Goal: Task Accomplishment & Management: Complete application form

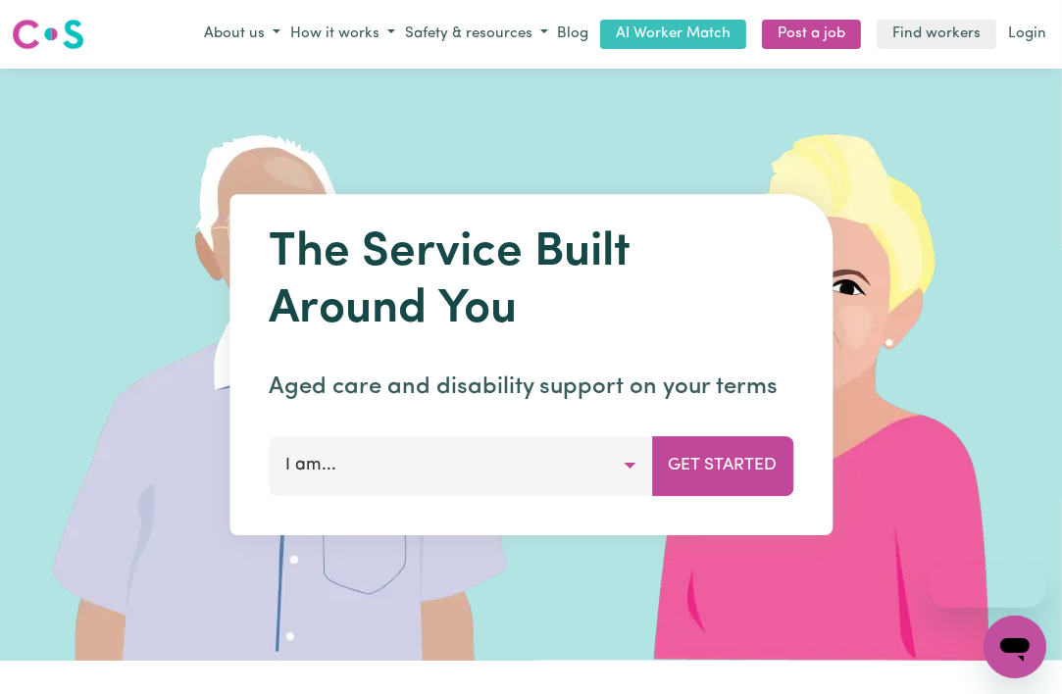
click at [445, 457] on button "I am..." at bounding box center [460, 465] width 383 height 59
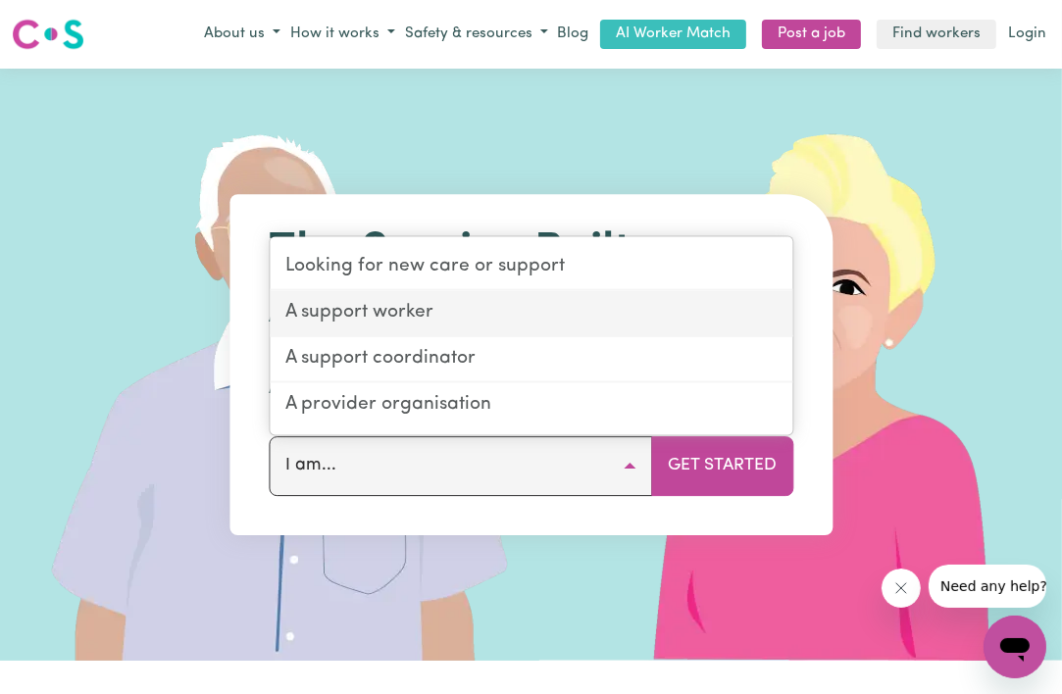
click at [463, 305] on link "A support worker" at bounding box center [531, 314] width 523 height 46
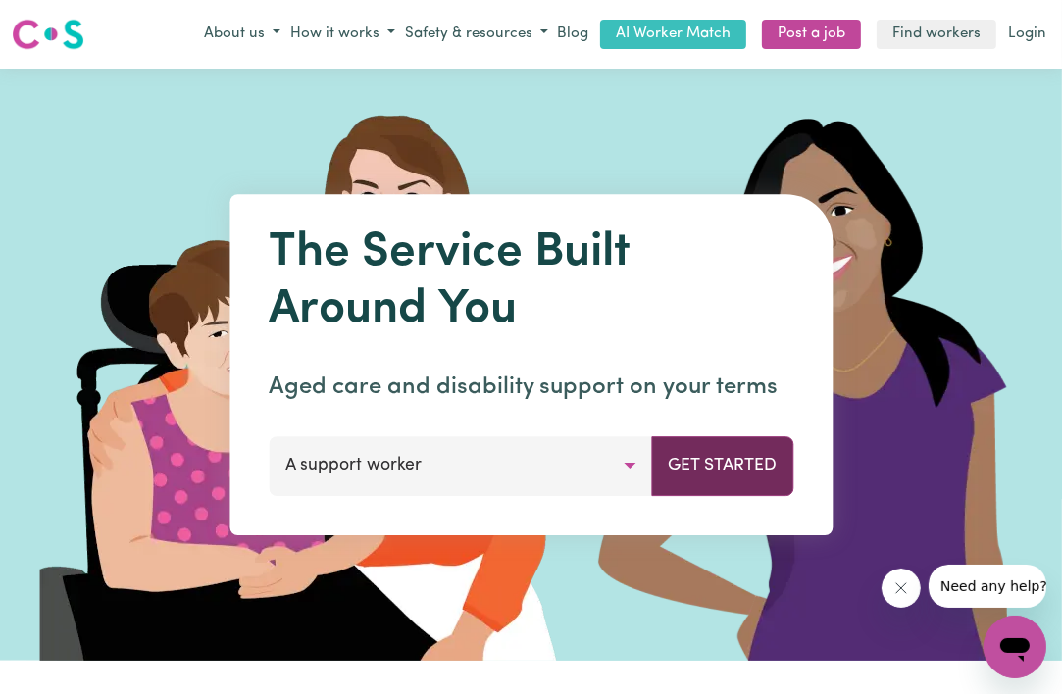
click at [715, 468] on button "Get Started" at bounding box center [722, 465] width 142 height 59
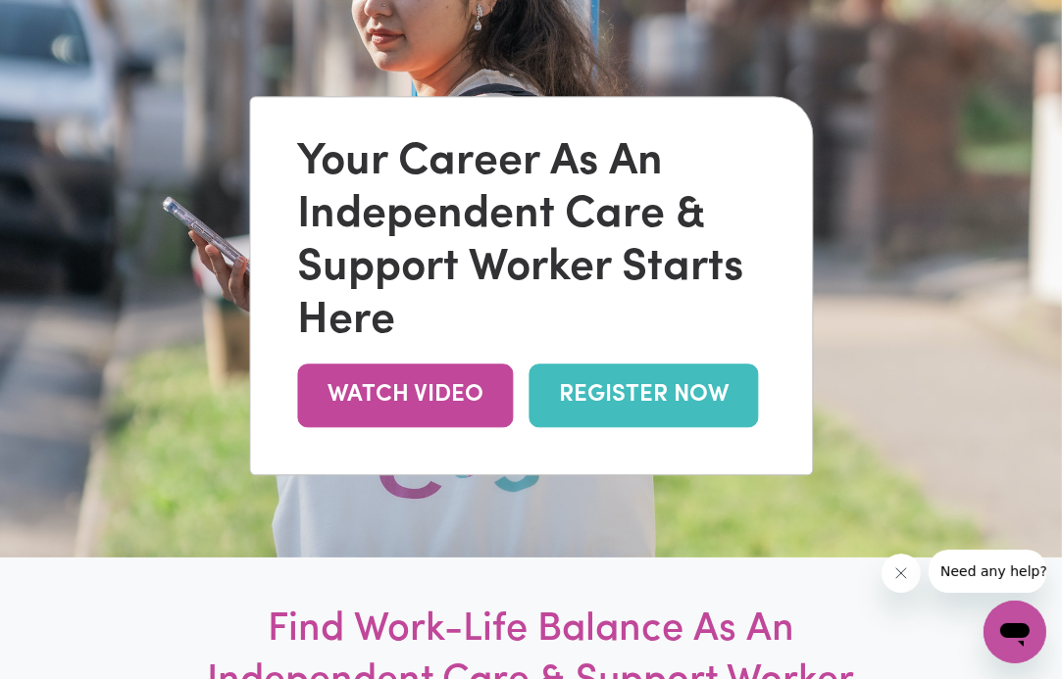
scroll to position [191, 0]
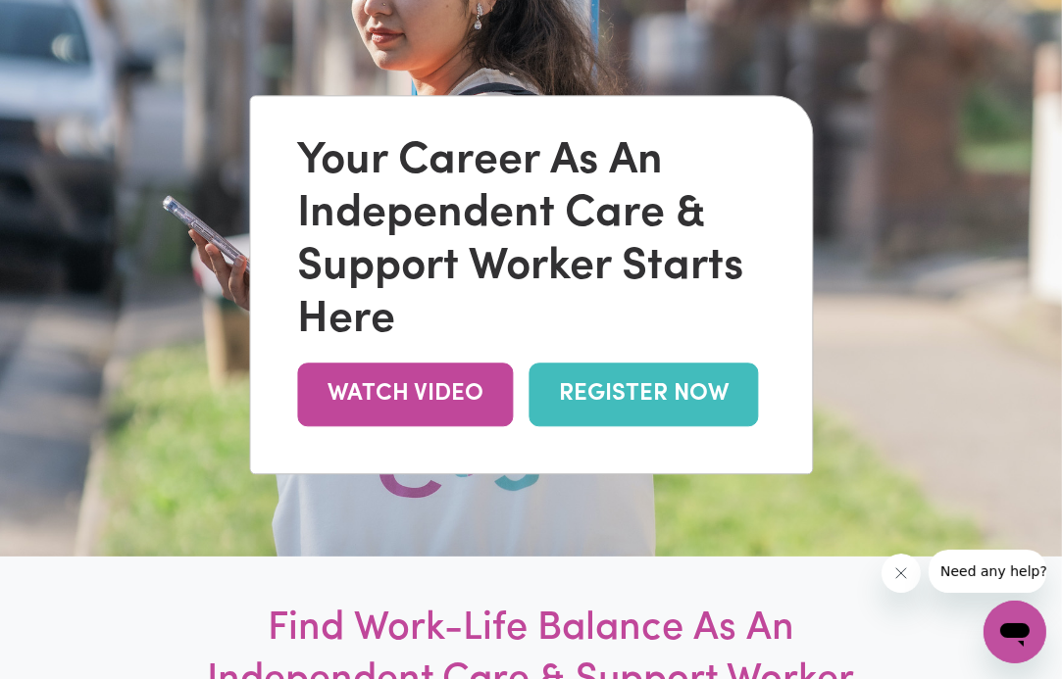
click at [656, 416] on link "REGISTER NOW" at bounding box center [642, 395] width 229 height 64
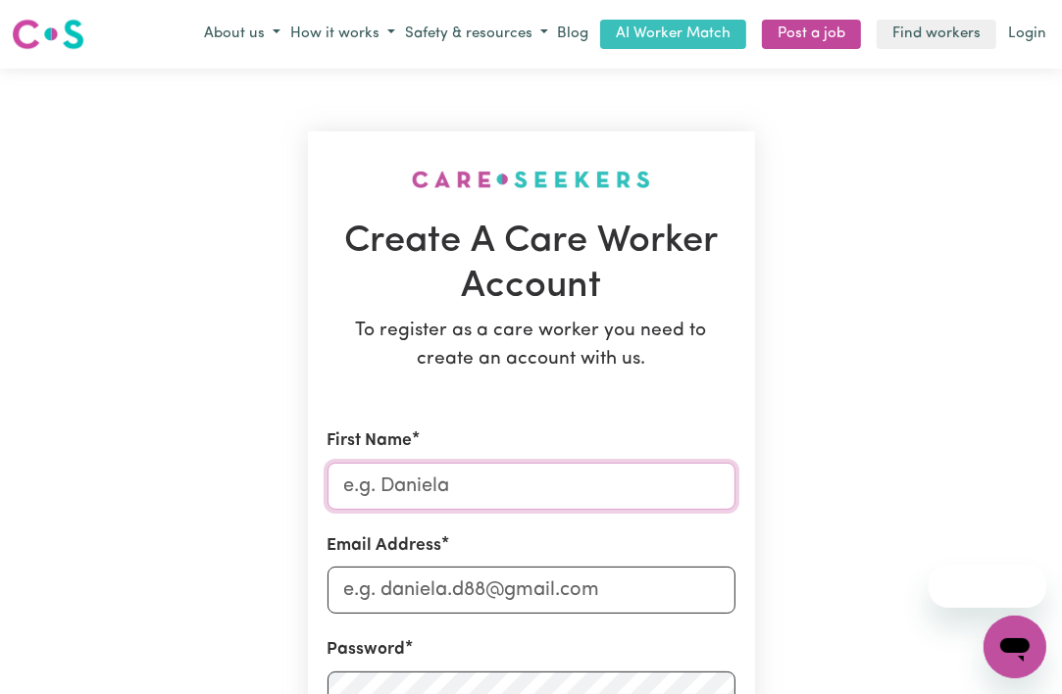
click at [500, 490] on input "First Name" at bounding box center [531, 486] width 408 height 47
click at [427, 483] on input "First Name" at bounding box center [531, 486] width 408 height 47
type input "lussa"
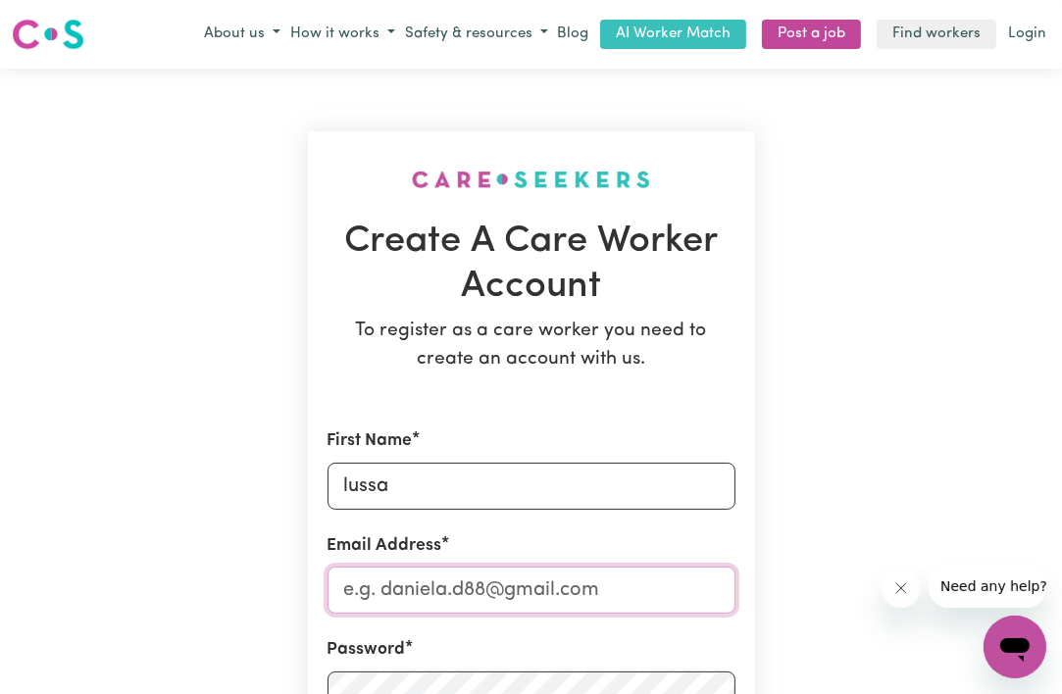
type input "[EMAIL_ADDRESS][DOMAIN_NAME]"
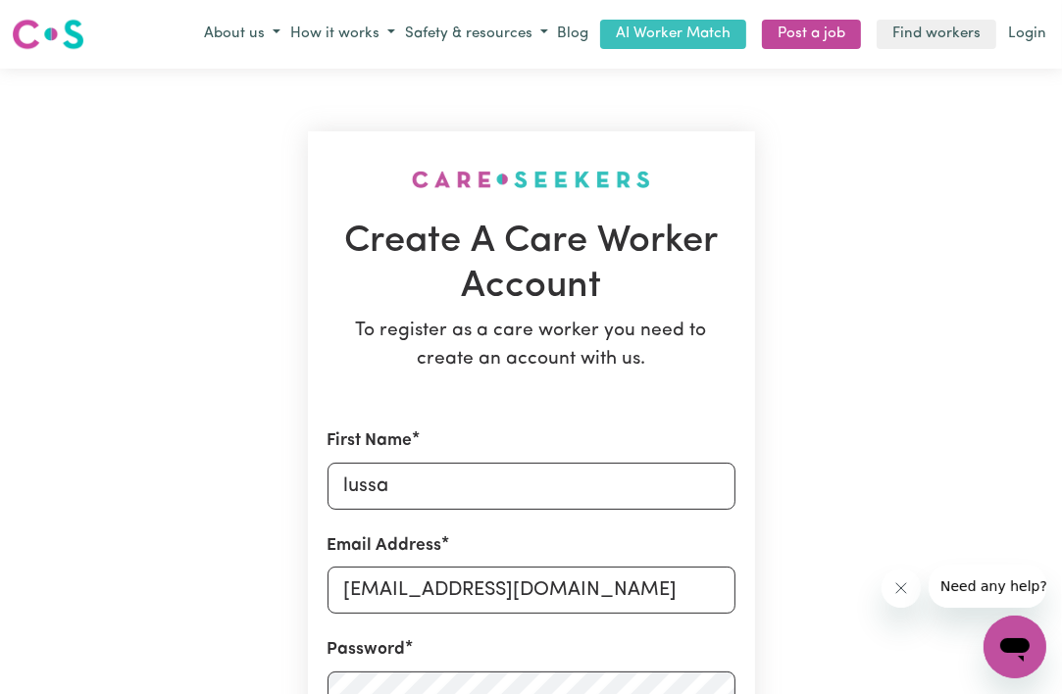
type input "0466036083"
type input "9 [PERSON_NAME] place kambah"
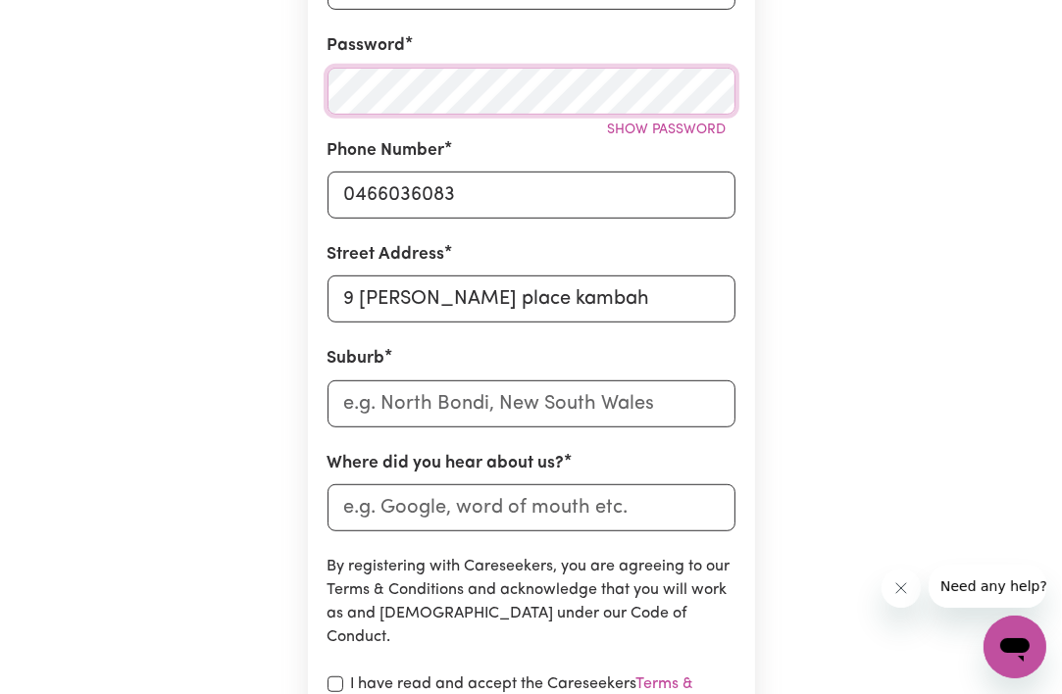
scroll to position [610, 0]
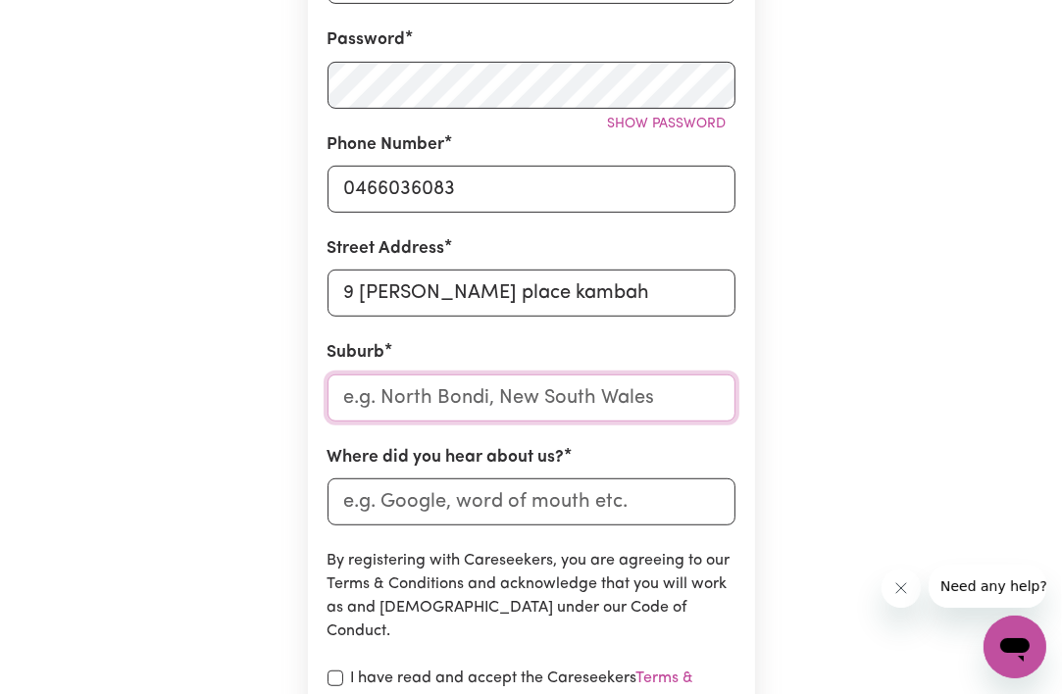
click at [498, 406] on input "text" at bounding box center [531, 398] width 408 height 47
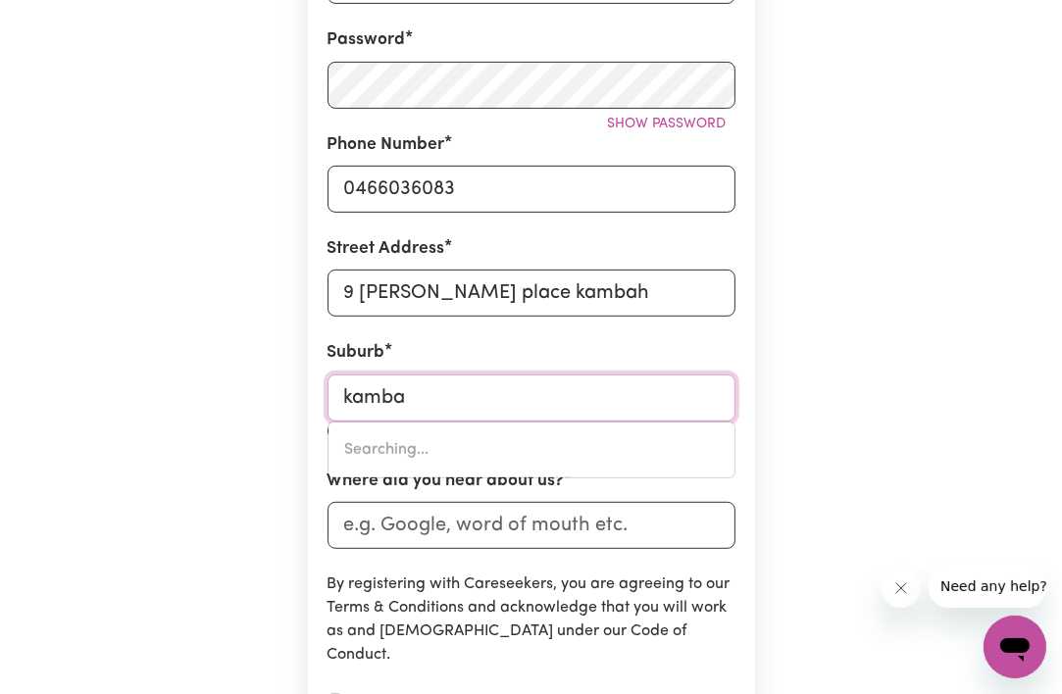
type input "kambah"
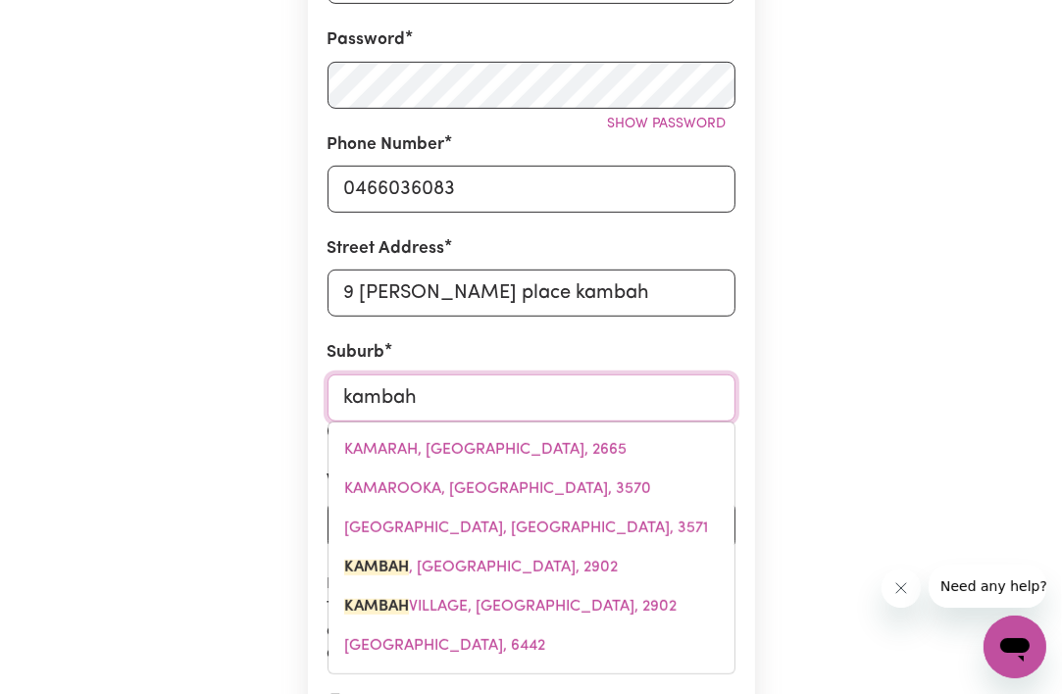
type input "kambah, [GEOGRAPHIC_DATA], 2902"
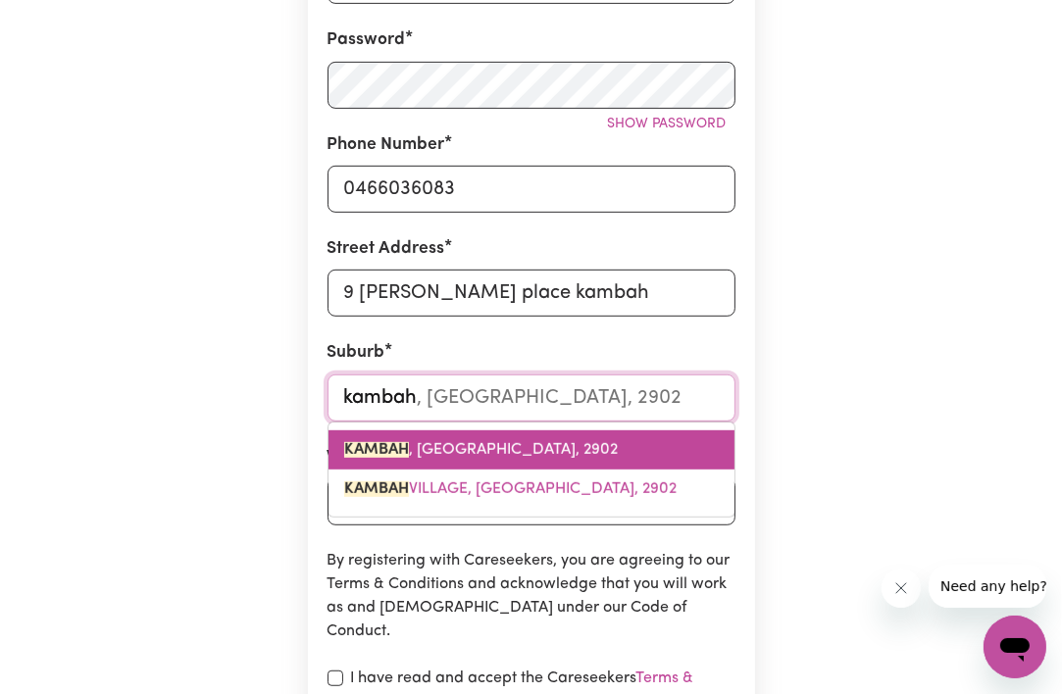
click at [478, 447] on span "KAMBAH , [GEOGRAPHIC_DATA], 2902" at bounding box center [481, 450] width 274 height 16
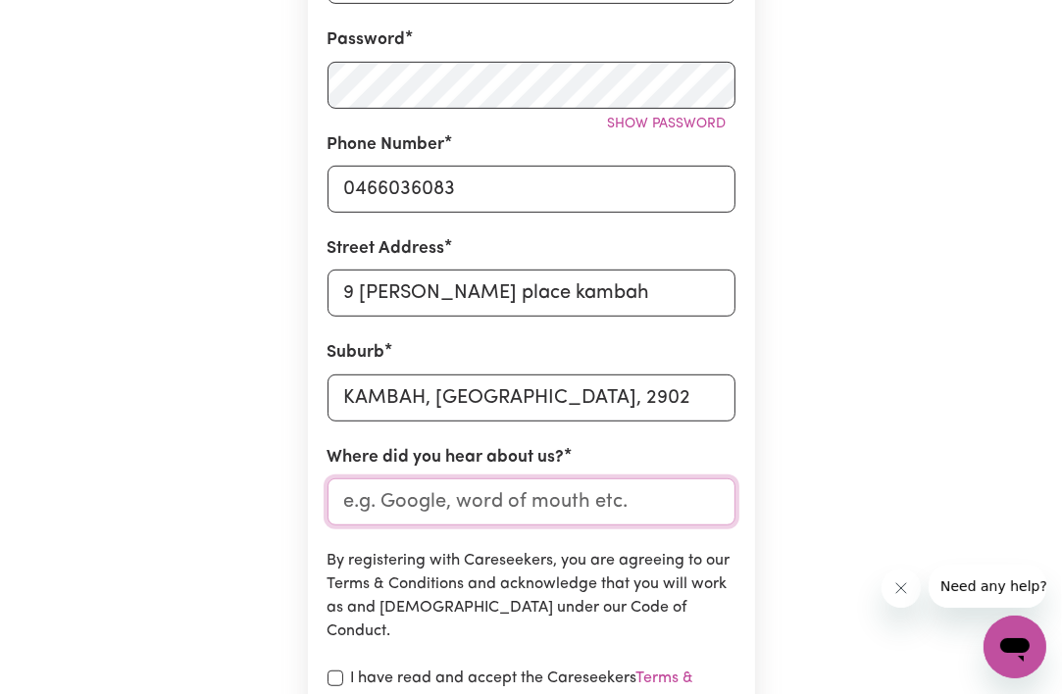
click at [501, 512] on input "Where did you hear about us?" at bounding box center [531, 501] width 408 height 47
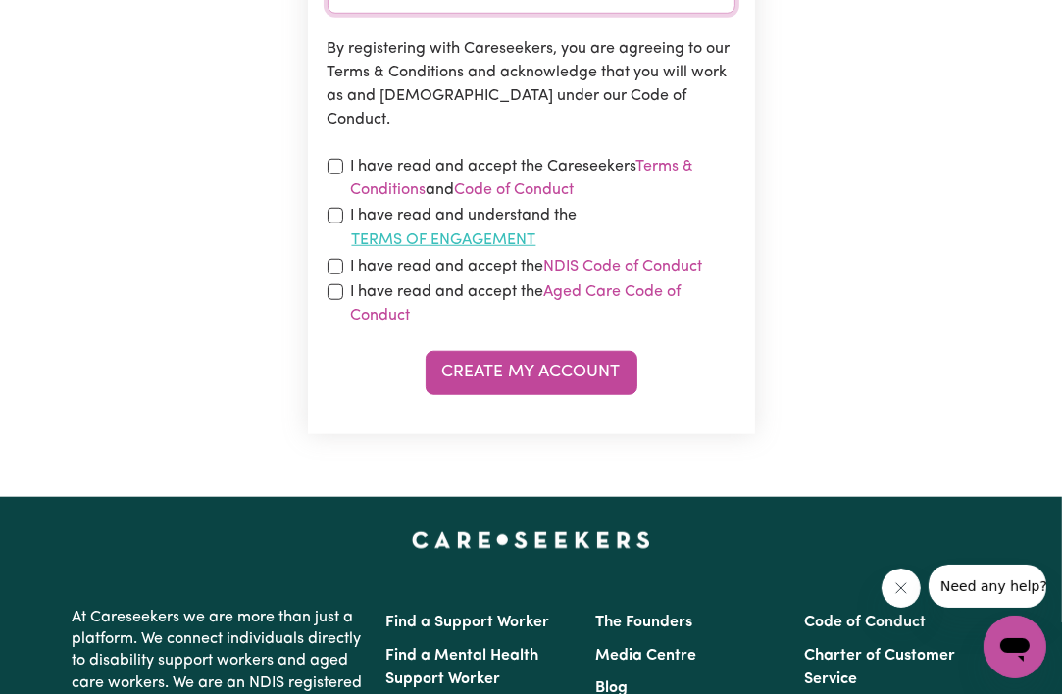
scroll to position [1124, 0]
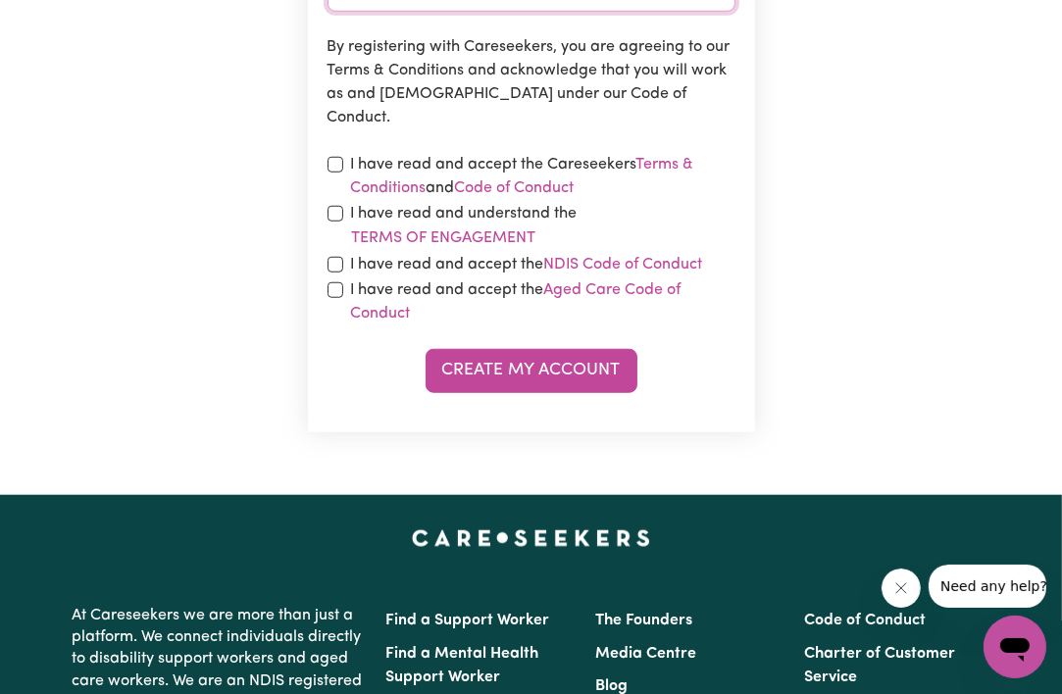
type input "google"
click at [337, 165] on input "checkbox" at bounding box center [335, 165] width 16 height 16
checkbox input "true"
click at [333, 286] on input "checkbox" at bounding box center [335, 290] width 16 height 16
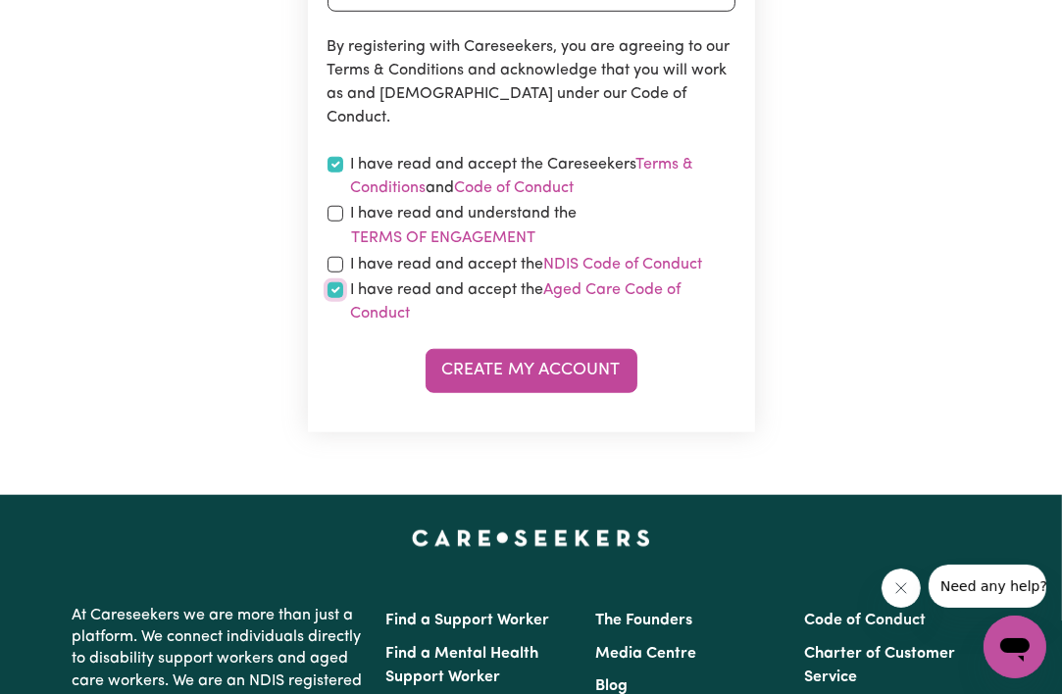
checkbox input "true"
click at [339, 265] on input "checkbox" at bounding box center [335, 265] width 16 height 16
checkbox input "true"
click at [335, 210] on input "checkbox" at bounding box center [335, 214] width 16 height 16
checkbox input "true"
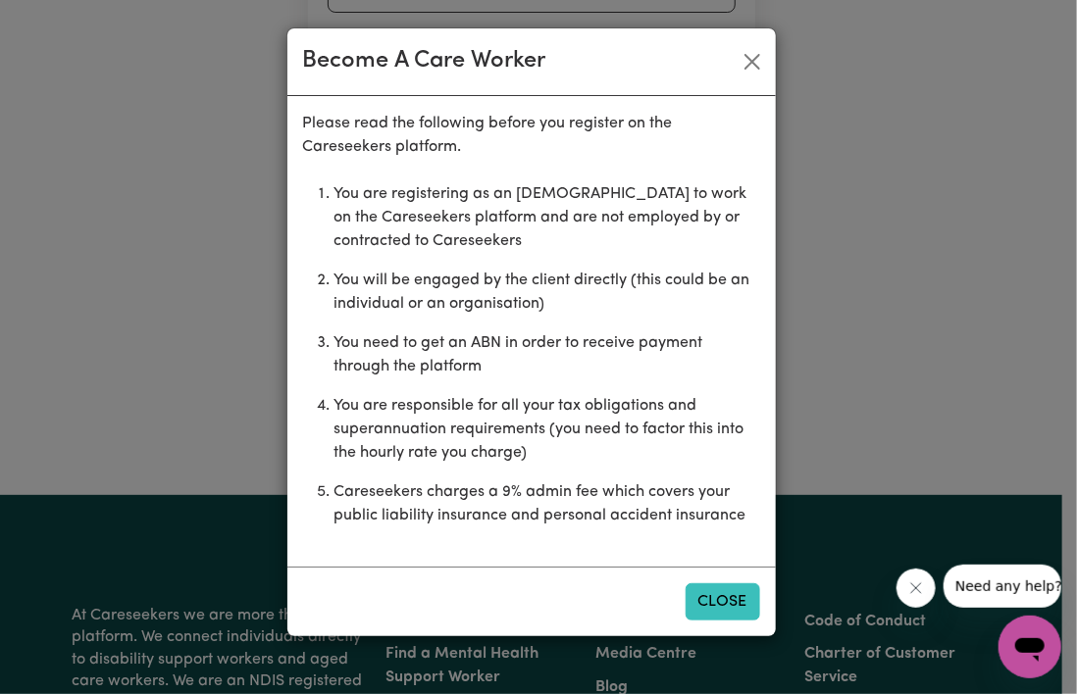
click at [709, 595] on button "Close" at bounding box center [722, 601] width 75 height 37
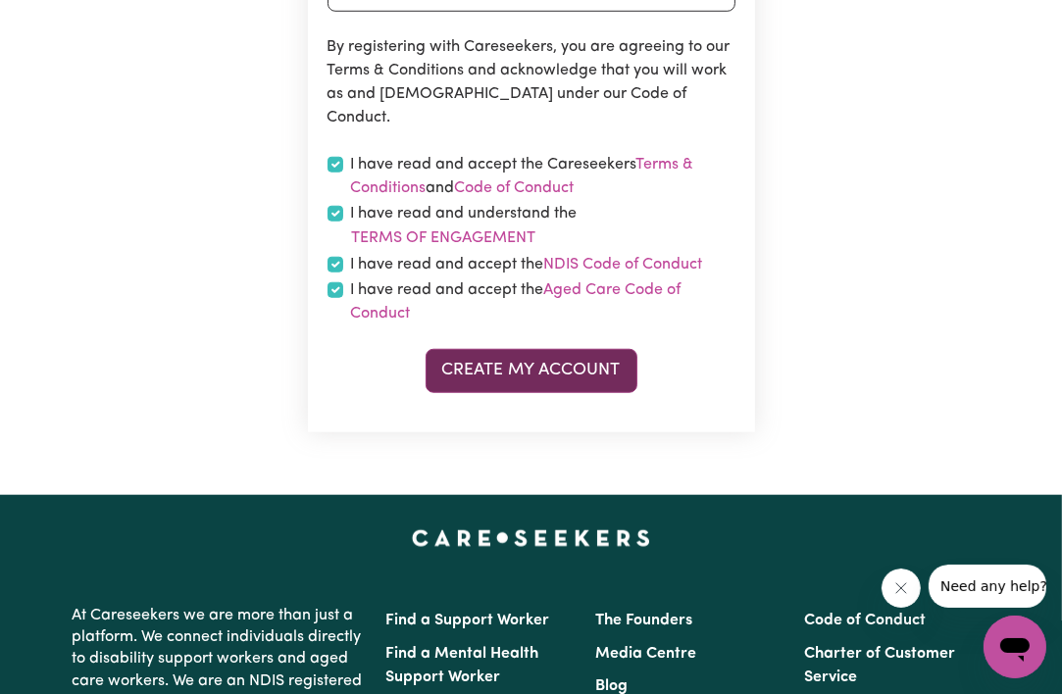
click at [550, 371] on button "Create My Account" at bounding box center [532, 370] width 212 height 43
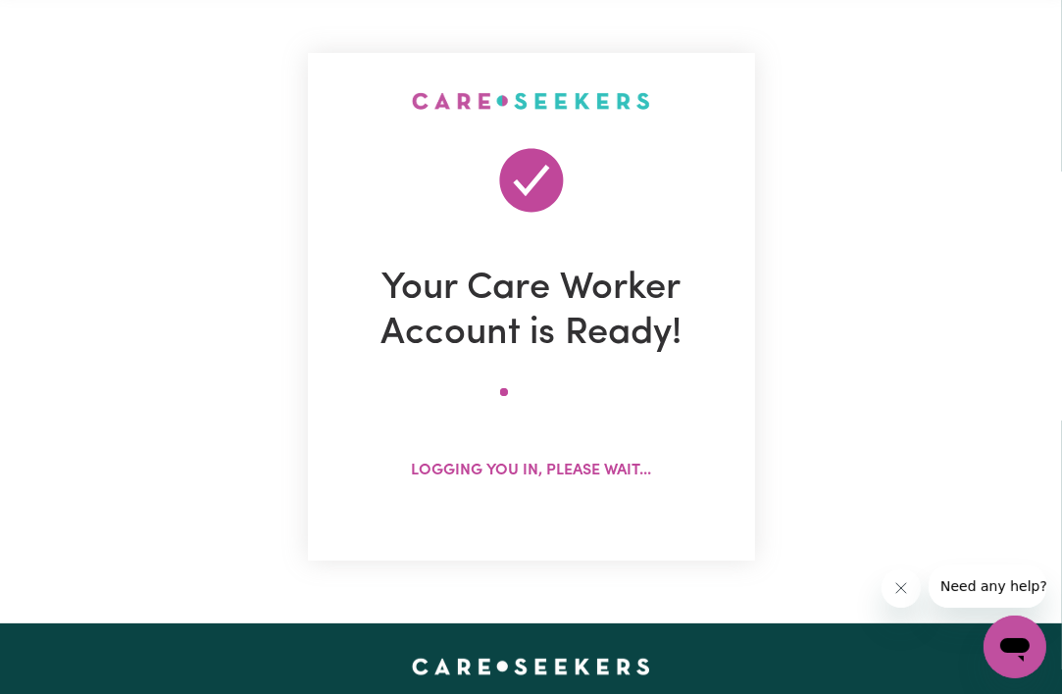
scroll to position [0, 0]
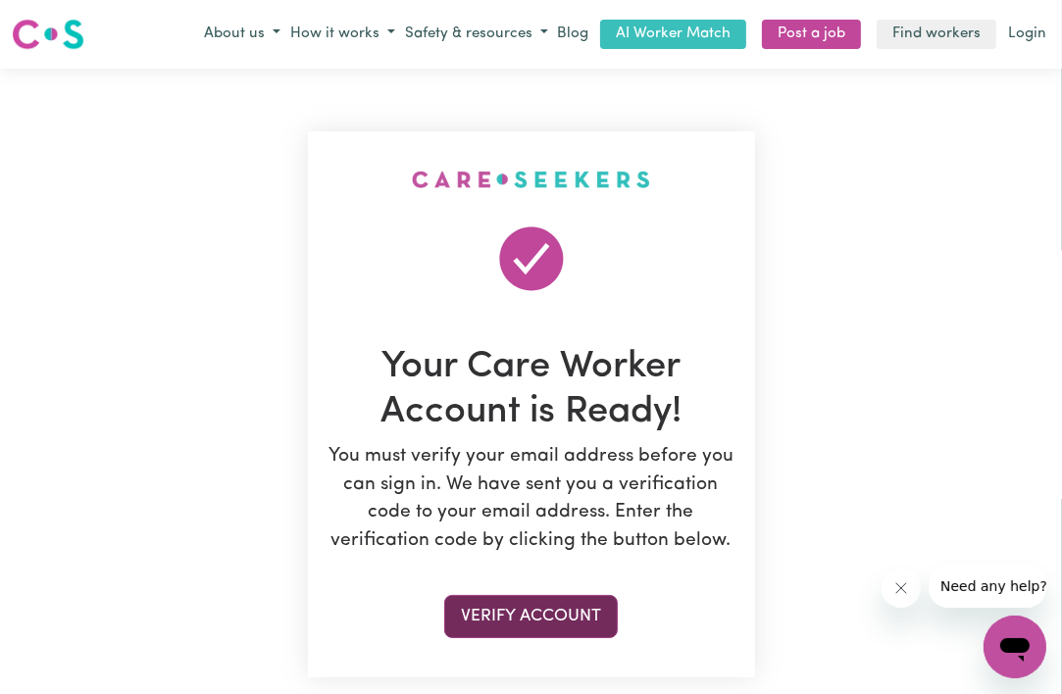
click at [522, 612] on button "Verify Account" at bounding box center [531, 616] width 174 height 43
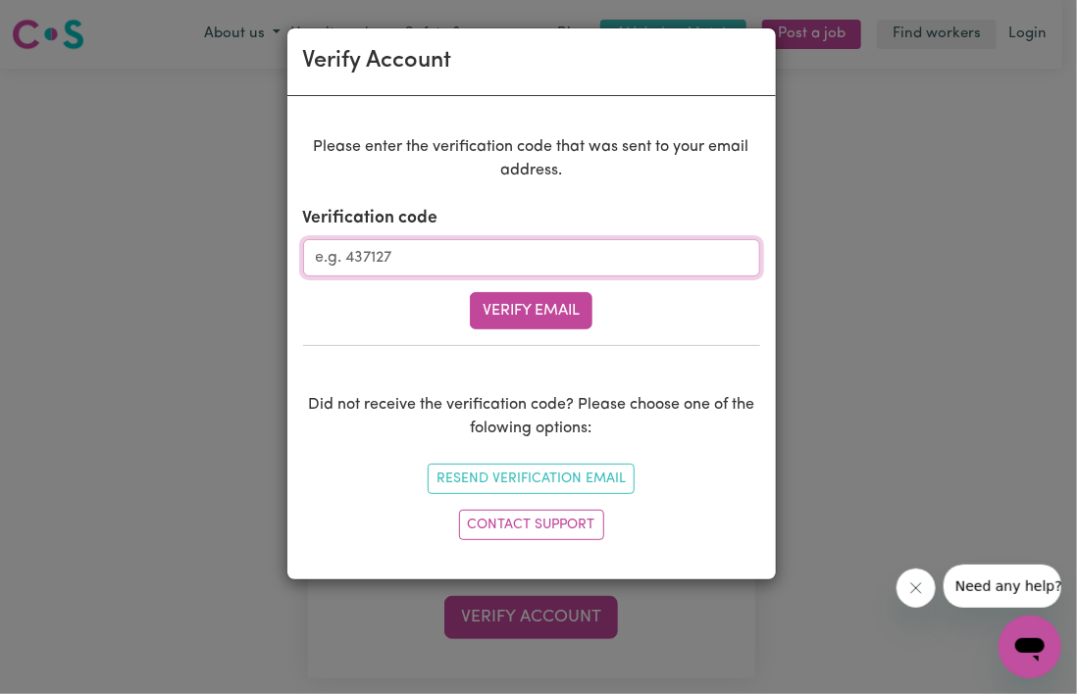
click at [464, 261] on input "Verification code" at bounding box center [531, 257] width 457 height 37
paste input "710275"
type input "710275"
click at [527, 308] on button "Verify Email" at bounding box center [531, 310] width 123 height 37
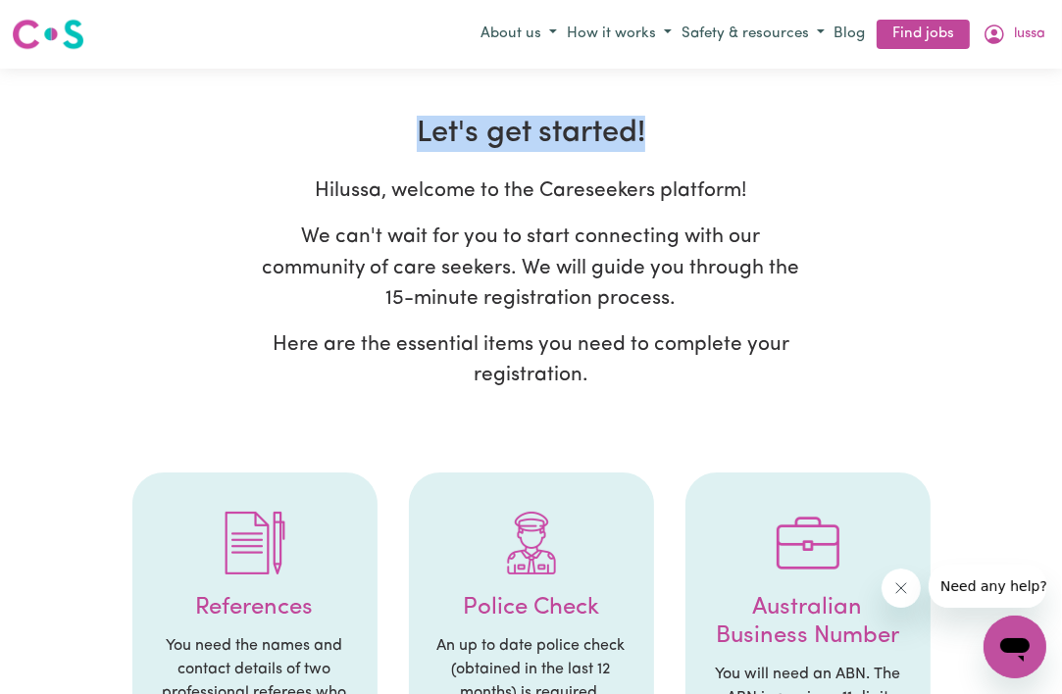
drag, startPoint x: 415, startPoint y: 133, endPoint x: 652, endPoint y: 126, distance: 237.4
click at [652, 126] on h2 "Let's get started!" at bounding box center [531, 134] width 862 height 36
drag, startPoint x: 652, startPoint y: 126, endPoint x: 729, endPoint y: 189, distance: 100.3
click at [729, 189] on p "Hi lussa , welcome to the Careseekers platform!" at bounding box center [531, 191] width 567 height 30
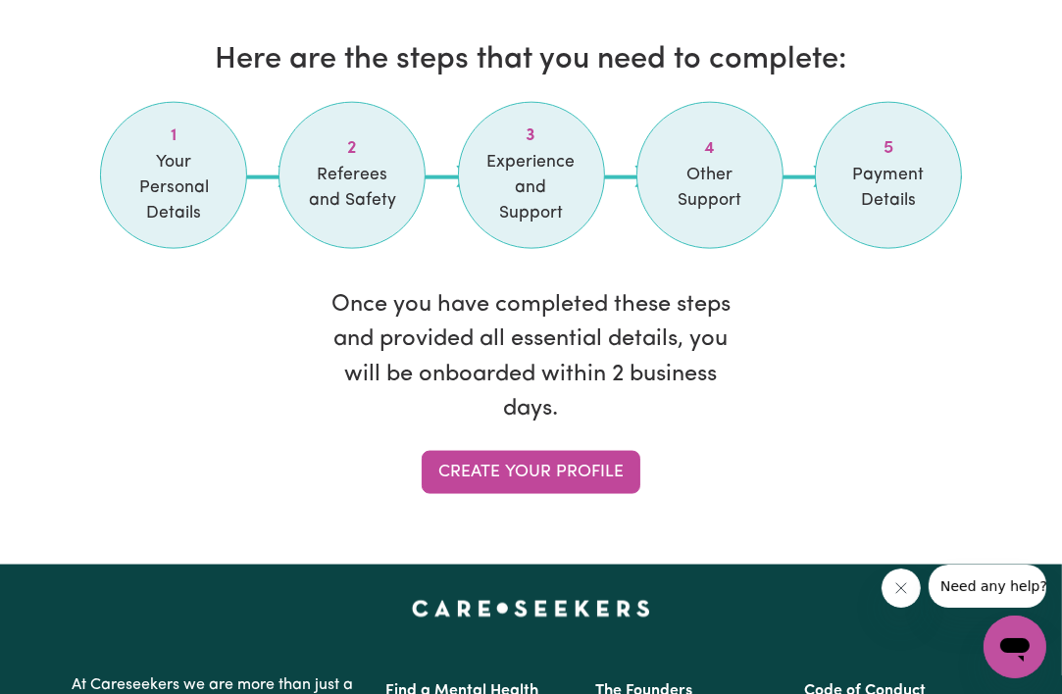
scroll to position [1818, 0]
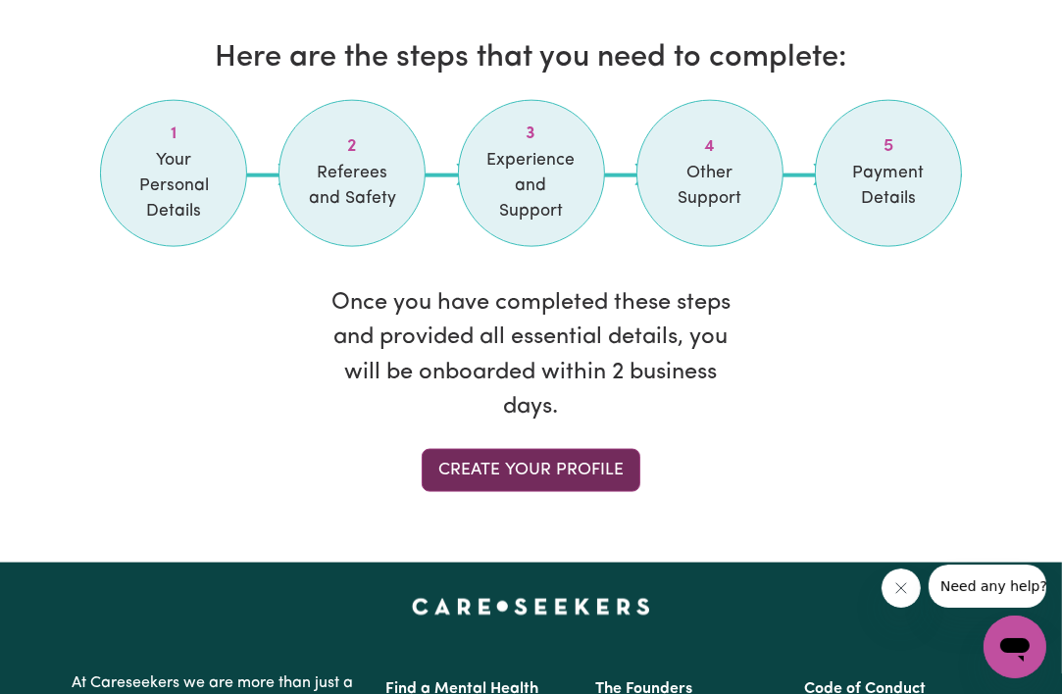
click at [481, 480] on link "Create your profile" at bounding box center [531, 470] width 219 height 43
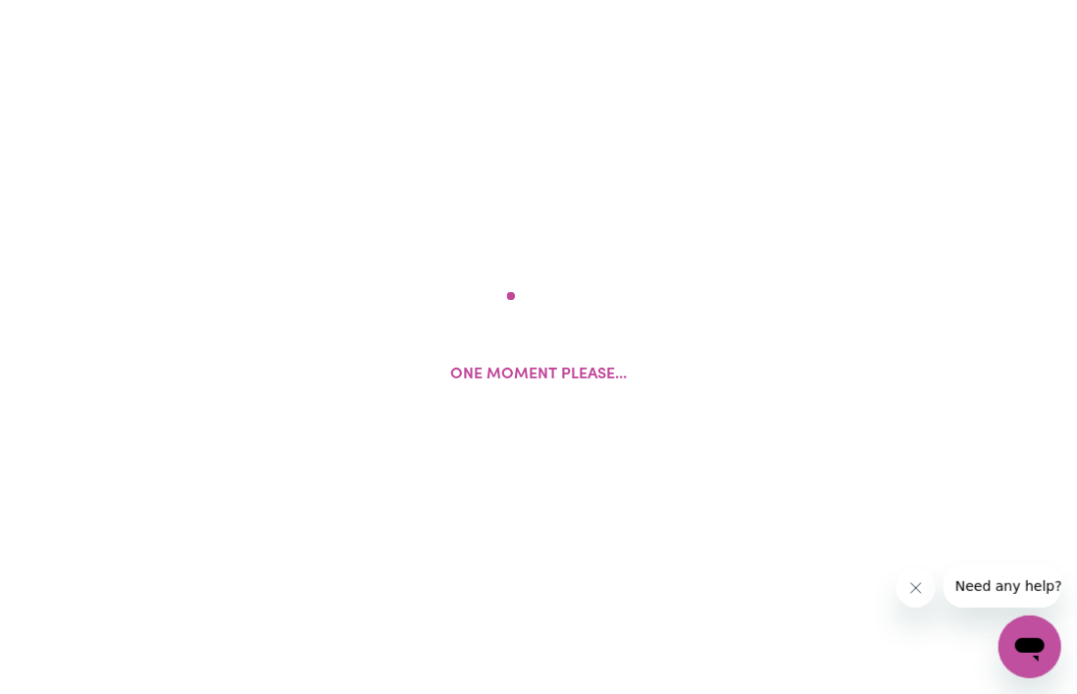
select select "Studying a healthcare related degree or qualification"
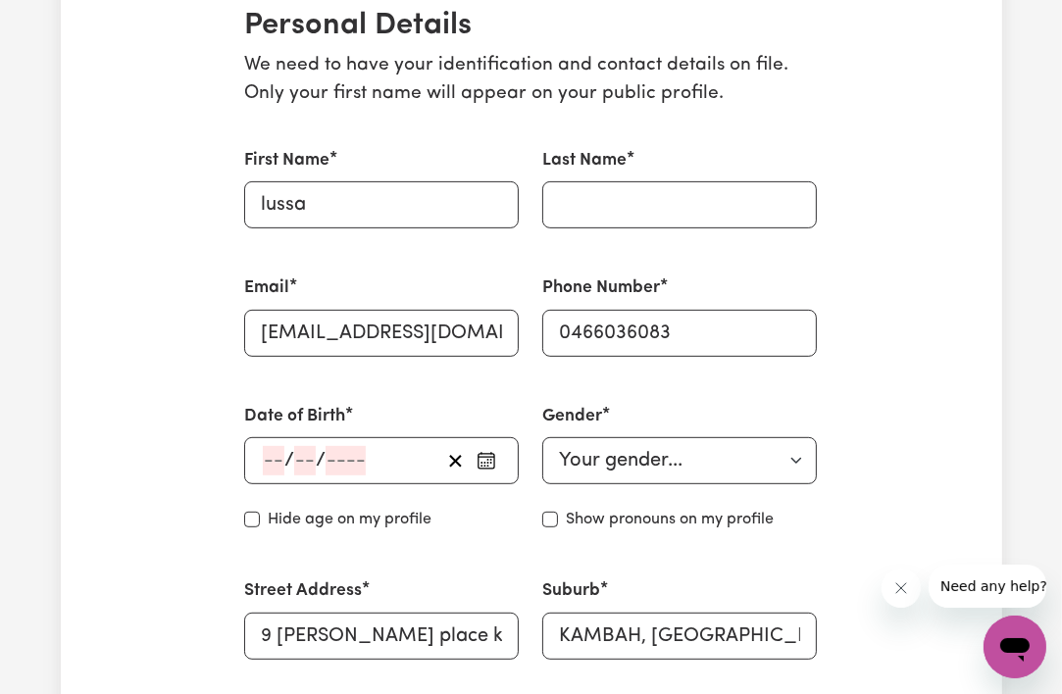
scroll to position [478, 0]
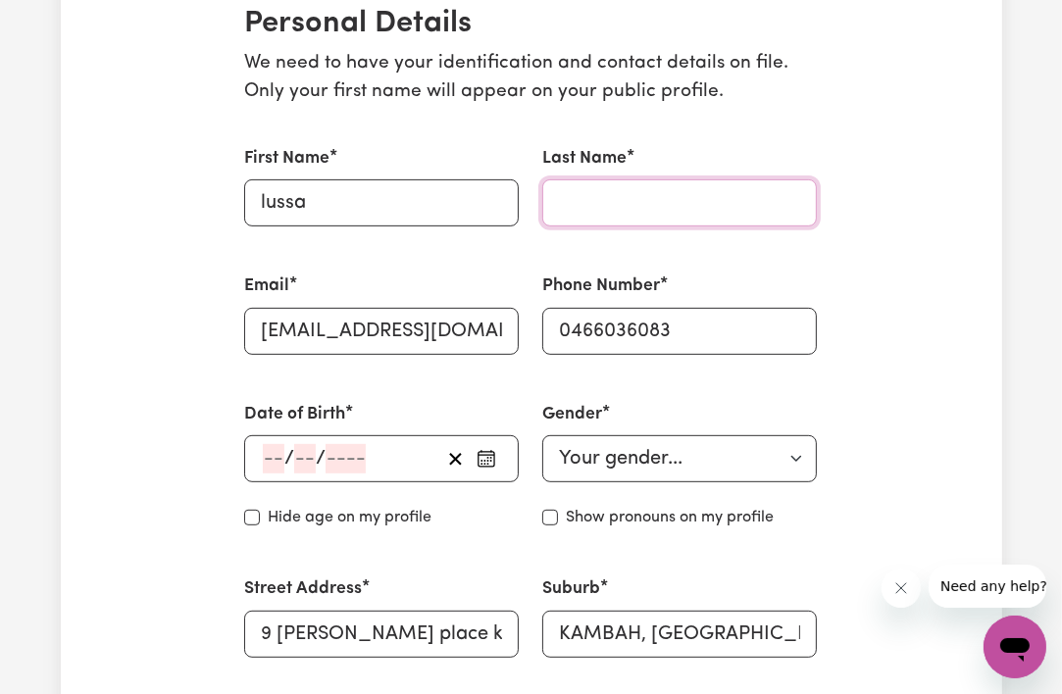
click at [589, 202] on input "Last Name" at bounding box center [679, 202] width 275 height 47
click at [577, 199] on input "[PERSON_NAME]" at bounding box center [679, 202] width 275 height 47
type input "[PERSON_NAME]"
type input "Lussa"
click at [244, 447] on div "/ /" at bounding box center [381, 458] width 275 height 47
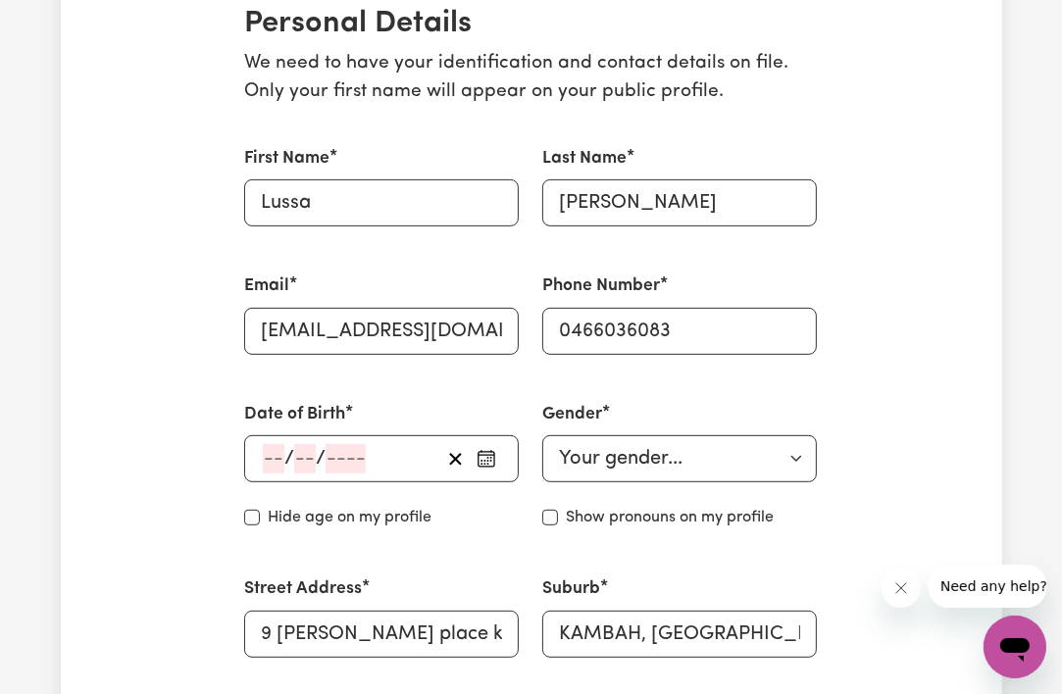
click at [256, 455] on div "/ /" at bounding box center [381, 458] width 275 height 47
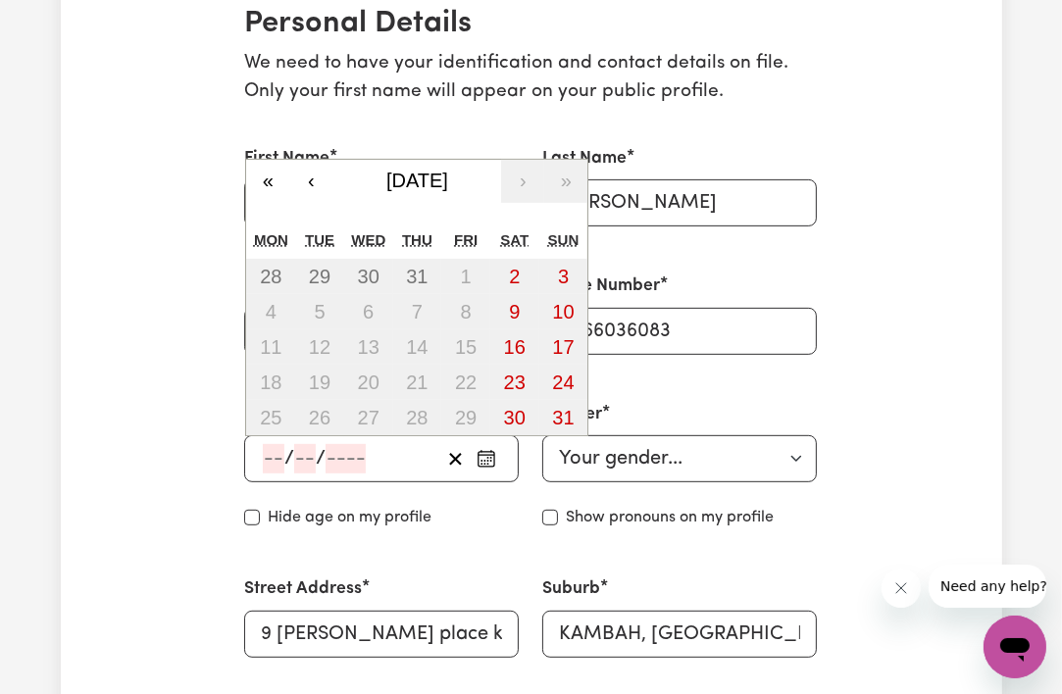
click at [274, 455] on input "number" at bounding box center [274, 458] width 22 height 29
type input "29"
type input "10"
type input "200"
type input "[DATE]"
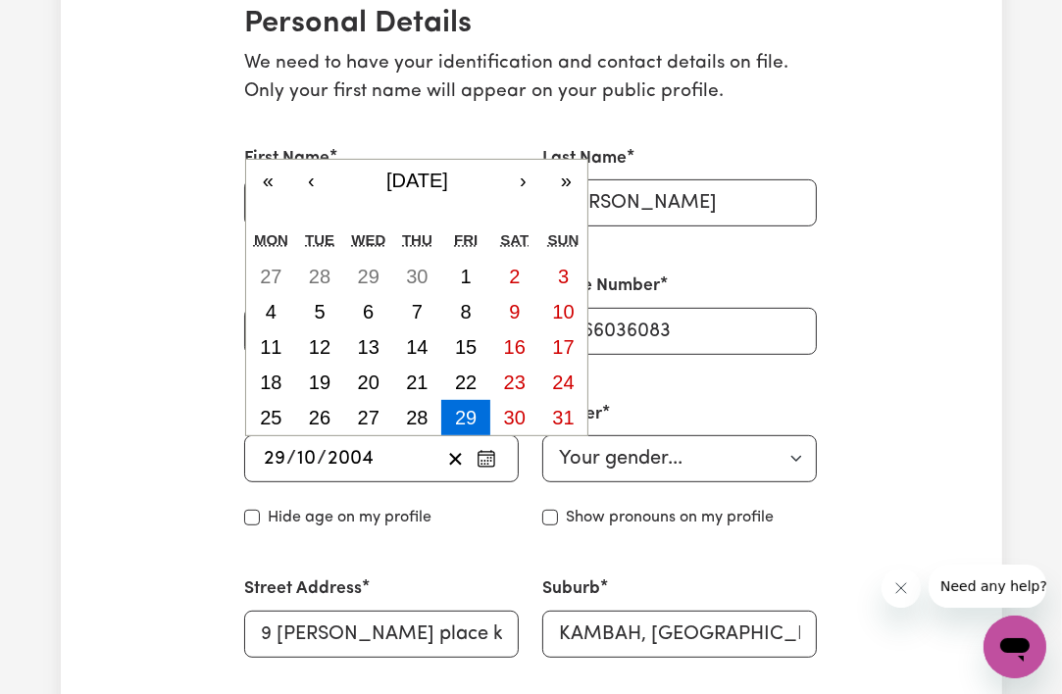
type input "2004"
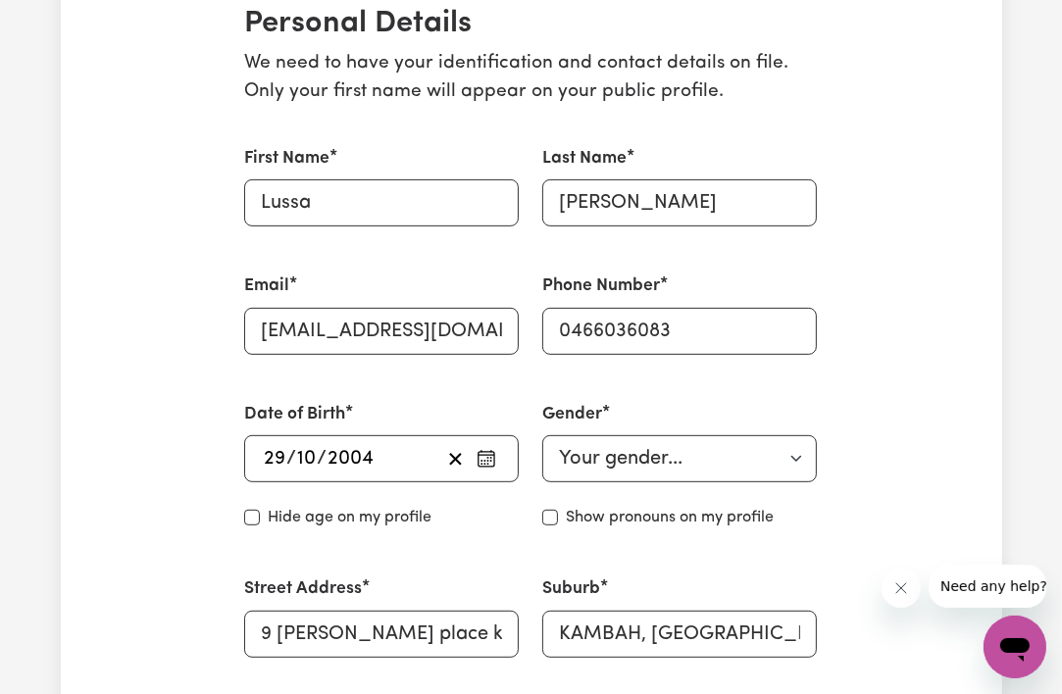
click at [530, 540] on div "Gender Your gender... [DEMOGRAPHIC_DATA] [DEMOGRAPHIC_DATA] [DEMOGRAPHIC_DATA] …" at bounding box center [679, 465] width 298 height 175
click at [604, 455] on select "Your gender... [DEMOGRAPHIC_DATA] [DEMOGRAPHIC_DATA] [DEMOGRAPHIC_DATA] Other P…" at bounding box center [679, 458] width 275 height 47
select select "[DEMOGRAPHIC_DATA]"
click at [542, 435] on select "Your gender... [DEMOGRAPHIC_DATA] [DEMOGRAPHIC_DATA] [DEMOGRAPHIC_DATA] Other P…" at bounding box center [679, 458] width 275 height 47
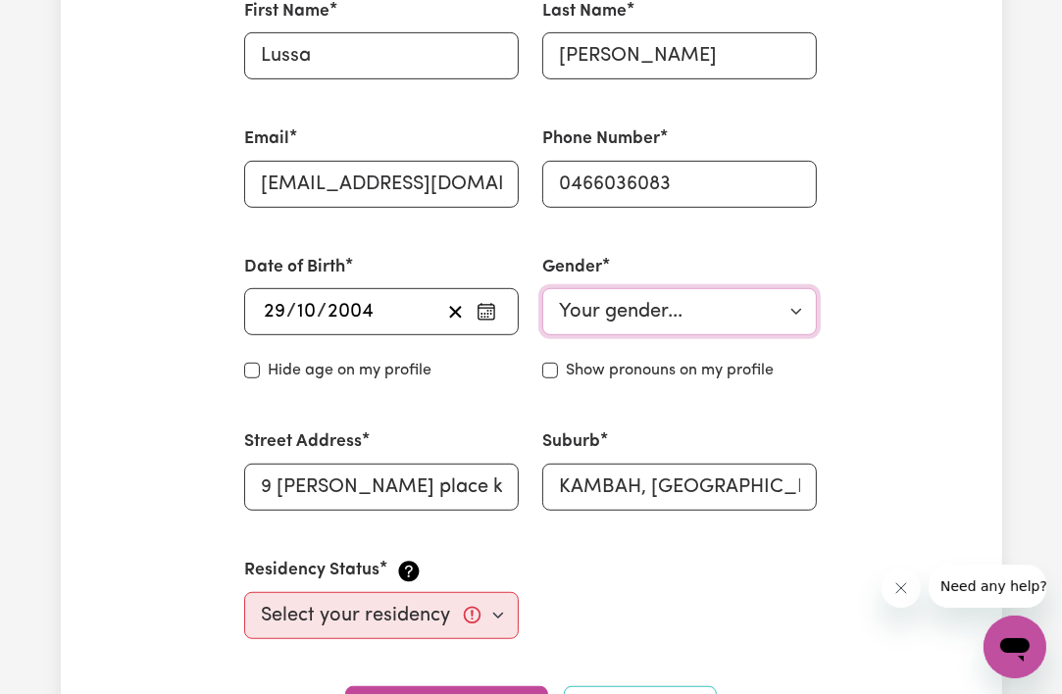
scroll to position [631, 0]
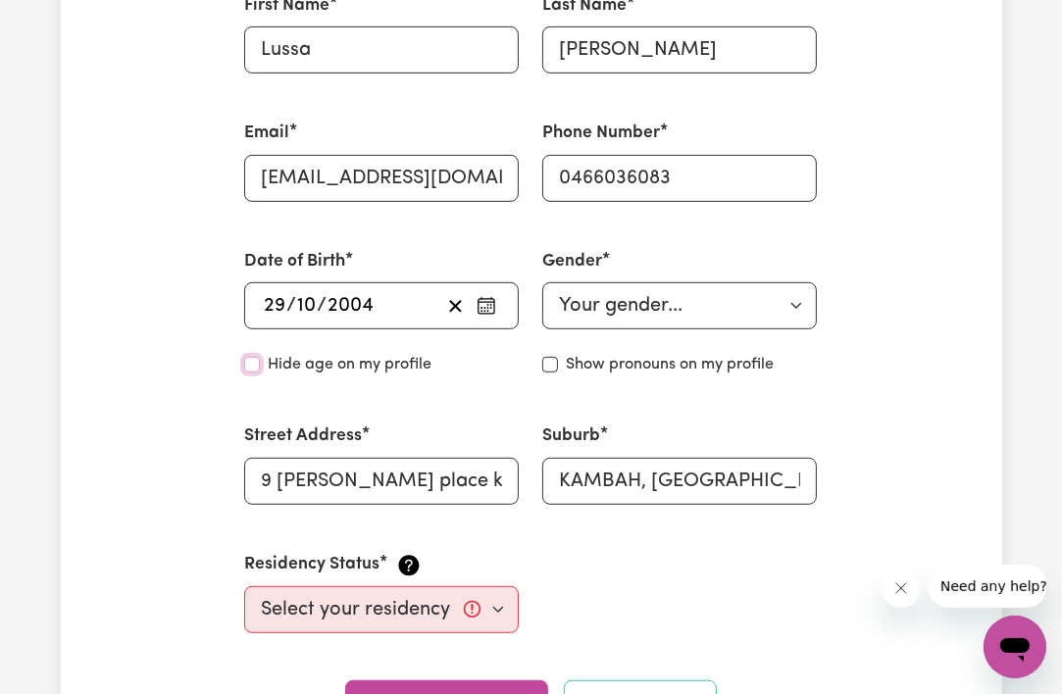
click at [252, 365] on input "Hide age" at bounding box center [252, 365] width 16 height 16
checkbox input "true"
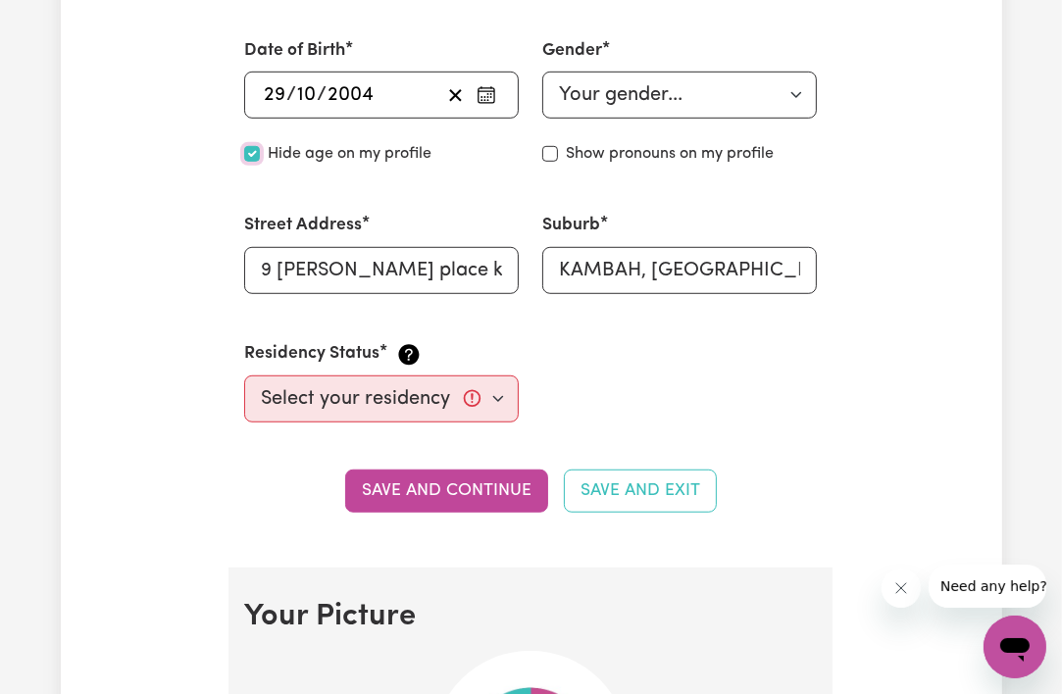
scroll to position [847, 0]
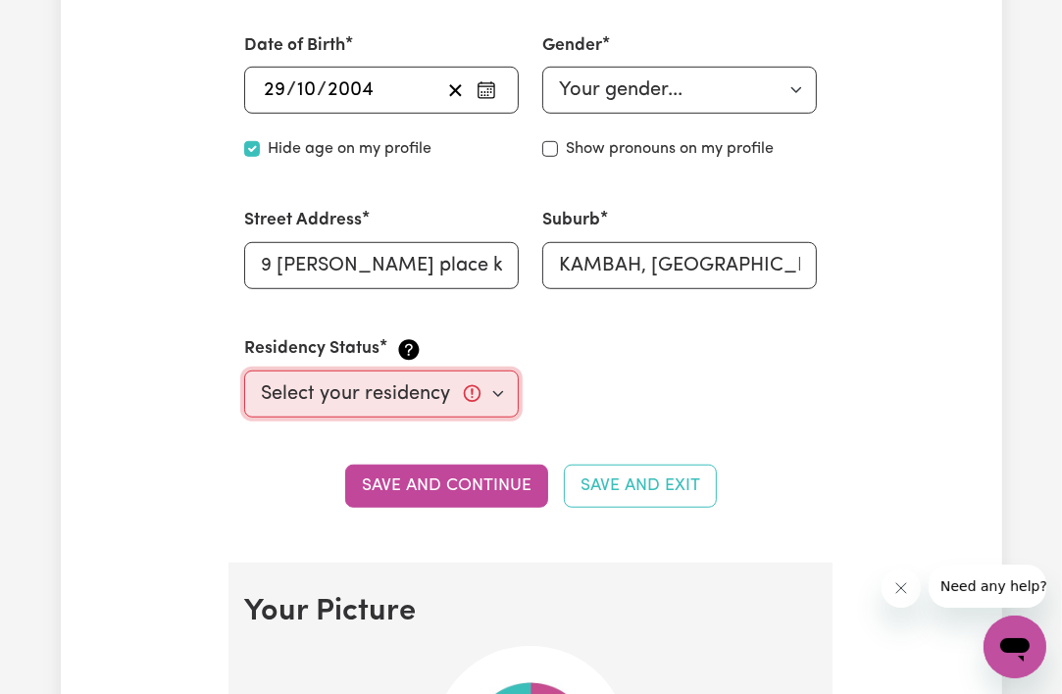
click at [389, 404] on select "Select your residency status... [DEMOGRAPHIC_DATA] citizen Australian PR [DEMOG…" at bounding box center [381, 394] width 275 height 47
select select "[DEMOGRAPHIC_DATA] Citizen"
click at [244, 371] on select "Select your residency status... [DEMOGRAPHIC_DATA] citizen Australian PR [DEMOG…" at bounding box center [381, 394] width 275 height 47
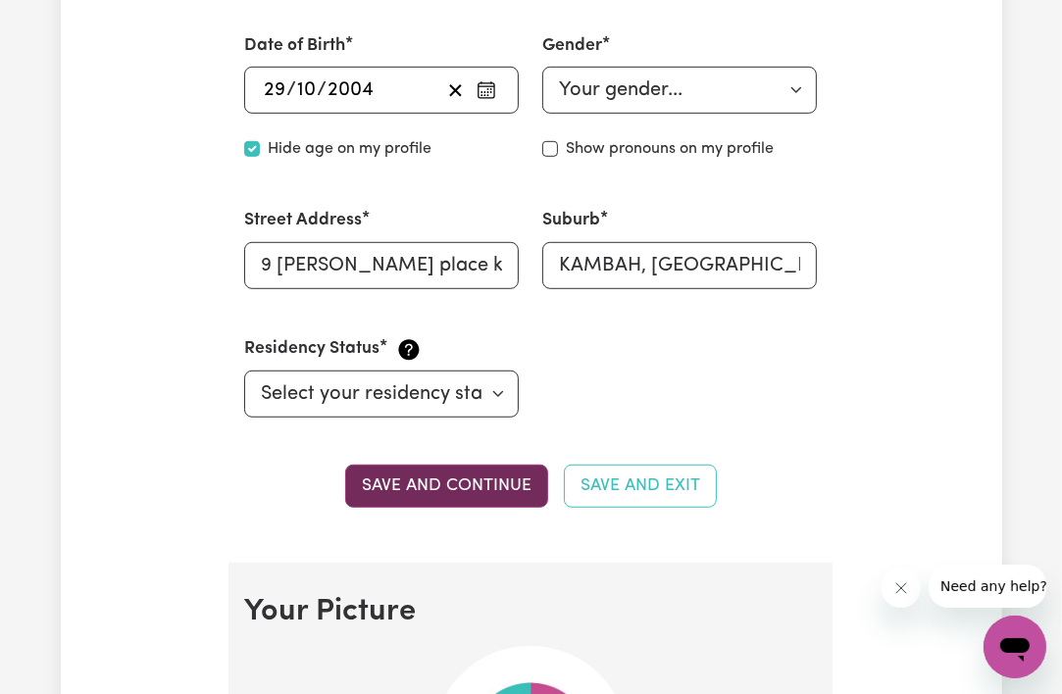
click at [514, 482] on button "Save and continue" at bounding box center [446, 486] width 203 height 43
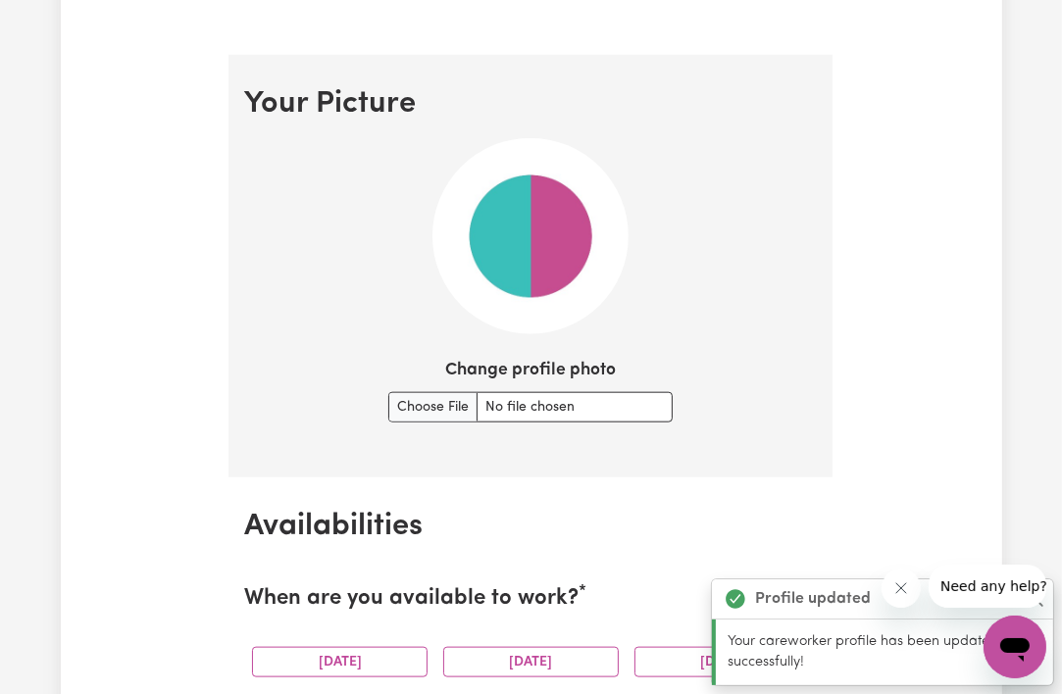
scroll to position [1408, 0]
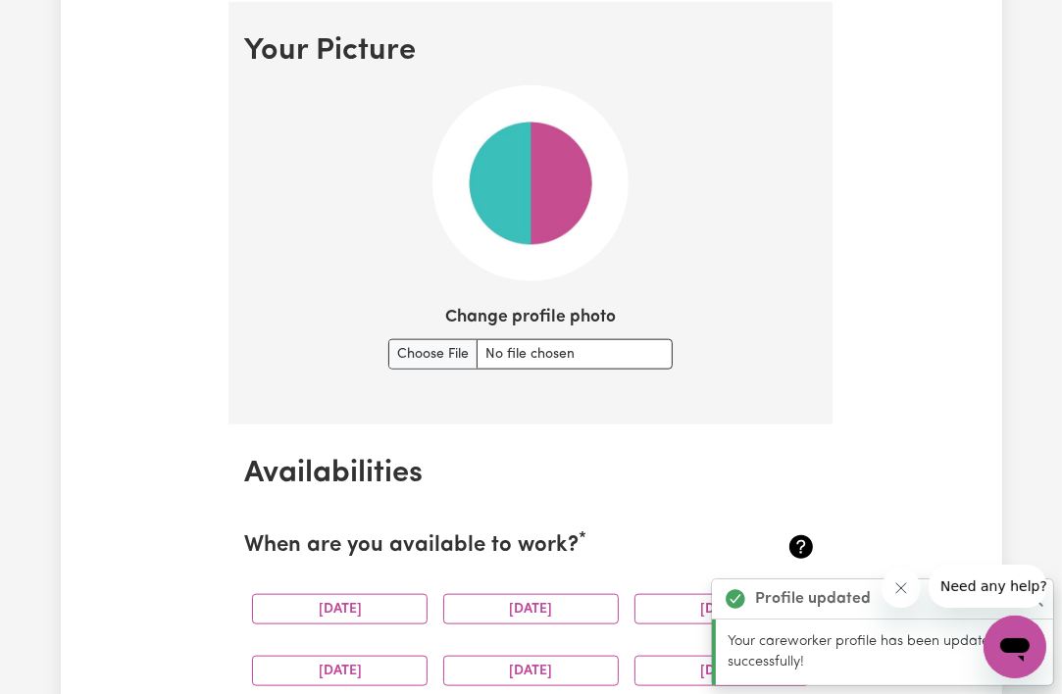
click at [526, 195] on img at bounding box center [530, 183] width 196 height 196
click at [435, 349] on input "Change profile photo" at bounding box center [530, 354] width 284 height 30
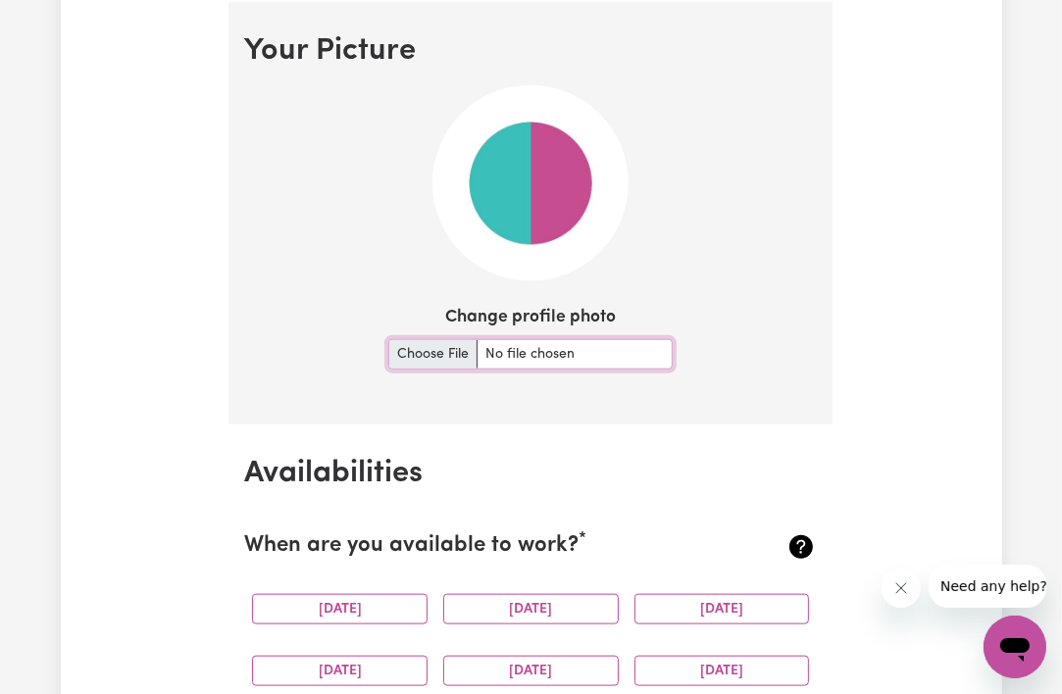
type input "C:\fakepath\photo me.jpg"
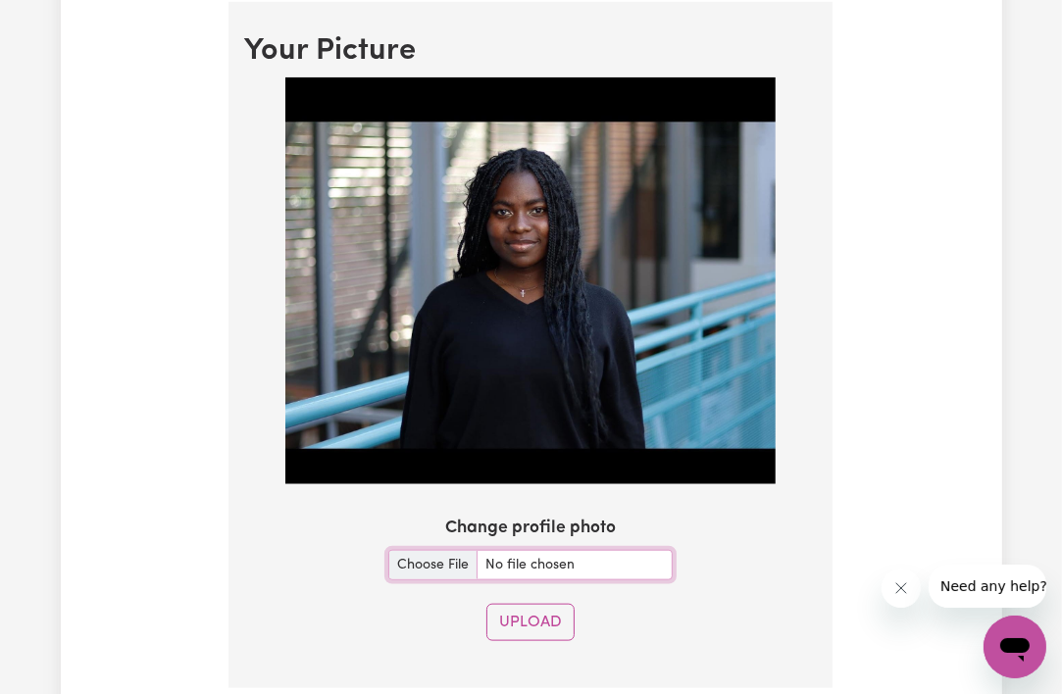
click at [749, 218] on img at bounding box center [530, 280] width 490 height 407
click at [552, 133] on img at bounding box center [530, 280] width 490 height 407
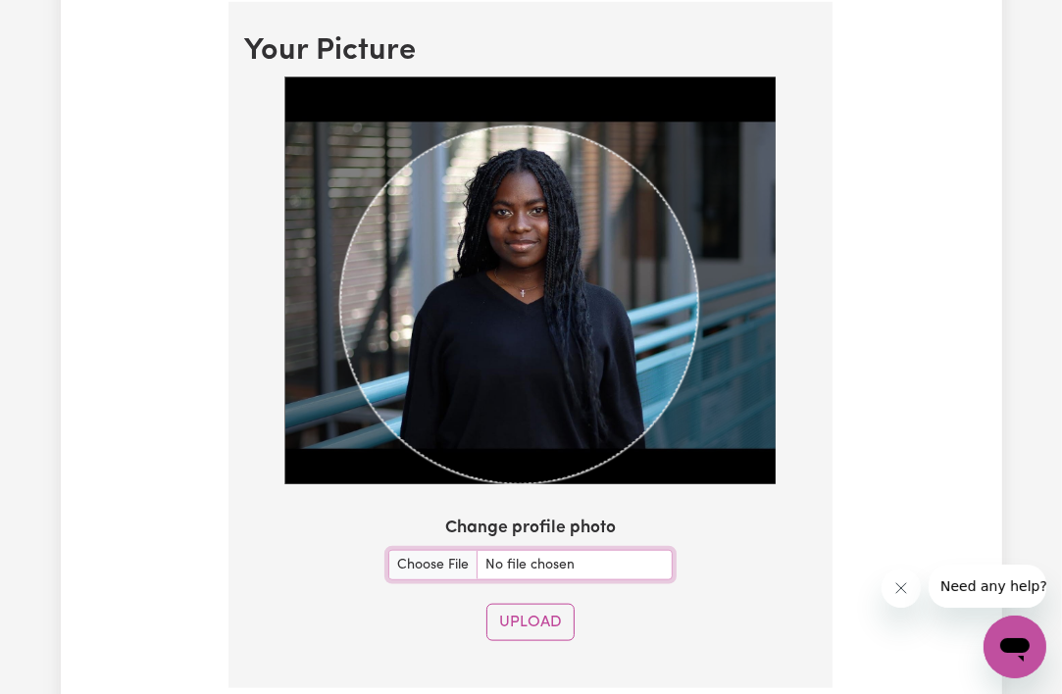
click at [749, 344] on img at bounding box center [530, 280] width 490 height 407
click at [699, 161] on div at bounding box center [530, 280] width 490 height 407
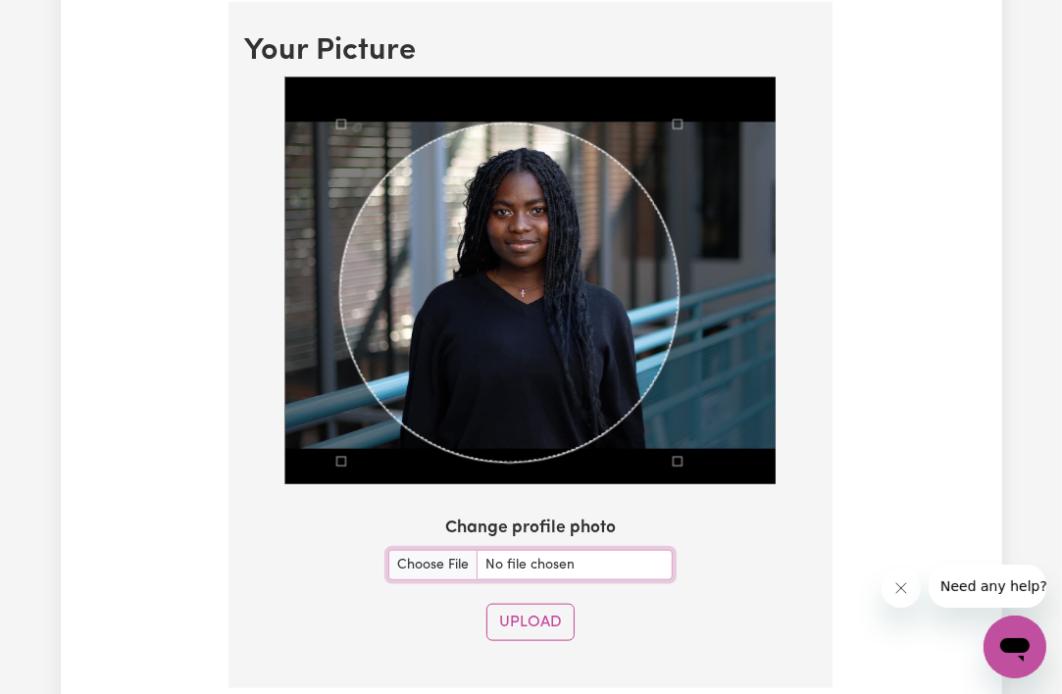
click at [677, 366] on div at bounding box center [530, 280] width 490 height 407
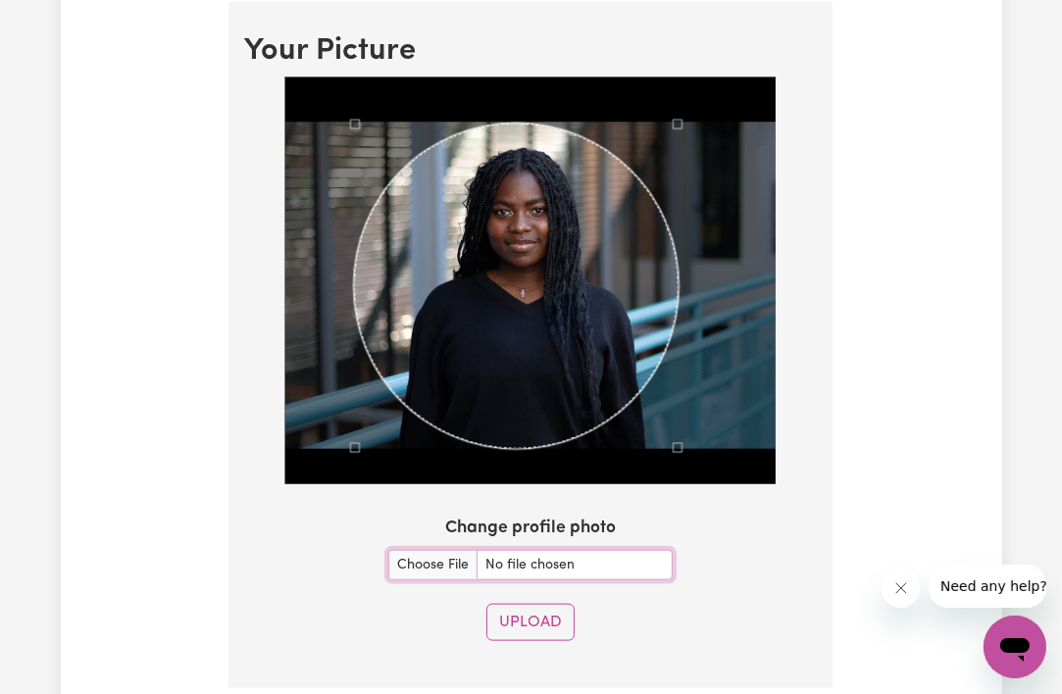
click at [350, 453] on div "Use the arrow keys to move the south west drag handle to change the crop select…" at bounding box center [350, 453] width 0 height 0
click at [442, 329] on div "Use the arrow keys to move the crop selection area" at bounding box center [521, 288] width 325 height 325
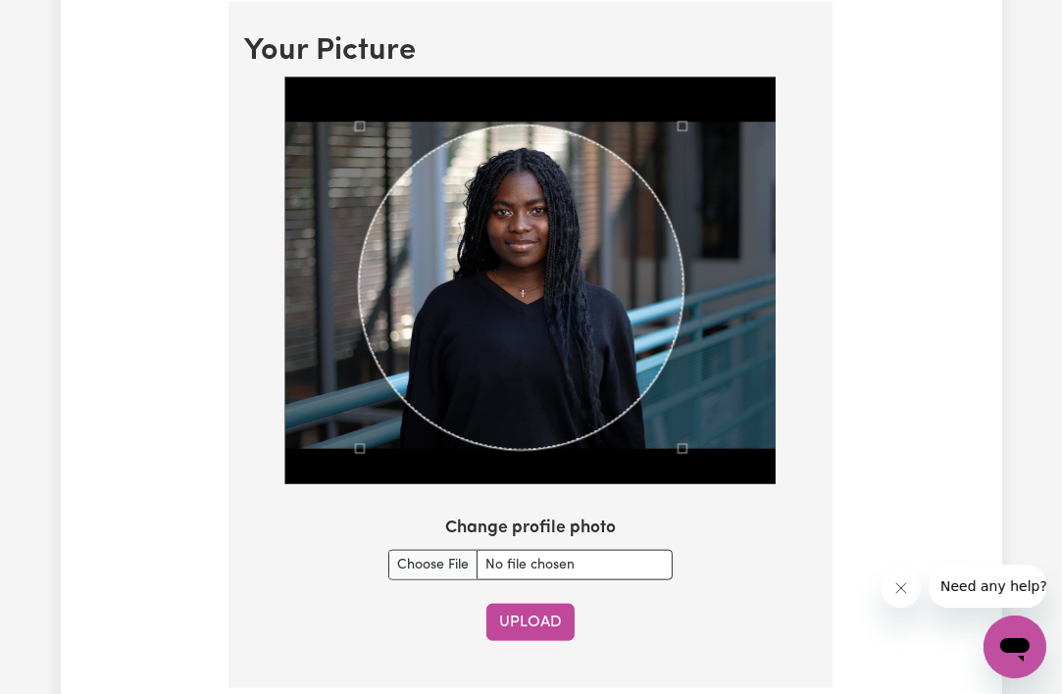
click at [552, 615] on button "Upload" at bounding box center [530, 622] width 88 height 37
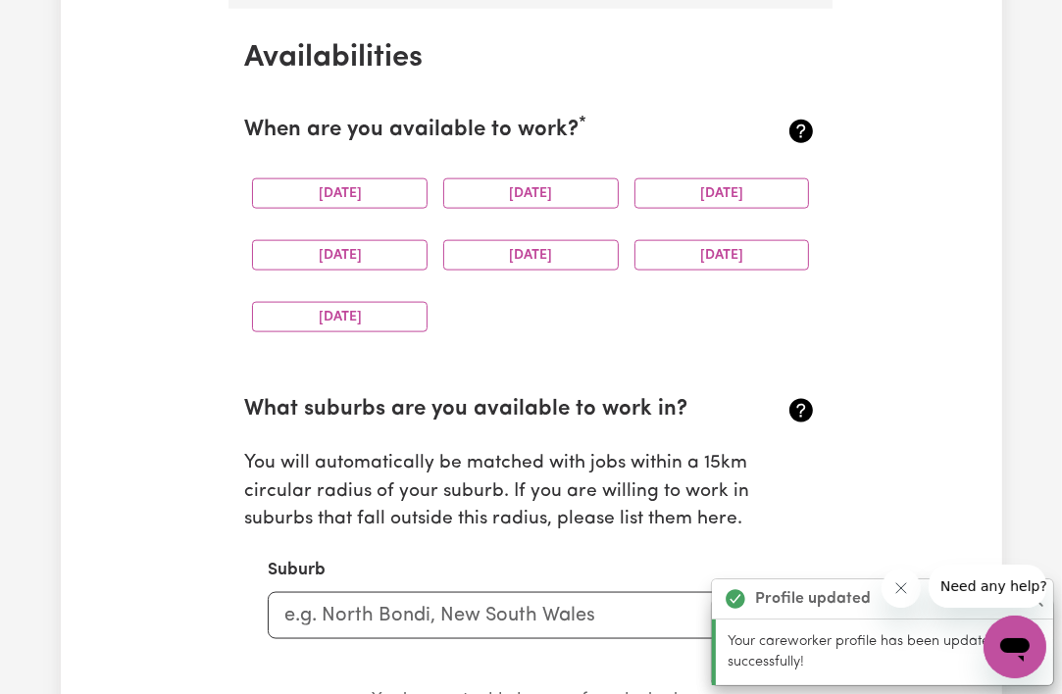
scroll to position [1832, 0]
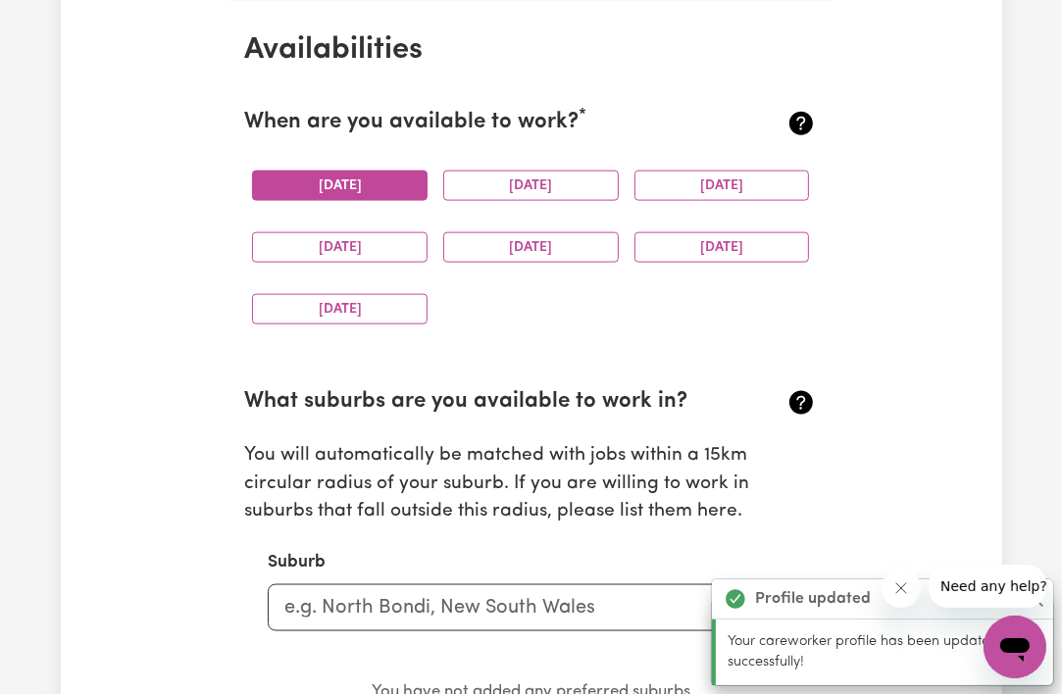
click at [330, 178] on button "[DATE]" at bounding box center [340, 186] width 176 height 30
click at [447, 186] on button "[DATE]" at bounding box center [531, 186] width 176 height 30
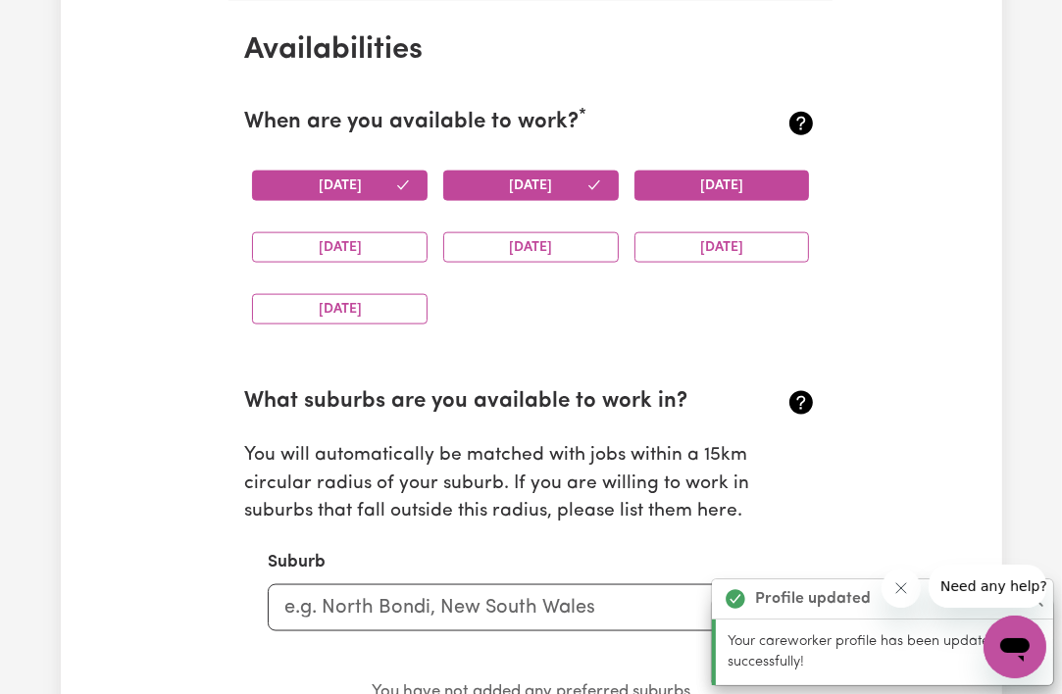
click at [668, 191] on button "[DATE]" at bounding box center [722, 186] width 176 height 30
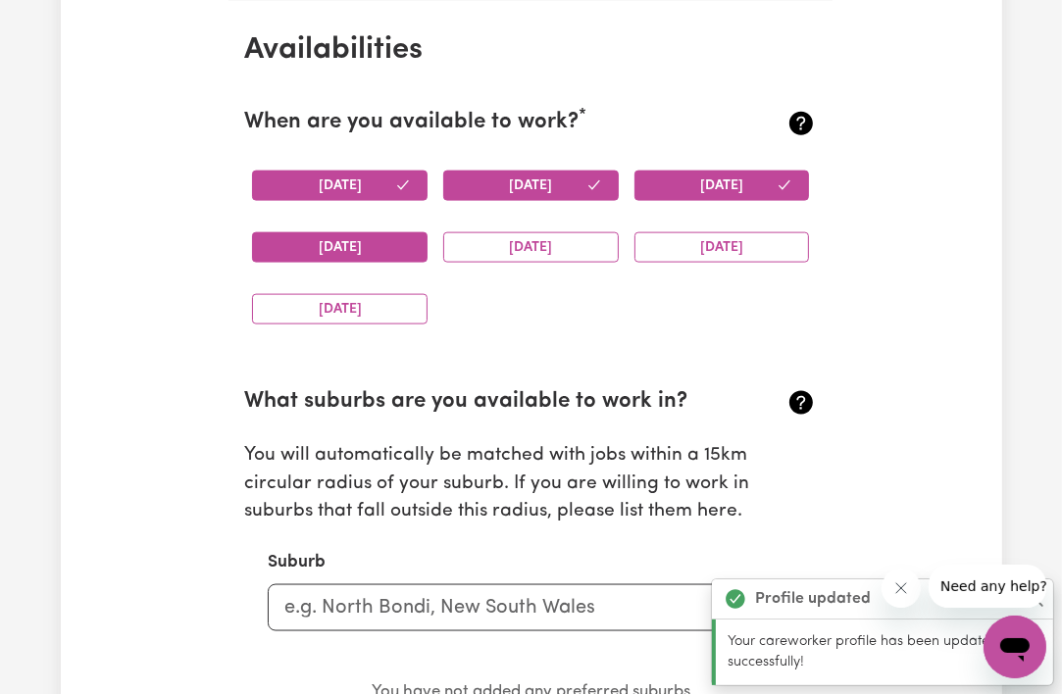
click at [361, 248] on button "[DATE]" at bounding box center [340, 247] width 176 height 30
click at [479, 254] on button "[DATE]" at bounding box center [531, 247] width 176 height 30
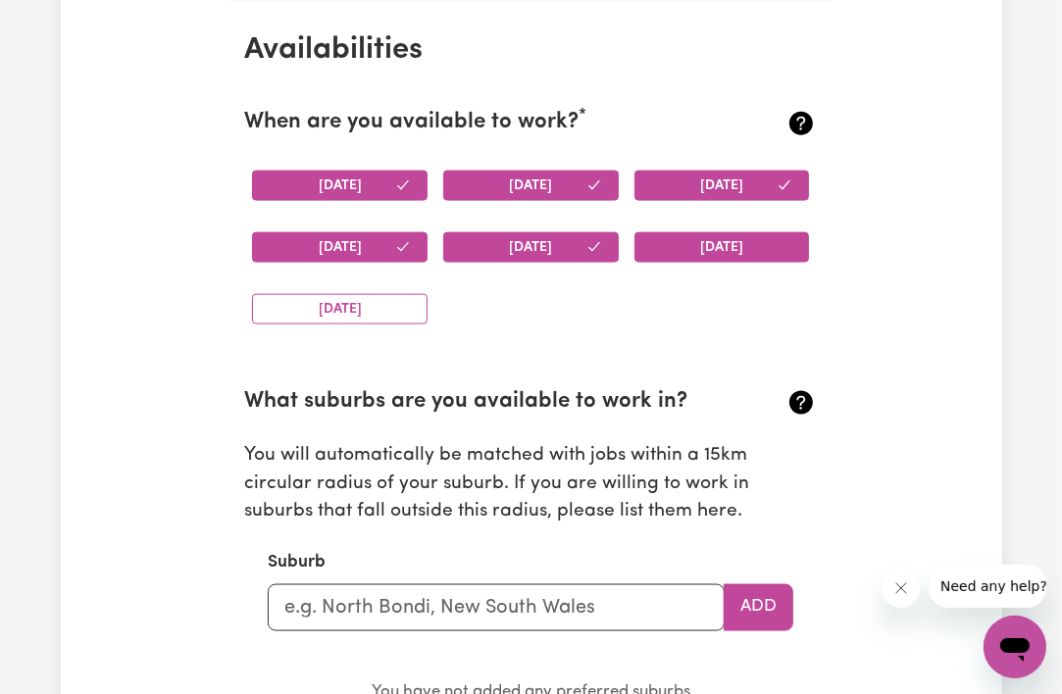
click at [665, 254] on button "[DATE]" at bounding box center [722, 247] width 176 height 30
click at [796, 116] on icon at bounding box center [801, 124] width 24 height 24
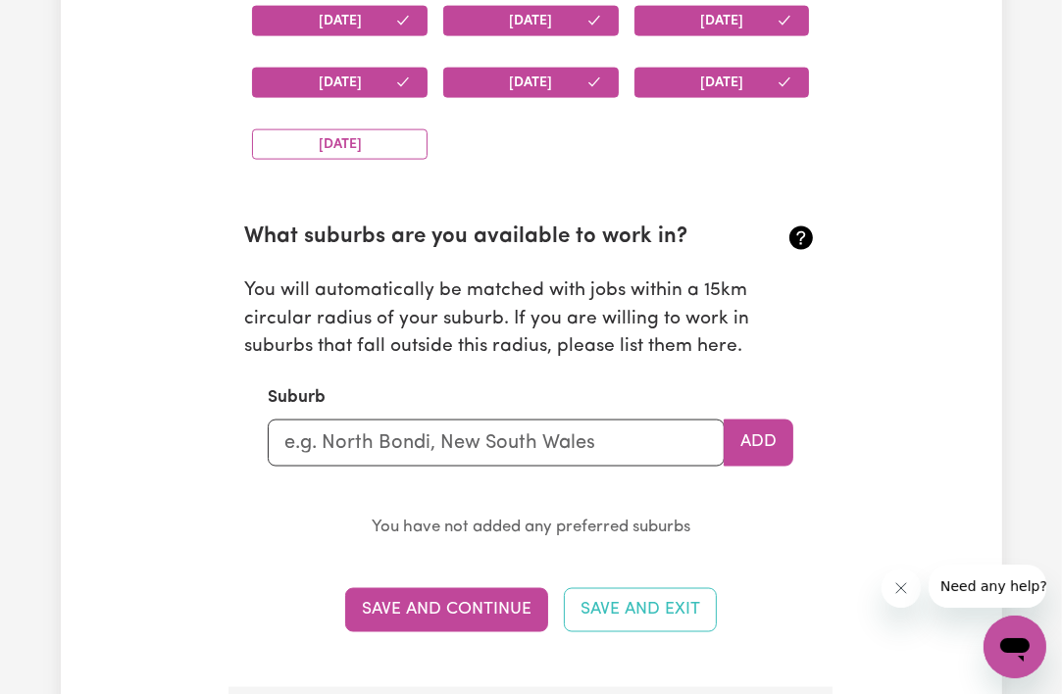
scroll to position [1998, 0]
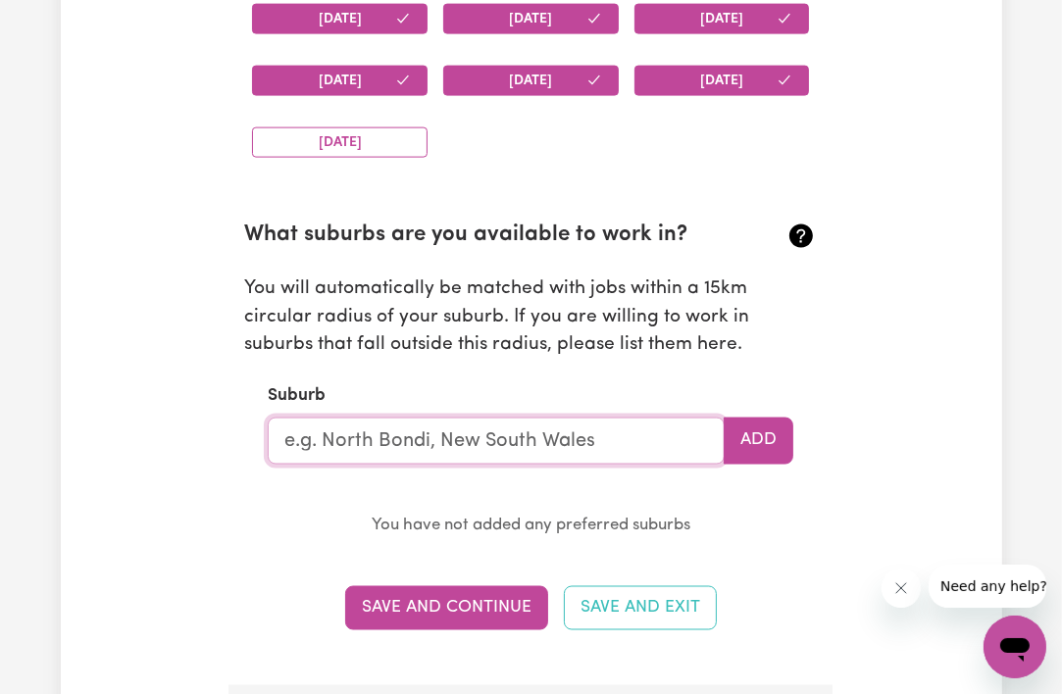
click at [545, 443] on input "text" at bounding box center [496, 441] width 457 height 47
type input "kam"
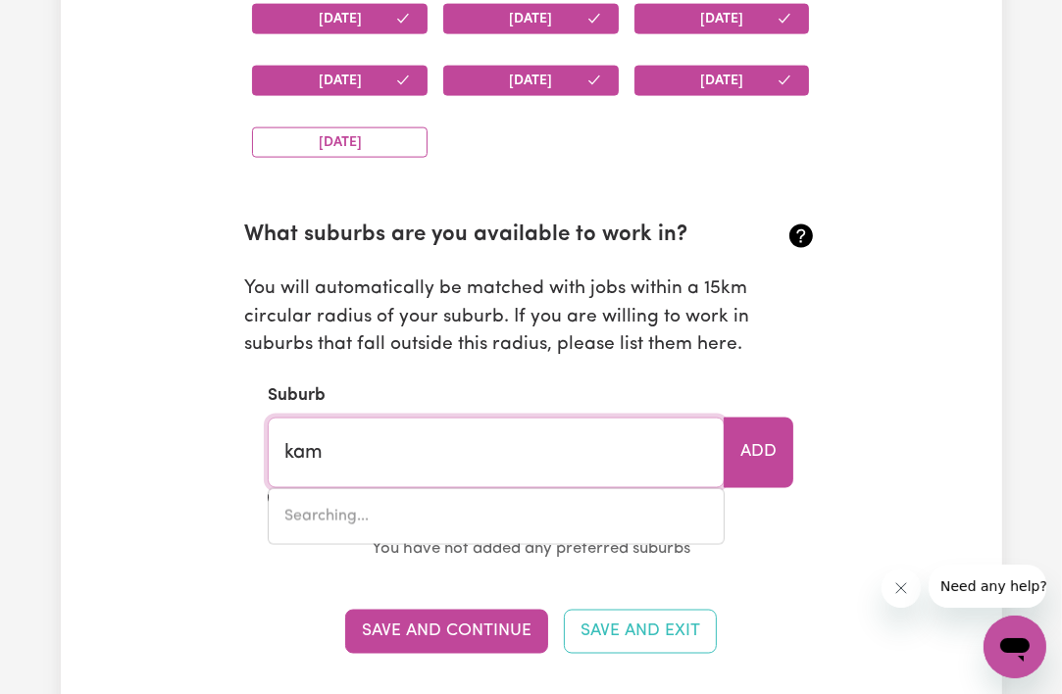
type input "kamARAH, [GEOGRAPHIC_DATA], 2665"
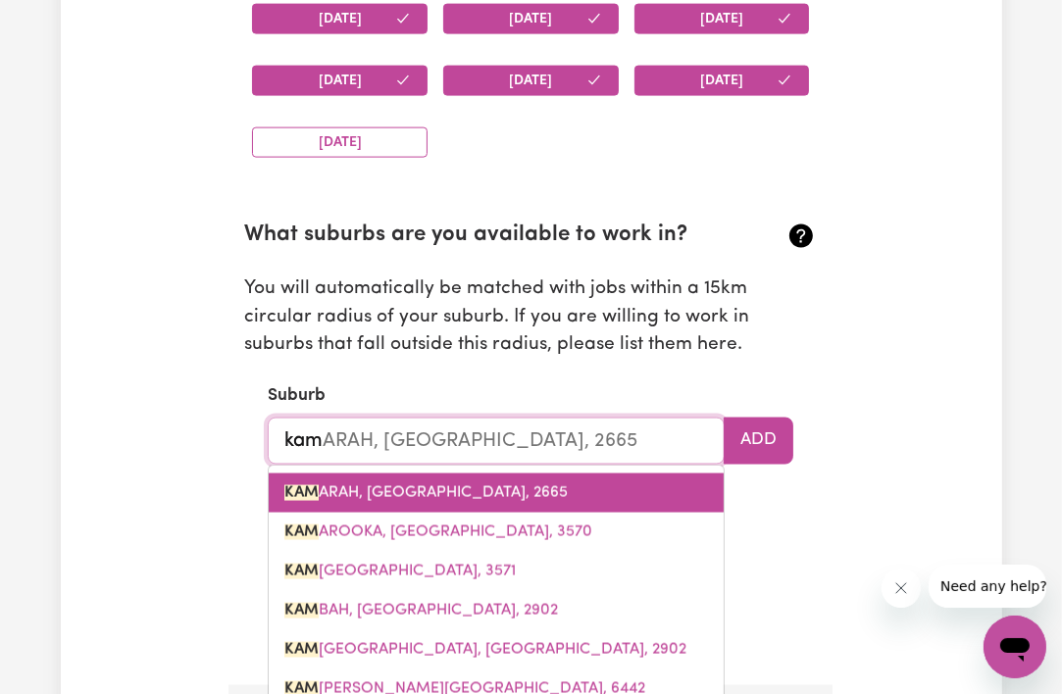
type input "kamb"
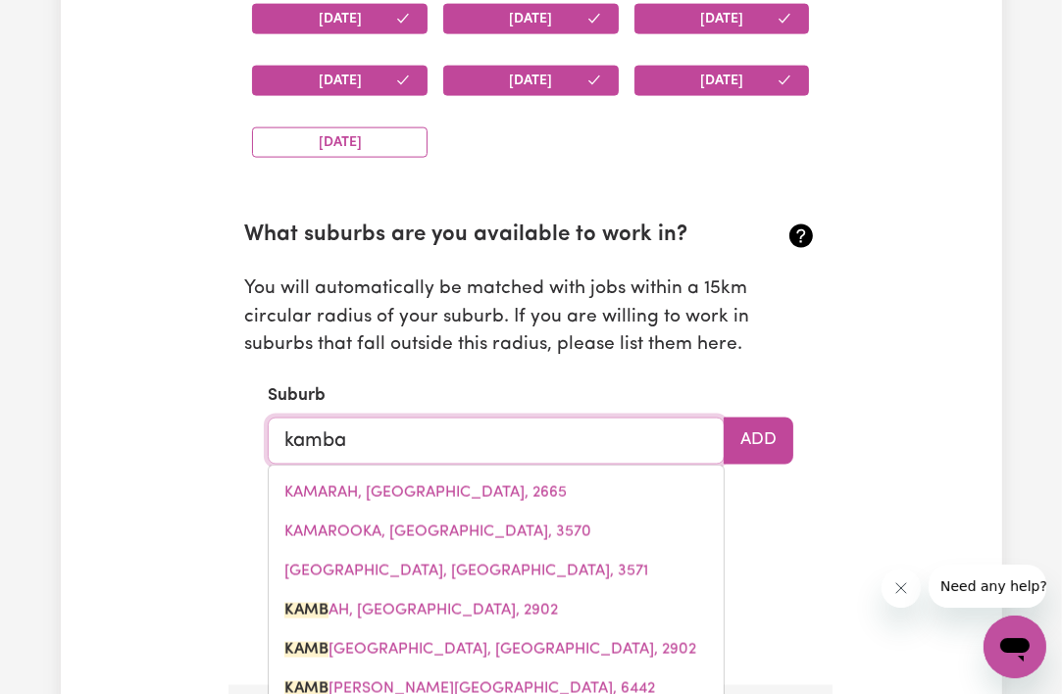
type input "kambah"
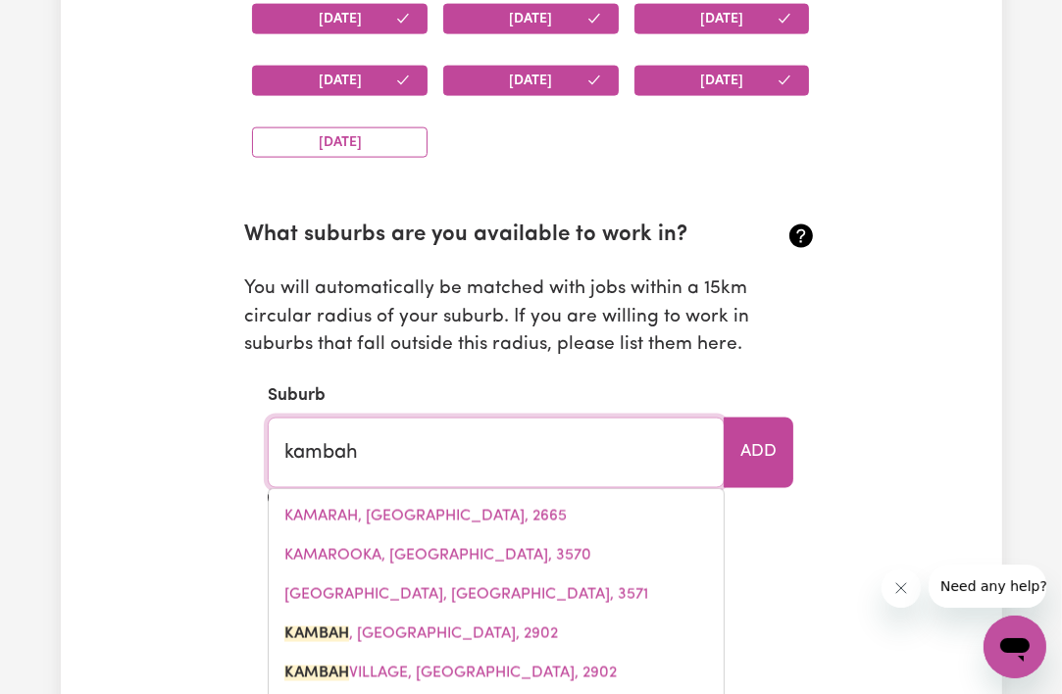
type input "kambah, [GEOGRAPHIC_DATA], 2902"
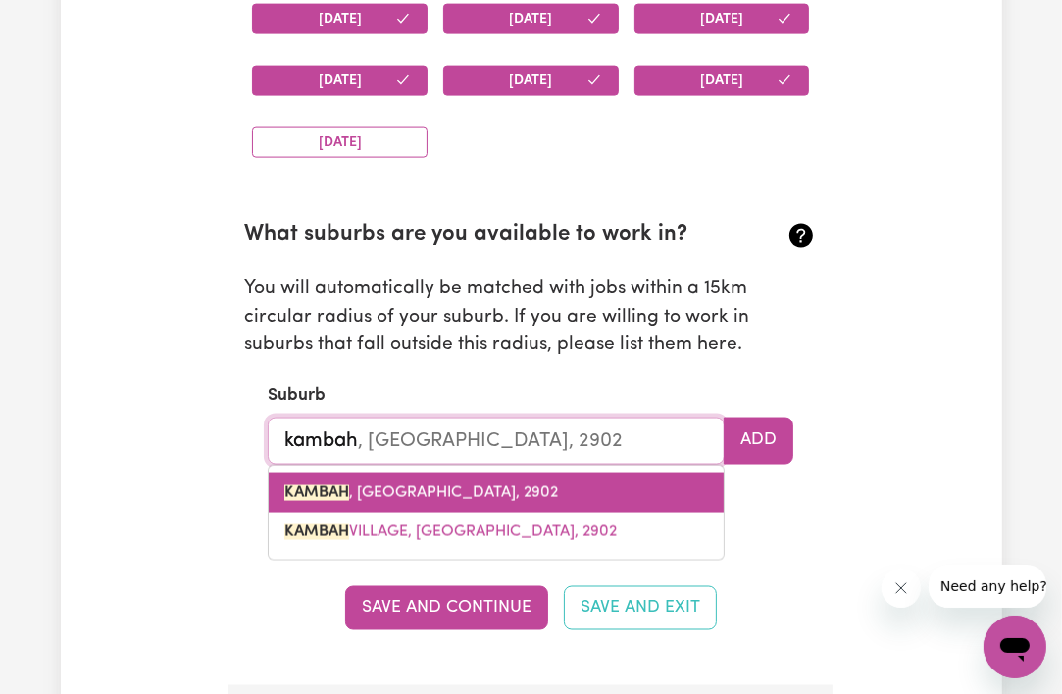
click at [516, 492] on span "KAMBAH , [GEOGRAPHIC_DATA], 2902" at bounding box center [421, 493] width 274 height 16
type input "KAMBAH, [GEOGRAPHIC_DATA], 2902"
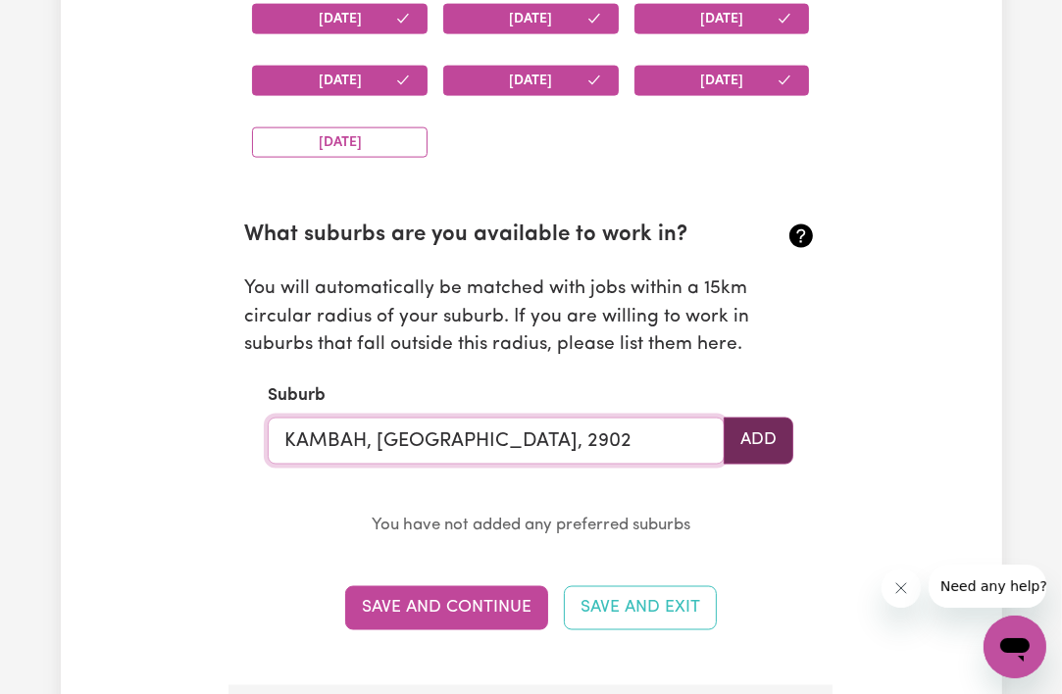
type input "KAMBAH, [GEOGRAPHIC_DATA], 2902"
click at [756, 431] on button "Add" at bounding box center [759, 441] width 70 height 47
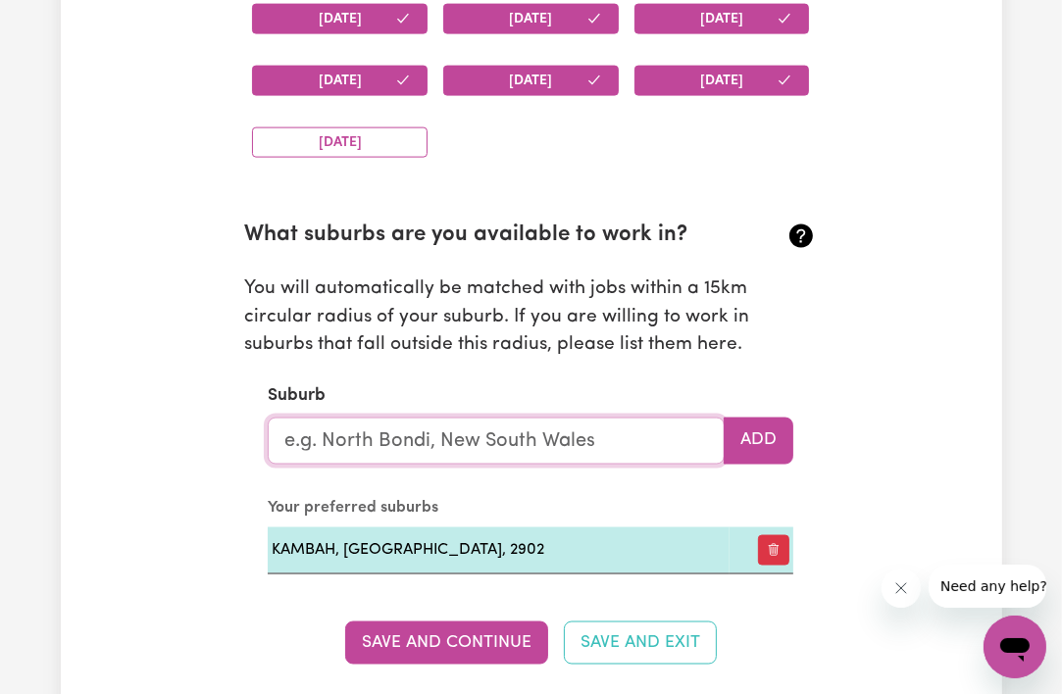
click at [612, 443] on input "text" at bounding box center [496, 441] width 457 height 47
type input "oma"
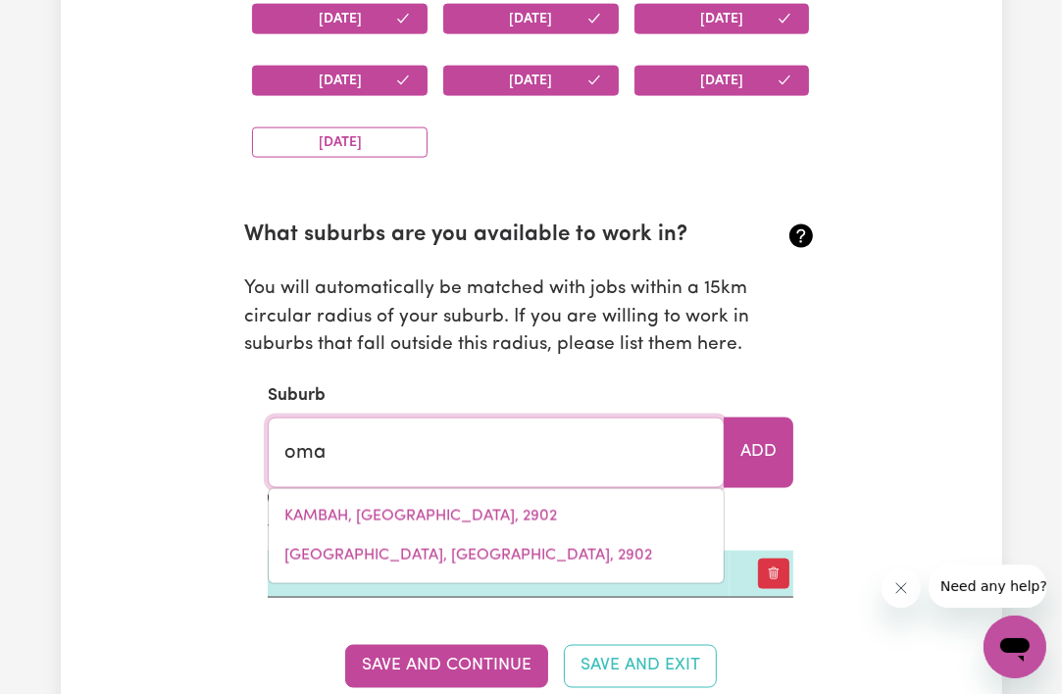
type input "[GEOGRAPHIC_DATA], [GEOGRAPHIC_DATA], 2337"
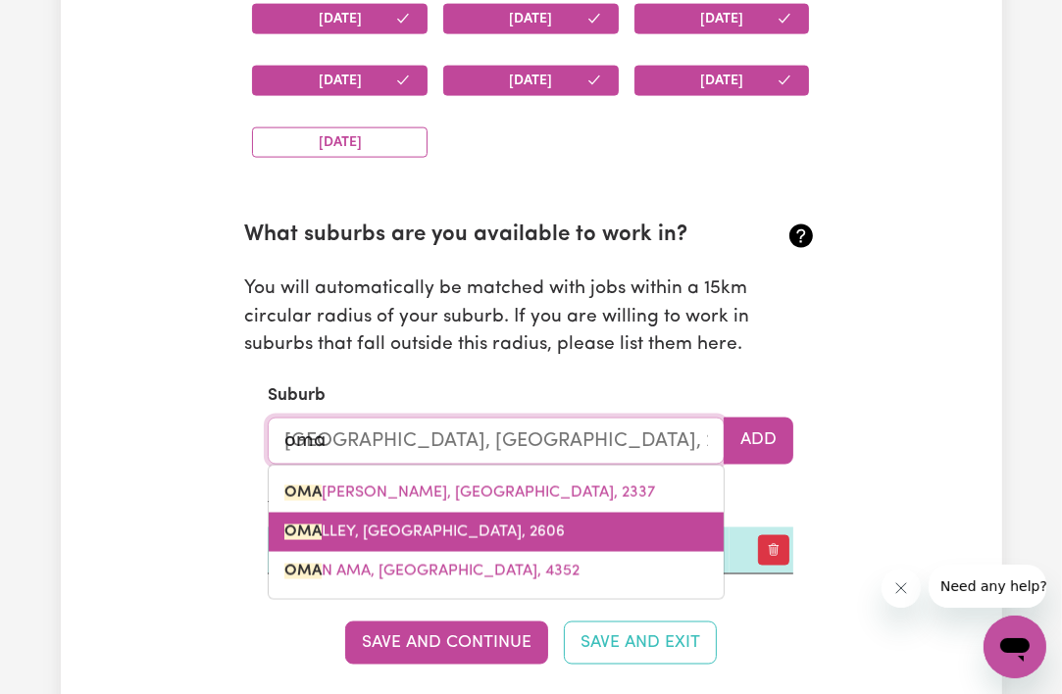
click at [557, 533] on span "OMA LLEY, [GEOGRAPHIC_DATA], 2606" at bounding box center [424, 533] width 280 height 16
type input "[PERSON_NAME], [GEOGRAPHIC_DATA], 2606"
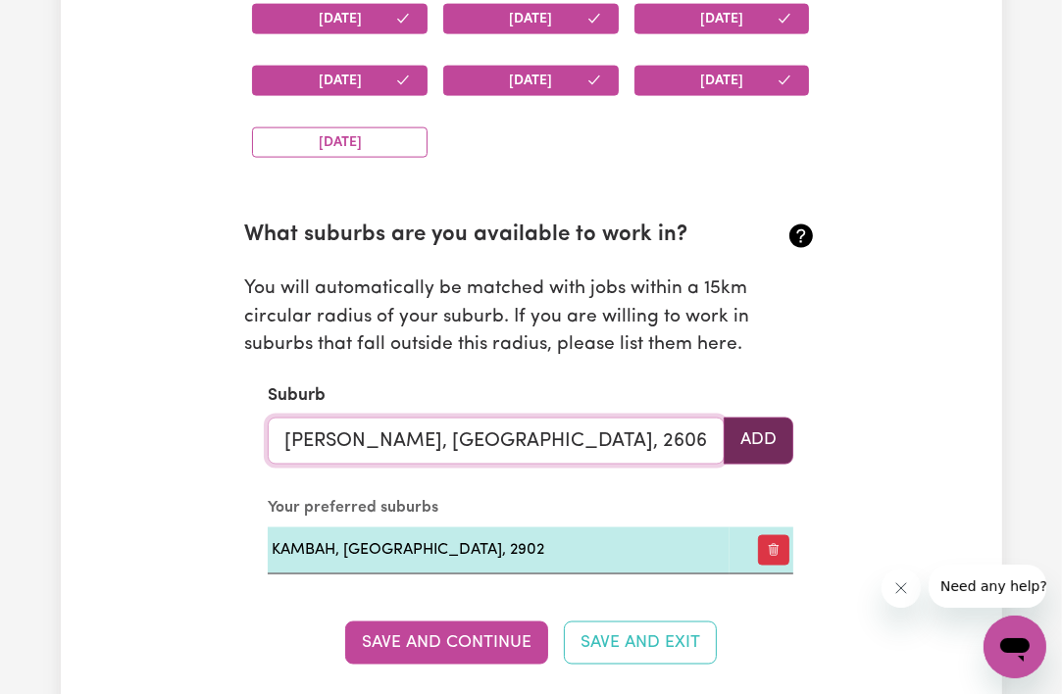
type input "[PERSON_NAME], [GEOGRAPHIC_DATA], 2606"
click at [761, 442] on button "Add" at bounding box center [759, 441] width 70 height 47
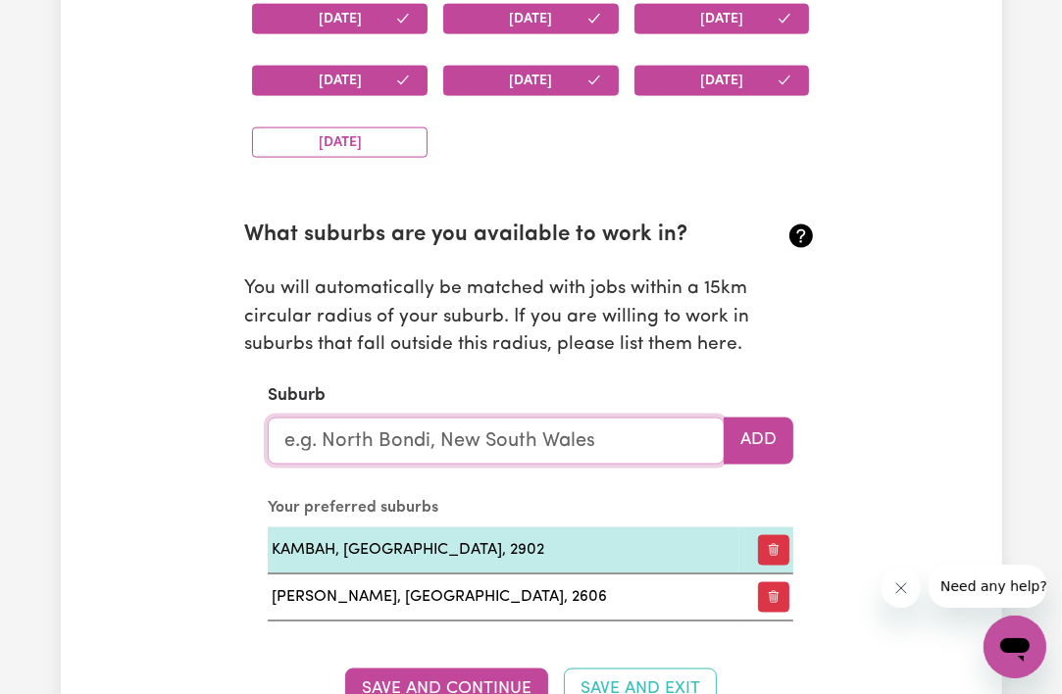
click at [668, 442] on input "text" at bounding box center [496, 441] width 457 height 47
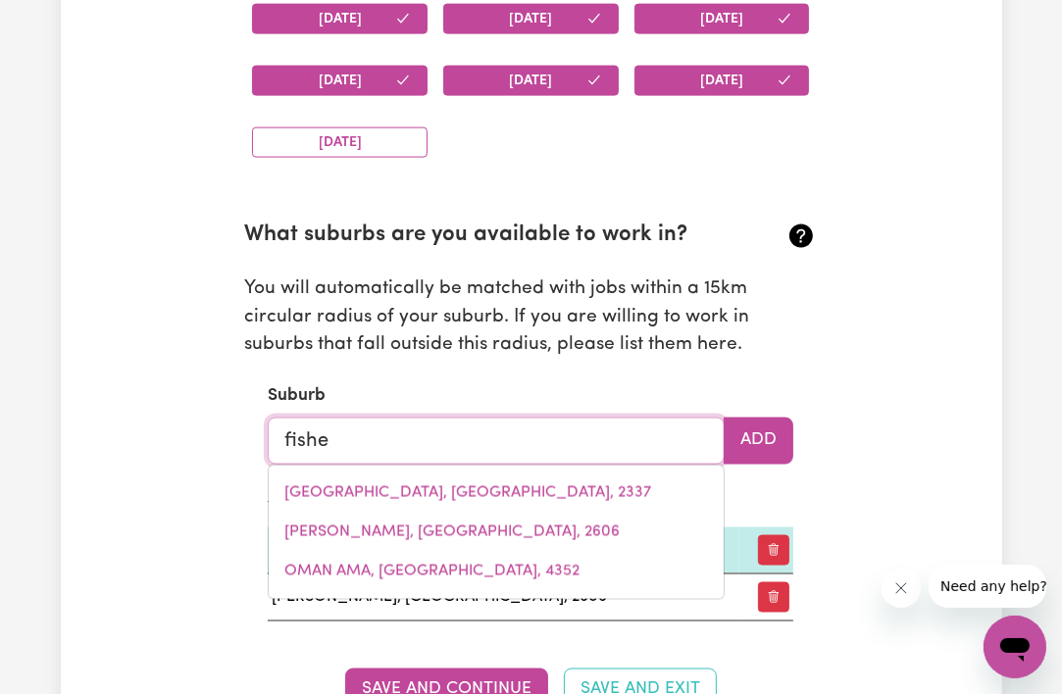
type input "[PERSON_NAME]"
type input "[PERSON_NAME], [GEOGRAPHIC_DATA], 2611"
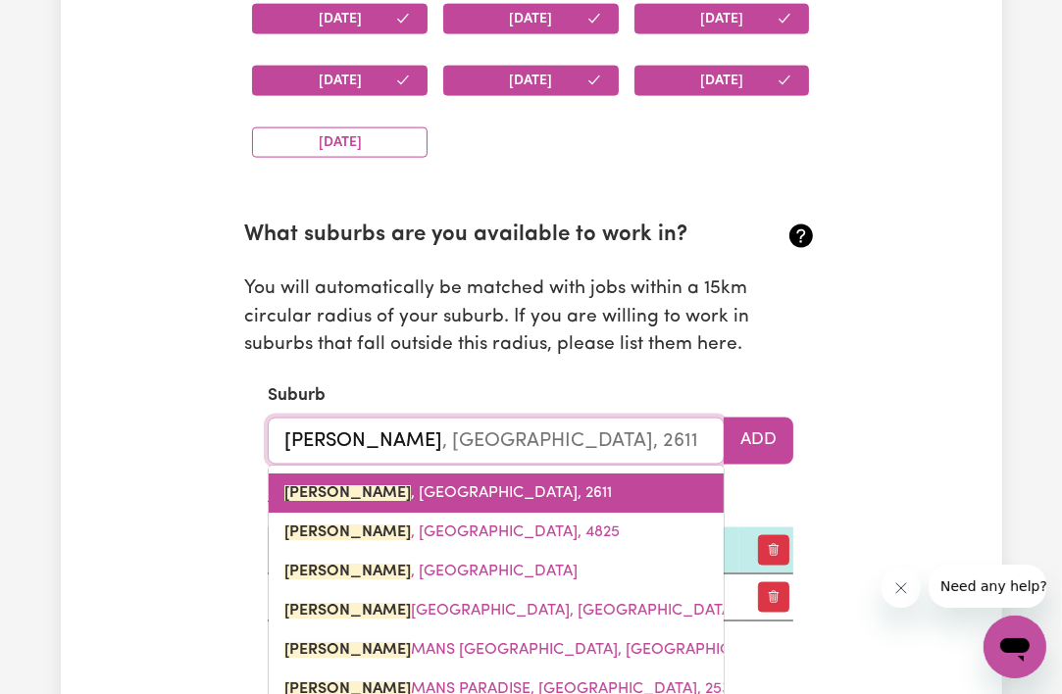
click at [615, 486] on link "[PERSON_NAME] , [GEOGRAPHIC_DATA], 2611" at bounding box center [496, 493] width 455 height 39
type input "[PERSON_NAME], [GEOGRAPHIC_DATA], 2611"
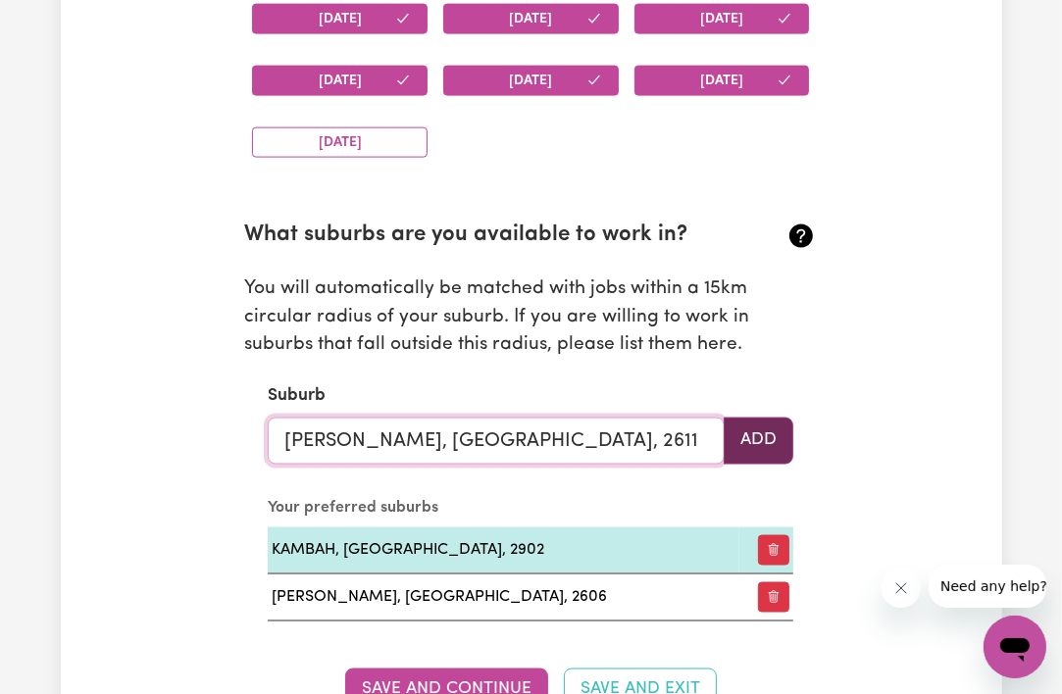
type input "[PERSON_NAME], [GEOGRAPHIC_DATA], 2611"
click at [756, 433] on button "Add" at bounding box center [759, 441] width 70 height 47
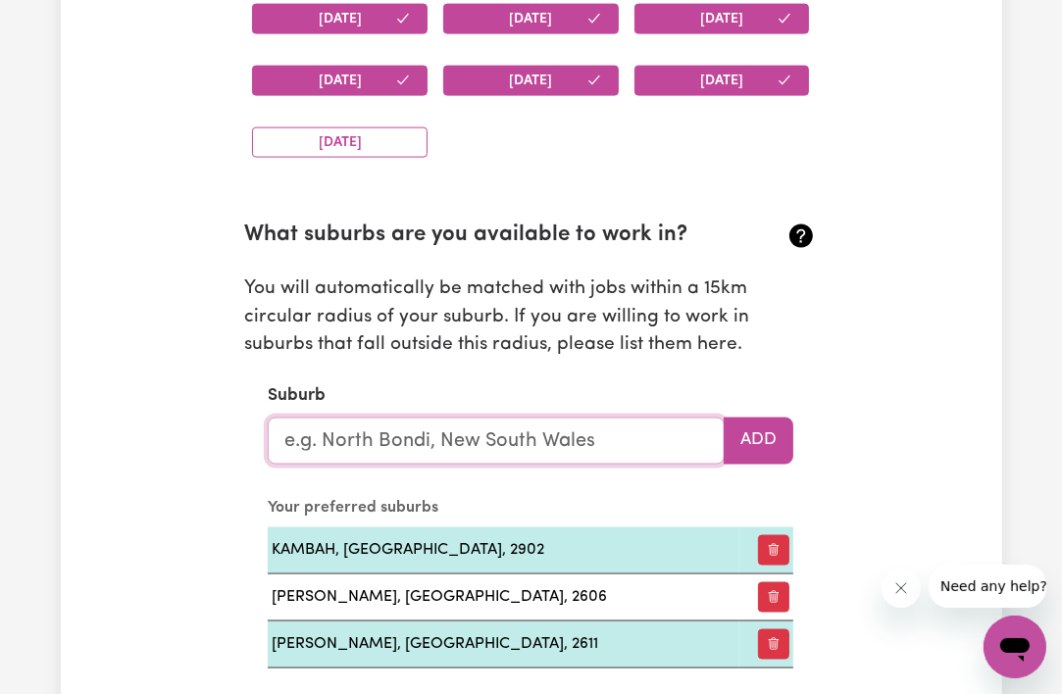
click at [681, 437] on input "text" at bounding box center [496, 441] width 457 height 47
type input "isa"
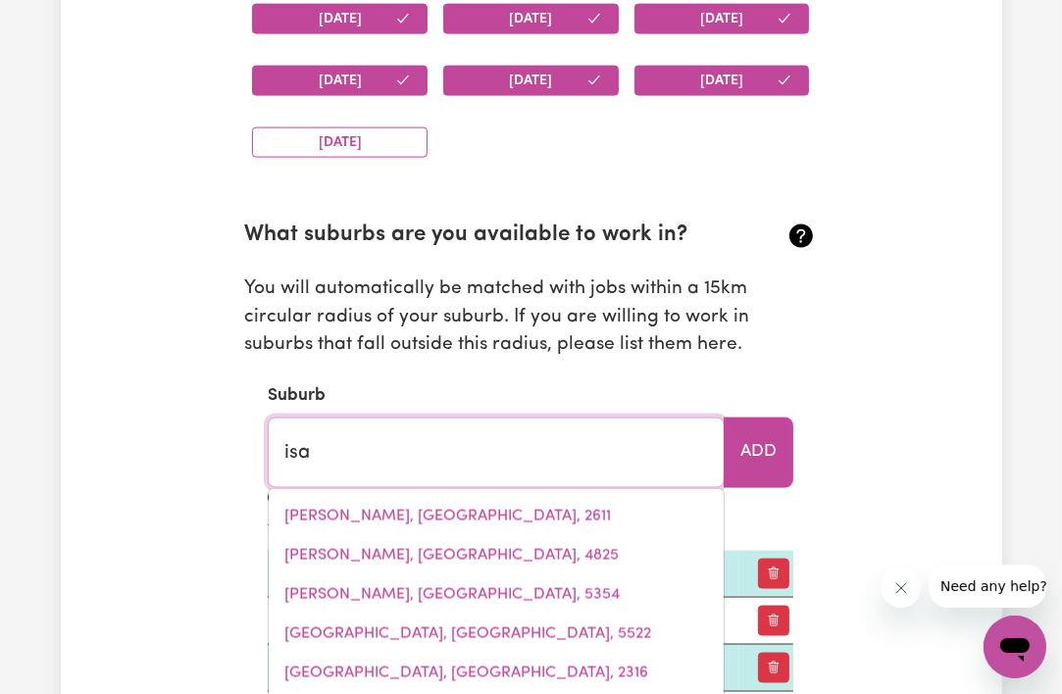
type input "[PERSON_NAME], [GEOGRAPHIC_DATA], 2607"
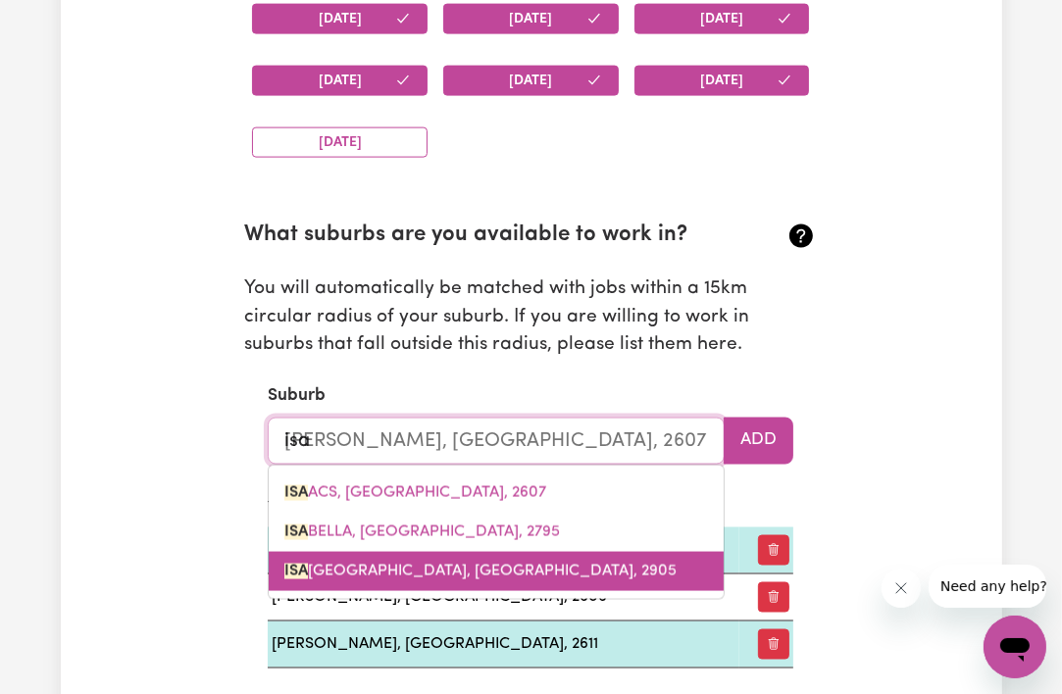
click at [606, 576] on span "[GEOGRAPHIC_DATA], [GEOGRAPHIC_DATA], 2905" at bounding box center [480, 572] width 392 height 16
type input "[PERSON_NAME] PLAINS, [GEOGRAPHIC_DATA], 2905"
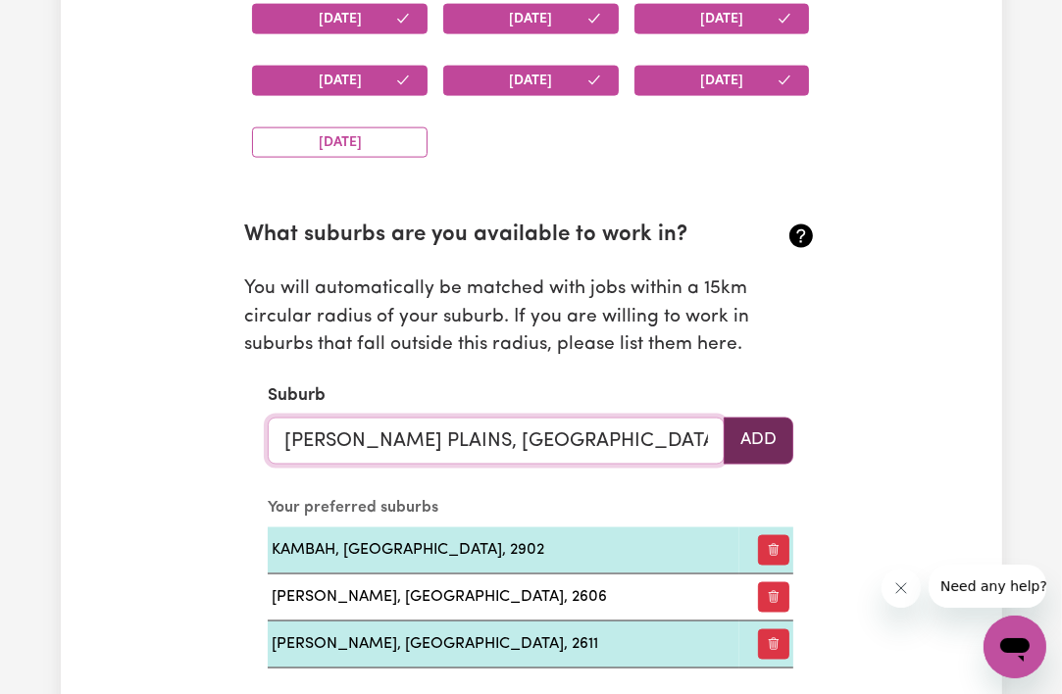
type input "[PERSON_NAME] PLAINS, [GEOGRAPHIC_DATA], 2905"
click at [761, 445] on button "Add" at bounding box center [759, 441] width 70 height 47
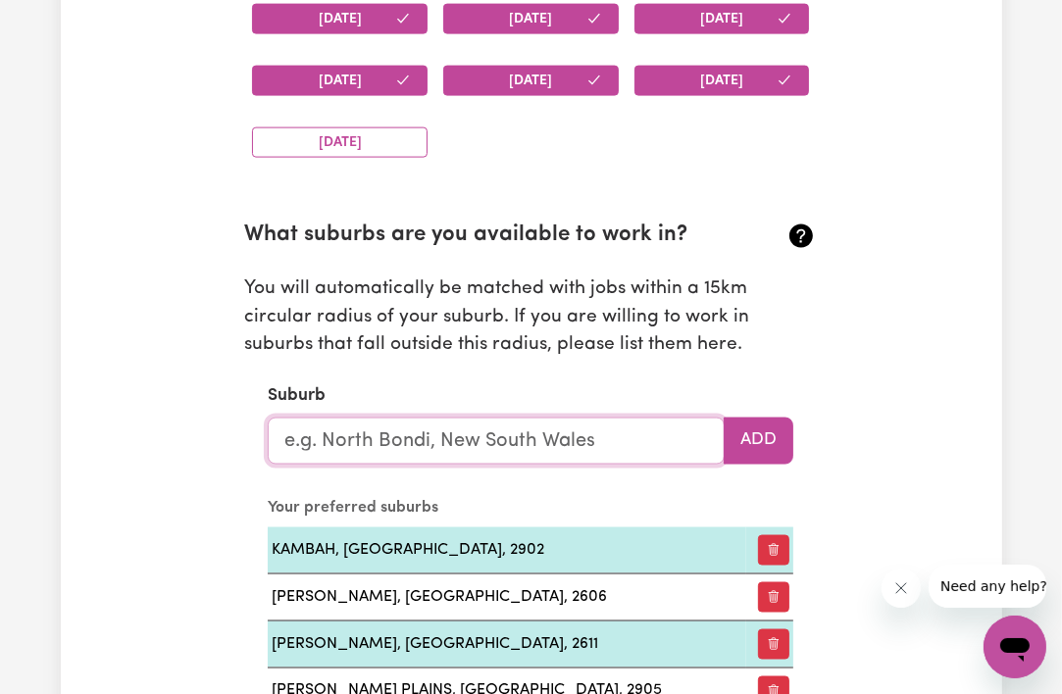
click at [644, 455] on input "text" at bounding box center [496, 441] width 457 height 47
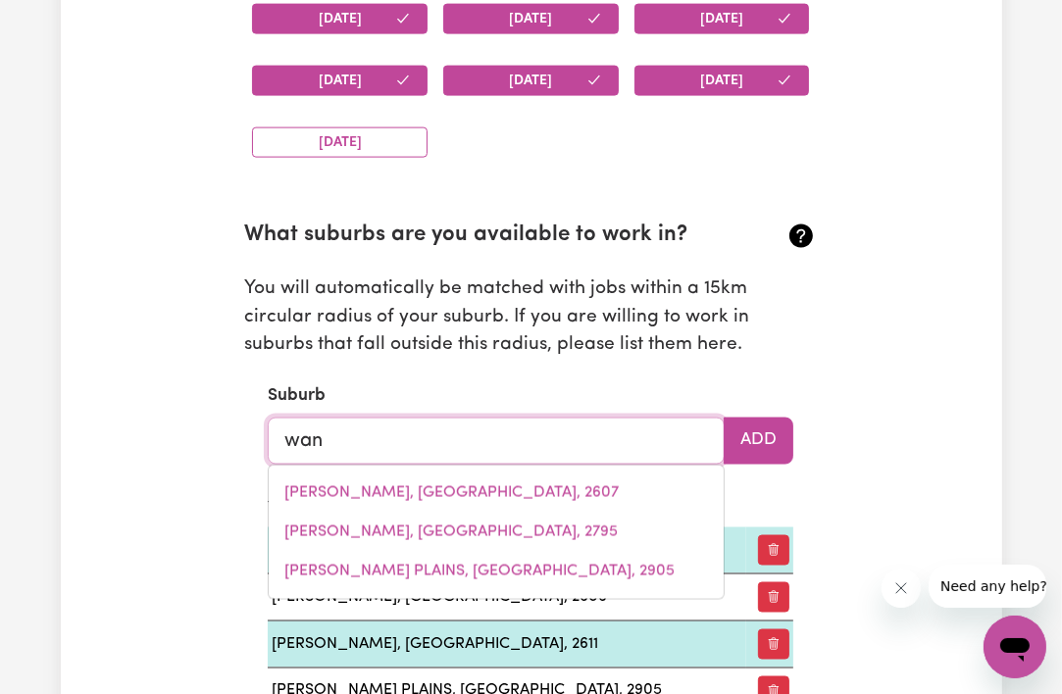
type input "[PERSON_NAME]"
type input "wannAMAL, [GEOGRAPHIC_DATA], 6505"
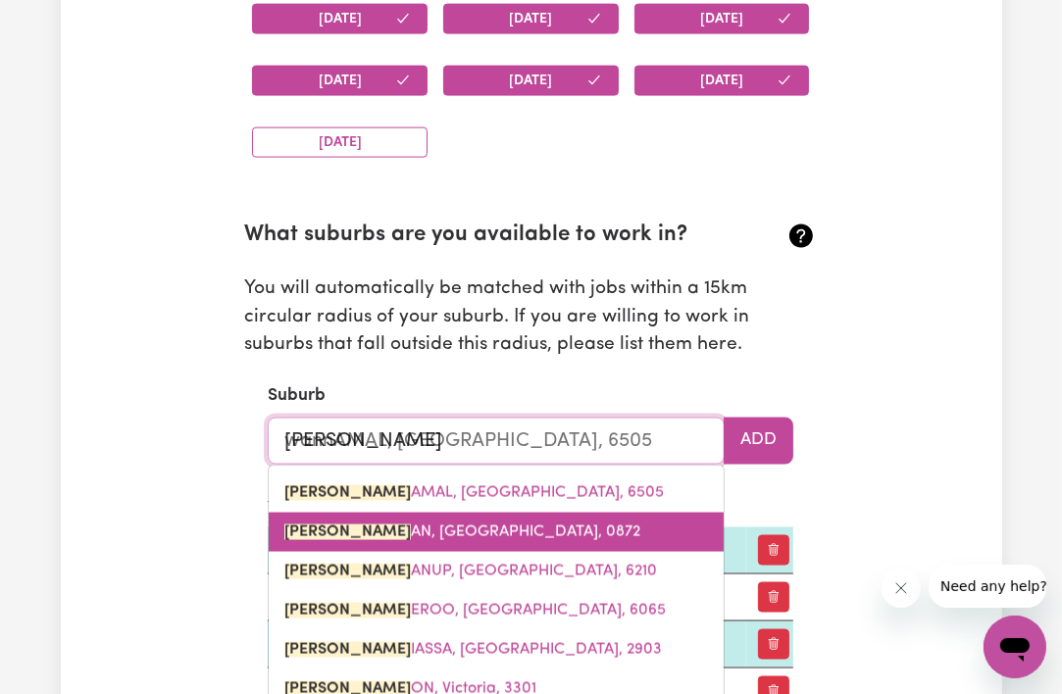
type input "wanni"
type input "wannia"
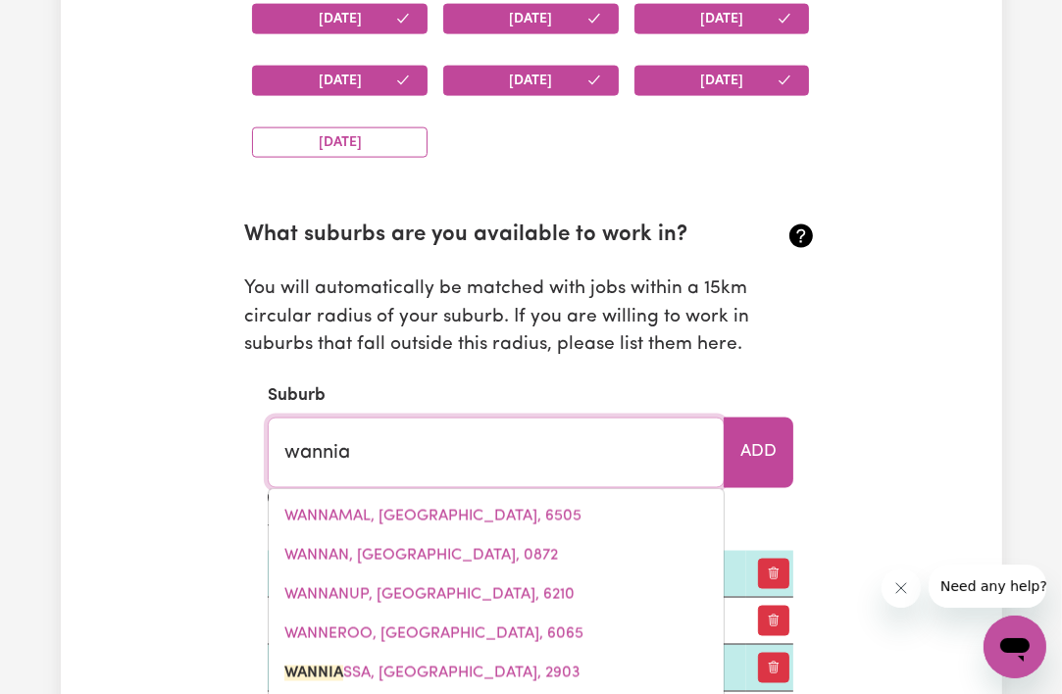
type input "wanniaSSA, [GEOGRAPHIC_DATA], 2903"
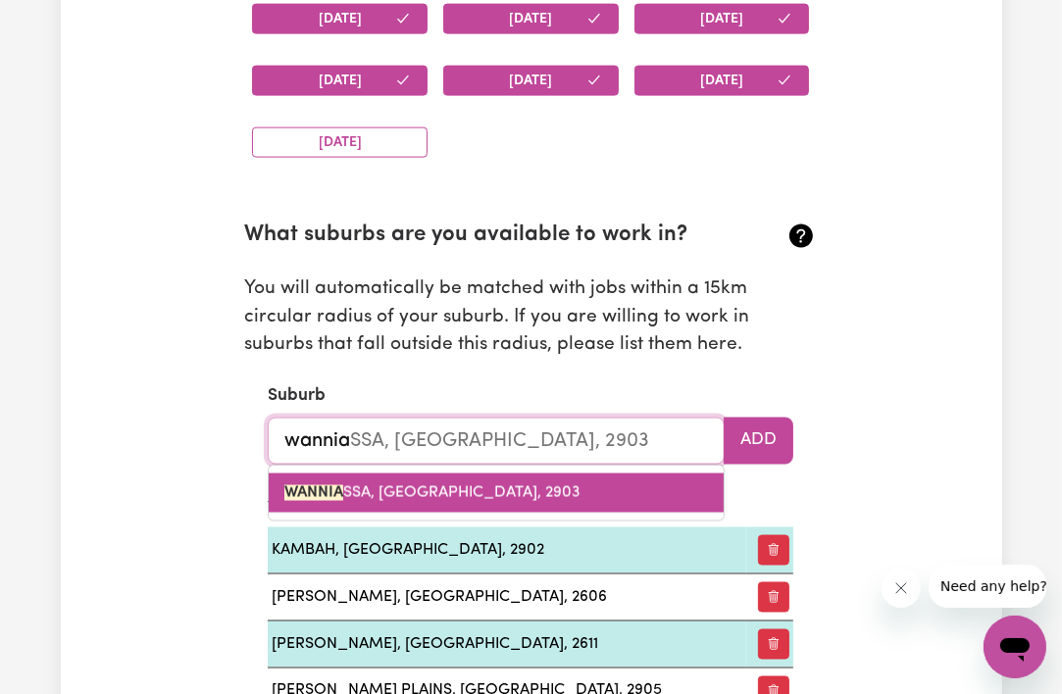
click at [587, 501] on link "WANNIA SSA, [GEOGRAPHIC_DATA], 2903" at bounding box center [496, 493] width 455 height 39
type input "[GEOGRAPHIC_DATA], [GEOGRAPHIC_DATA], 2903"
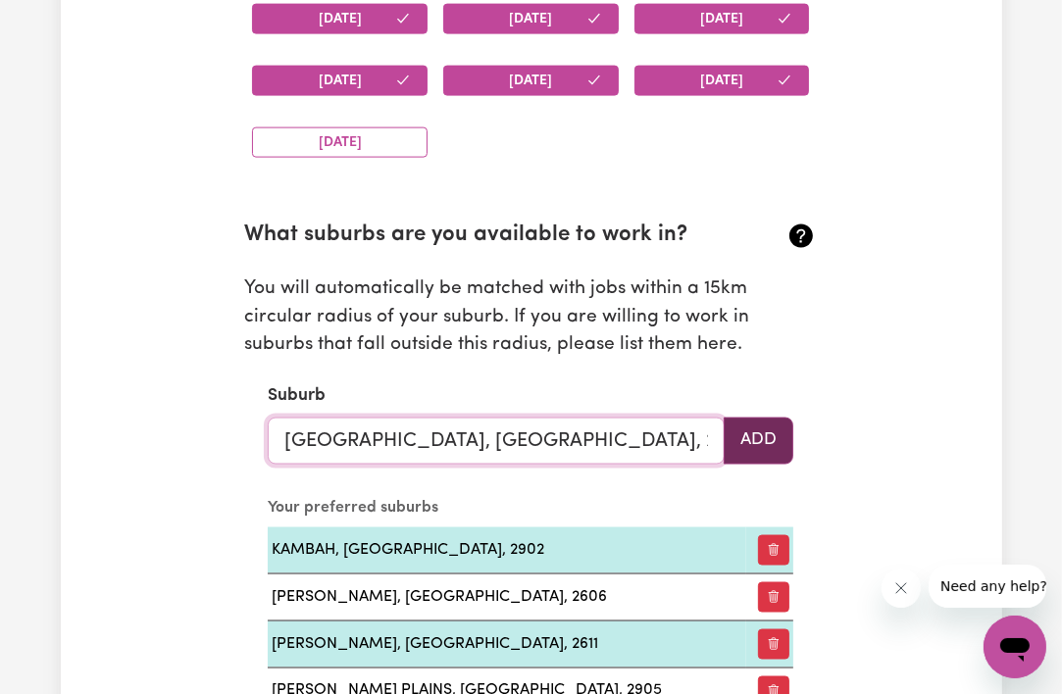
type input "[GEOGRAPHIC_DATA], [GEOGRAPHIC_DATA], 2903"
click at [756, 435] on button "Add" at bounding box center [759, 441] width 70 height 47
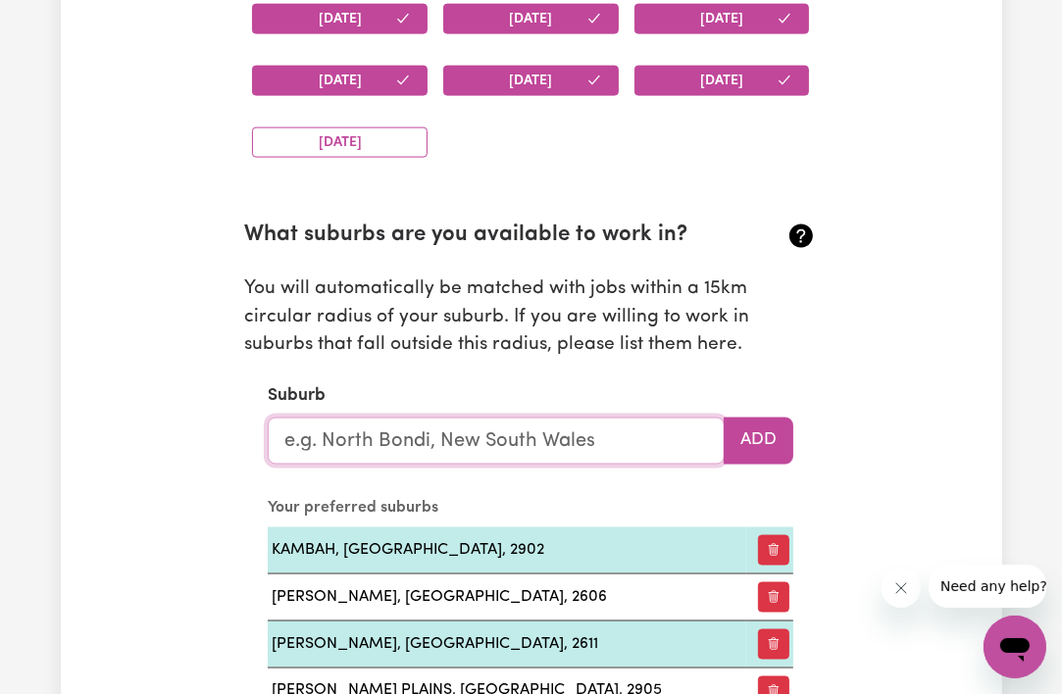
click at [663, 438] on input "text" at bounding box center [496, 441] width 457 height 47
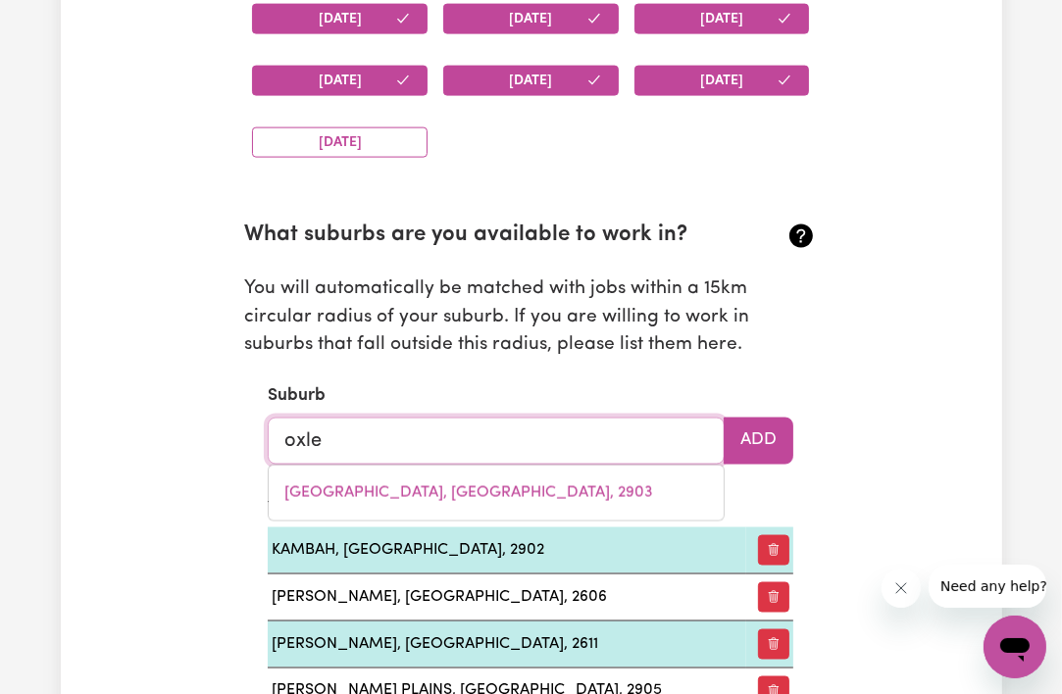
type input "oxley"
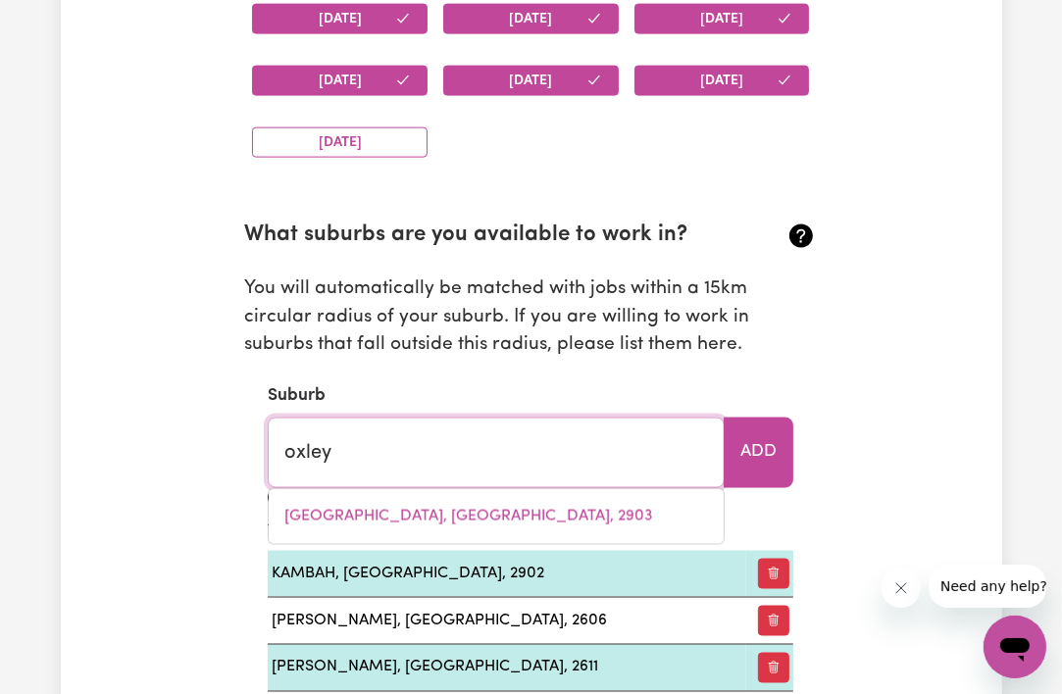
type input "oxley, [GEOGRAPHIC_DATA], 2903"
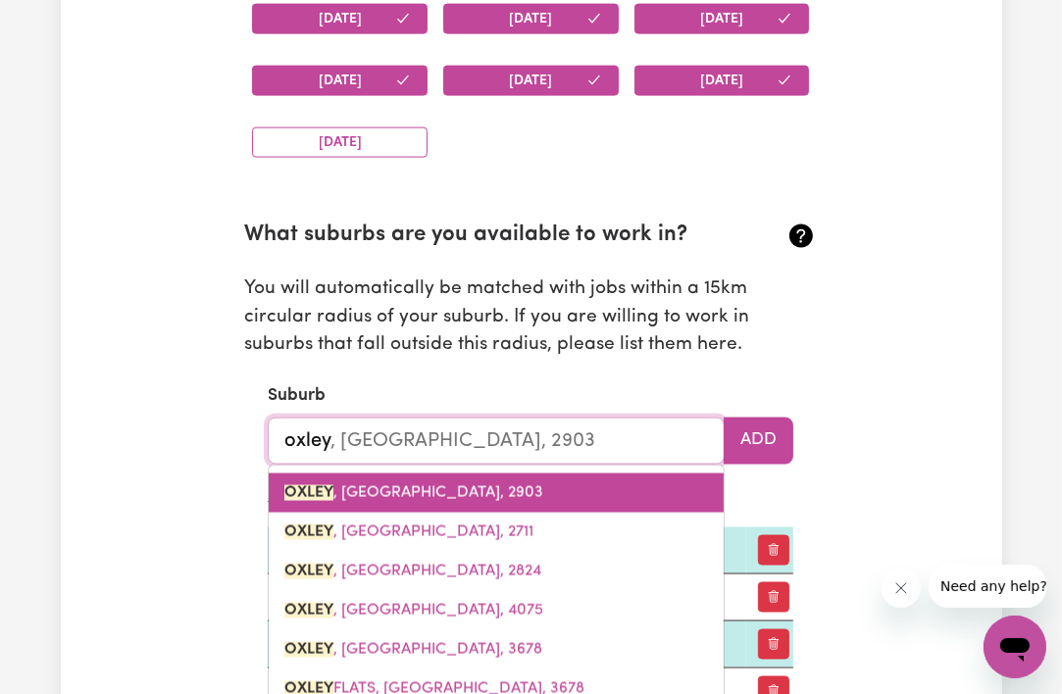
click at [622, 503] on link "OXLEY , [GEOGRAPHIC_DATA], 2903" at bounding box center [496, 493] width 455 height 39
type input "OXLEY, [GEOGRAPHIC_DATA], 2903"
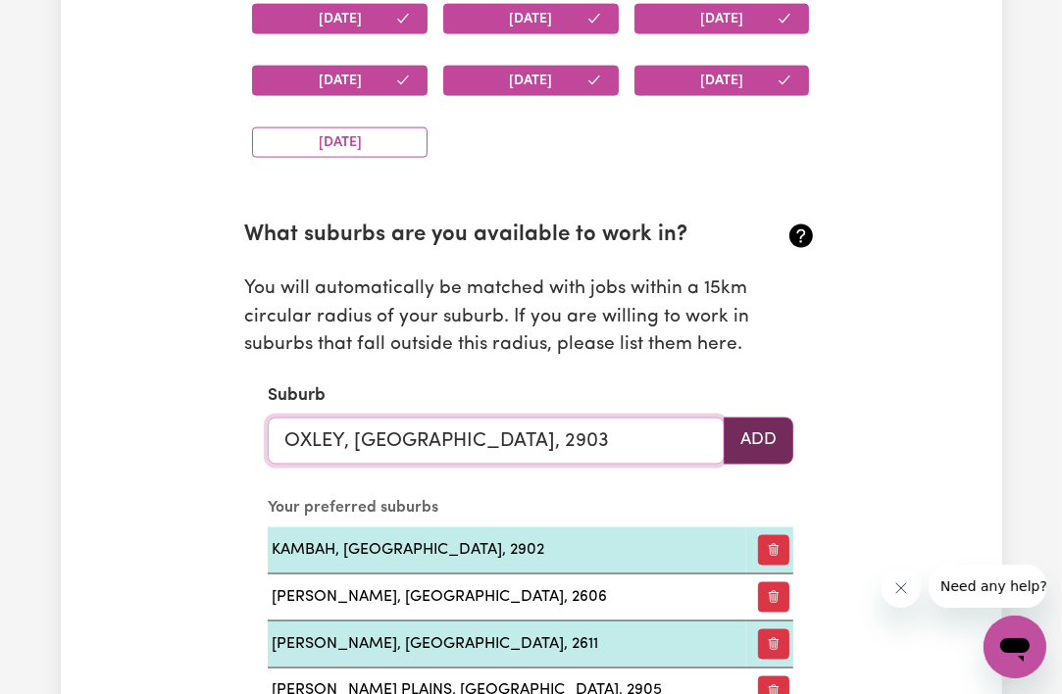
type input "OXLEY, [GEOGRAPHIC_DATA], 2903"
click at [752, 439] on button "Add" at bounding box center [759, 441] width 70 height 47
click at [631, 442] on input "text" at bounding box center [496, 441] width 457 height 47
type input "y"
type input "e"
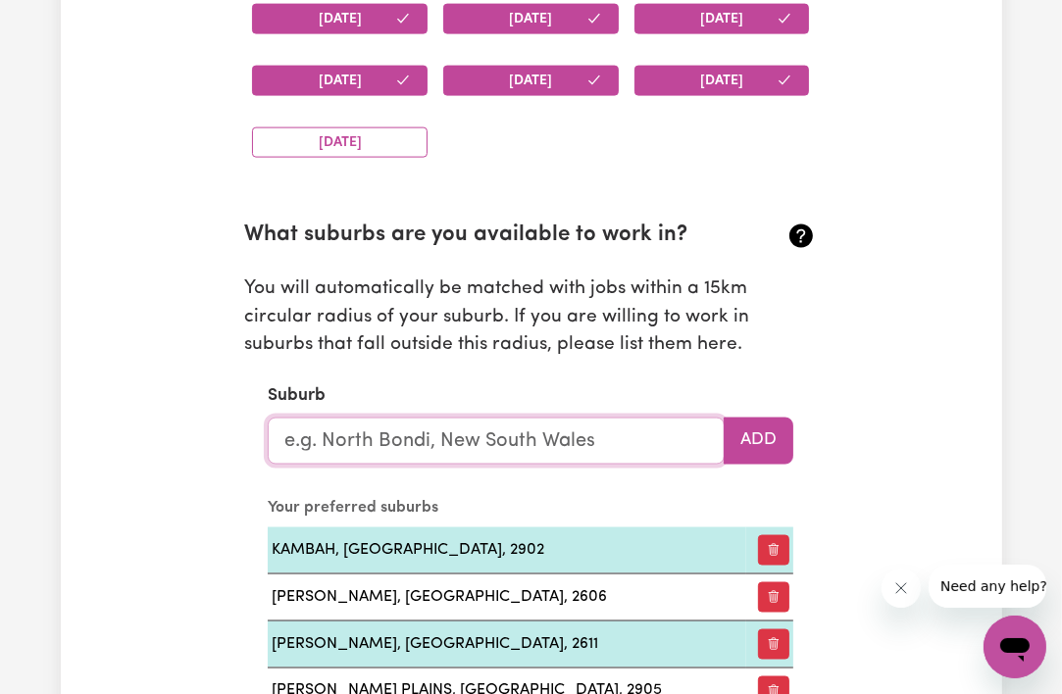
type input "n"
type input "wod"
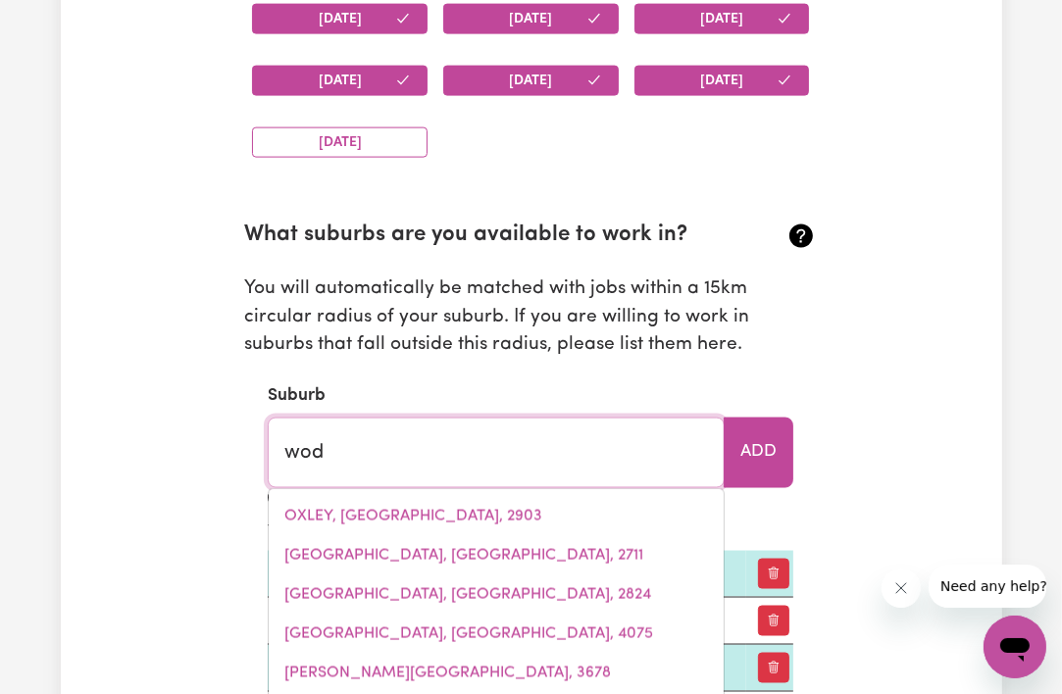
type input "wodEN, [GEOGRAPHIC_DATA], 2606"
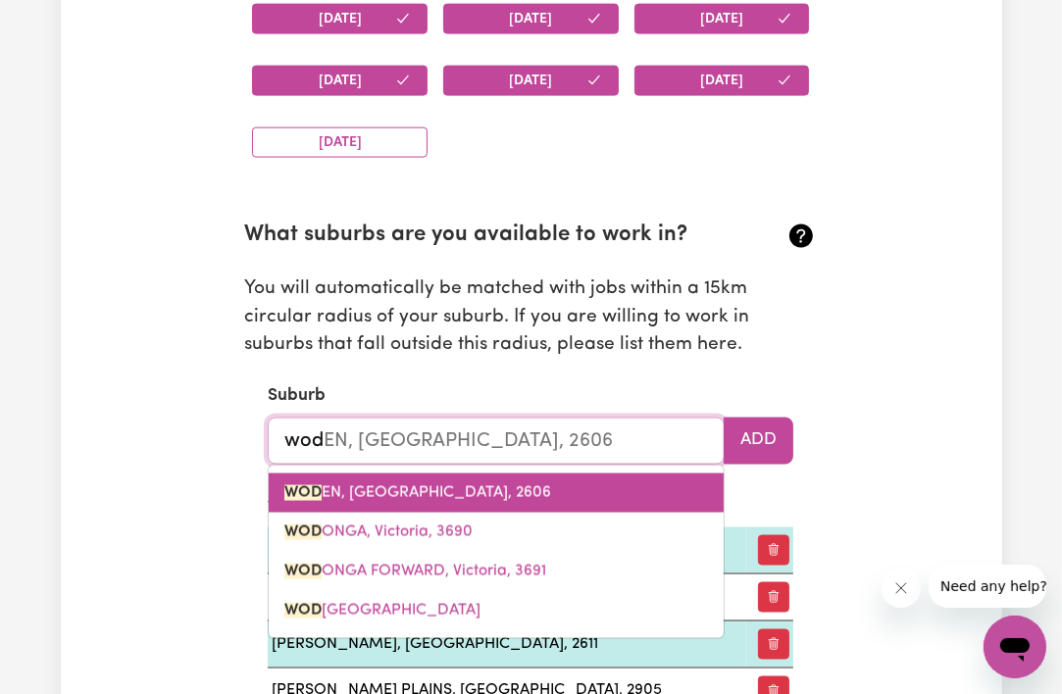
click at [611, 494] on link "WOD EN, [GEOGRAPHIC_DATA], 2606" at bounding box center [496, 493] width 455 height 39
type input "WODEN, [GEOGRAPHIC_DATA], 2606"
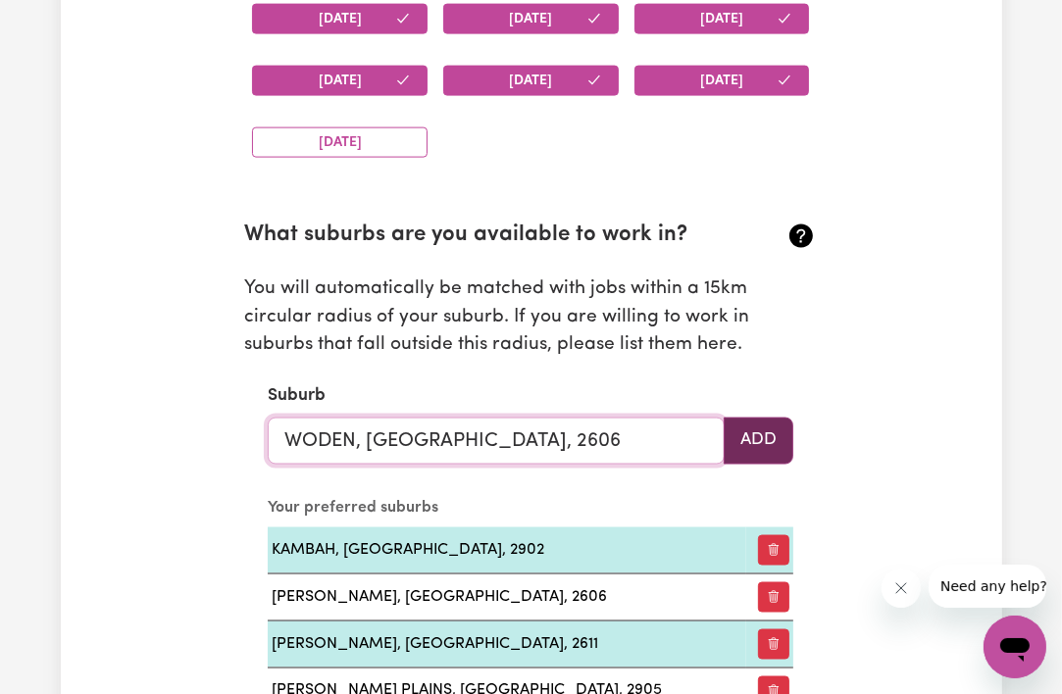
type input "WODEN, [GEOGRAPHIC_DATA], 2606"
click at [751, 458] on button "Add" at bounding box center [759, 441] width 70 height 47
click at [643, 447] on input "text" at bounding box center [496, 441] width 457 height 47
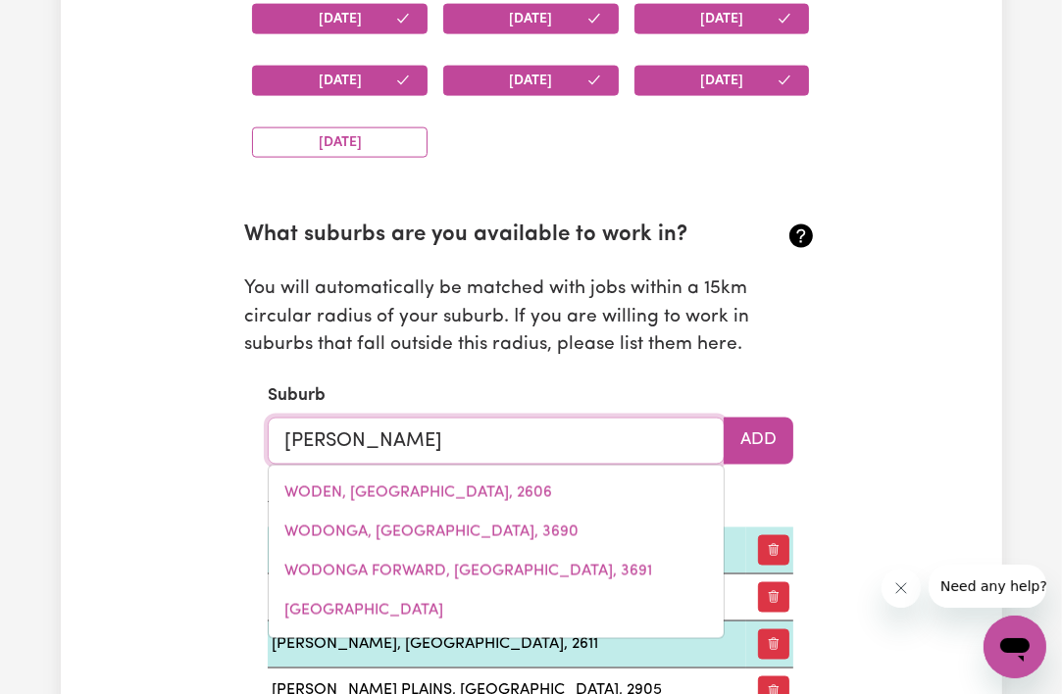
type input "west"
type input "[GEOGRAPHIC_DATA], [GEOGRAPHIC_DATA], 2640"
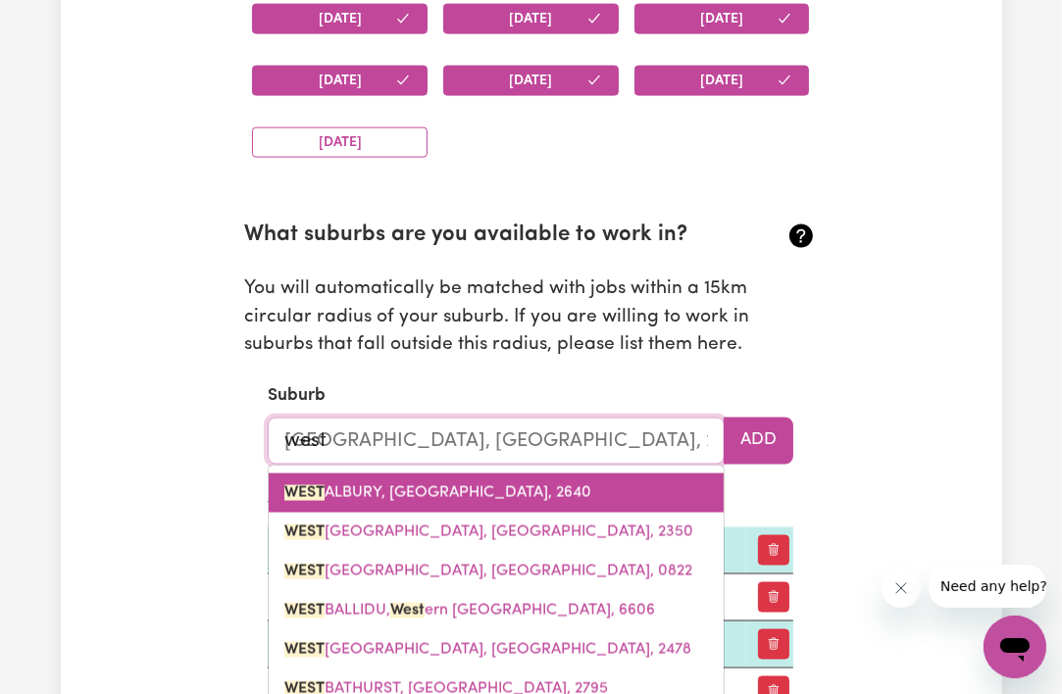
type input "weste"
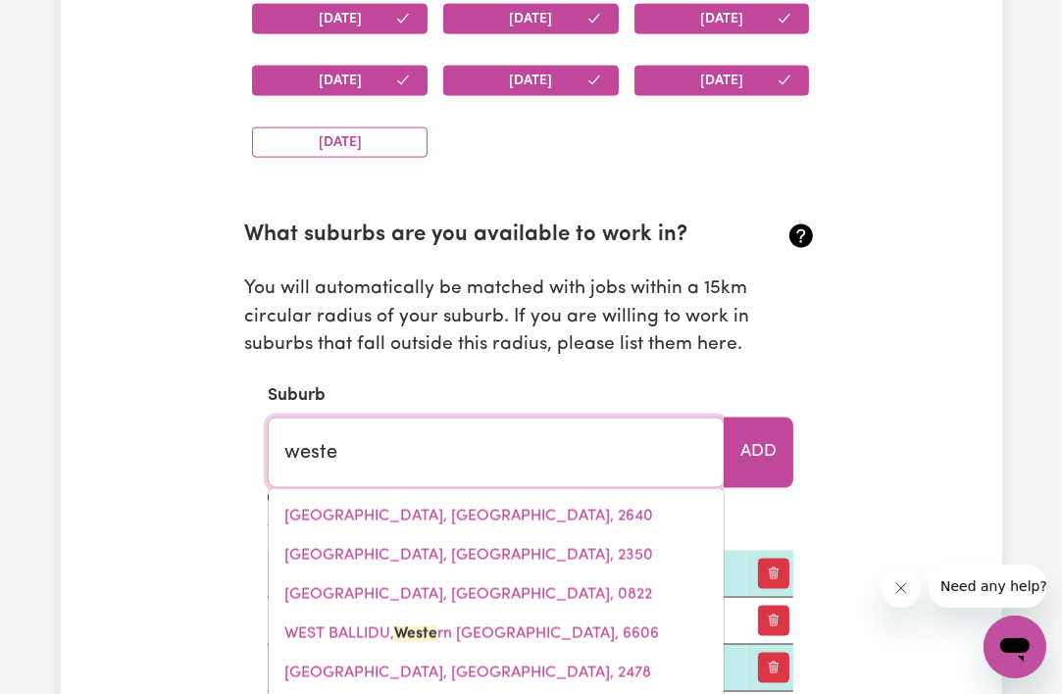
type input "[GEOGRAPHIC_DATA], [GEOGRAPHIC_DATA], 4357"
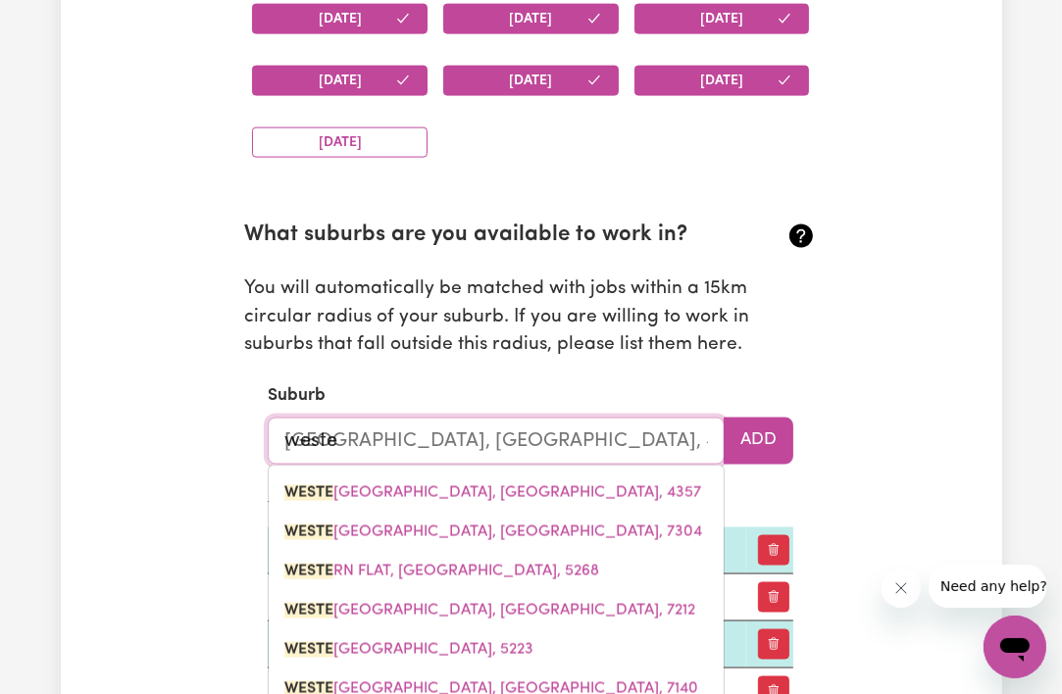
type input "west"
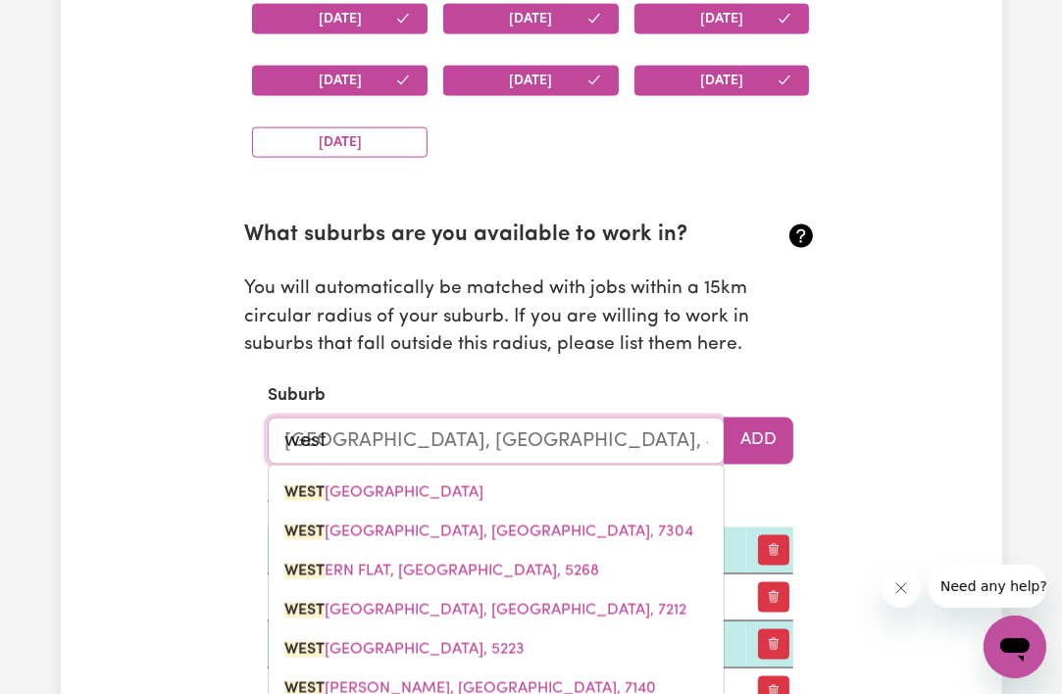
type input "[GEOGRAPHIC_DATA], [GEOGRAPHIC_DATA], 2640"
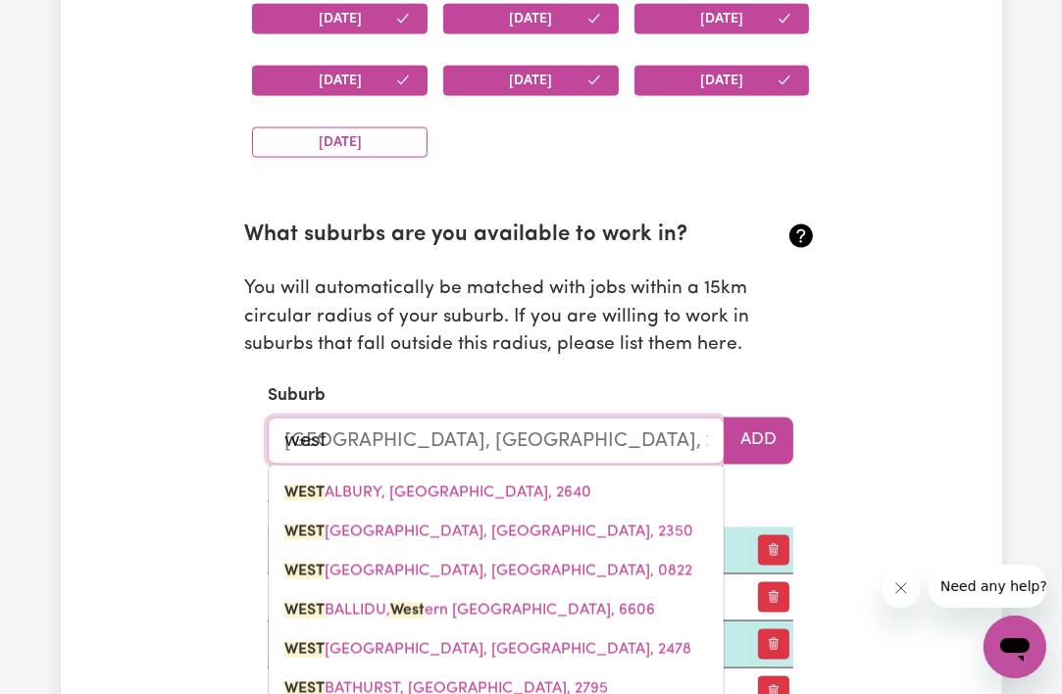
type input "westo"
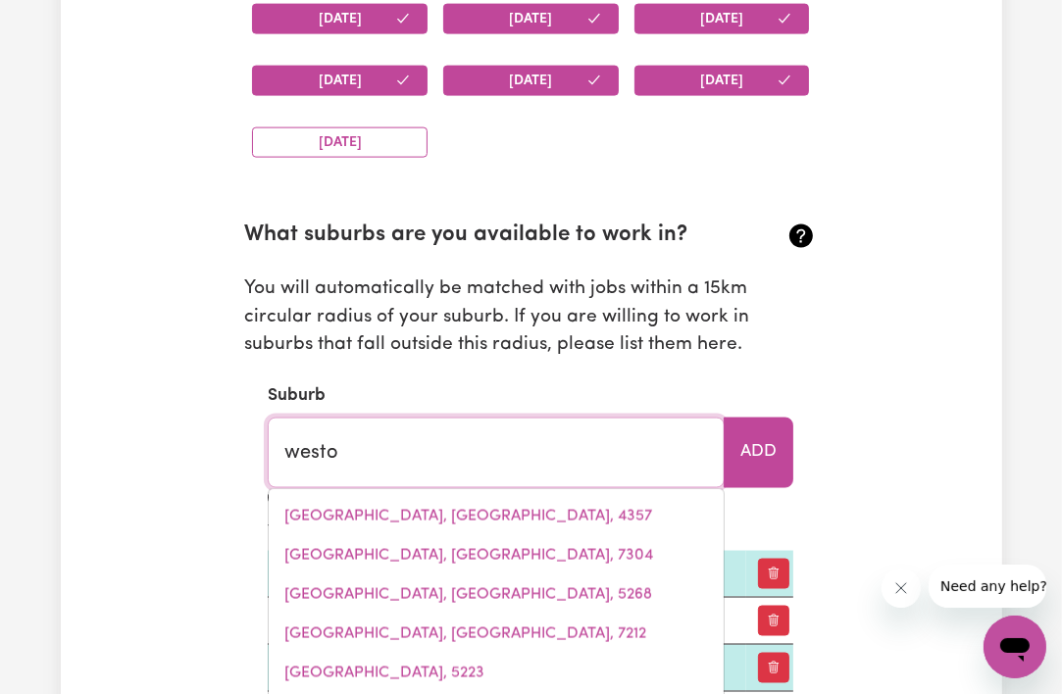
type input "westoN, [GEOGRAPHIC_DATA], 2611"
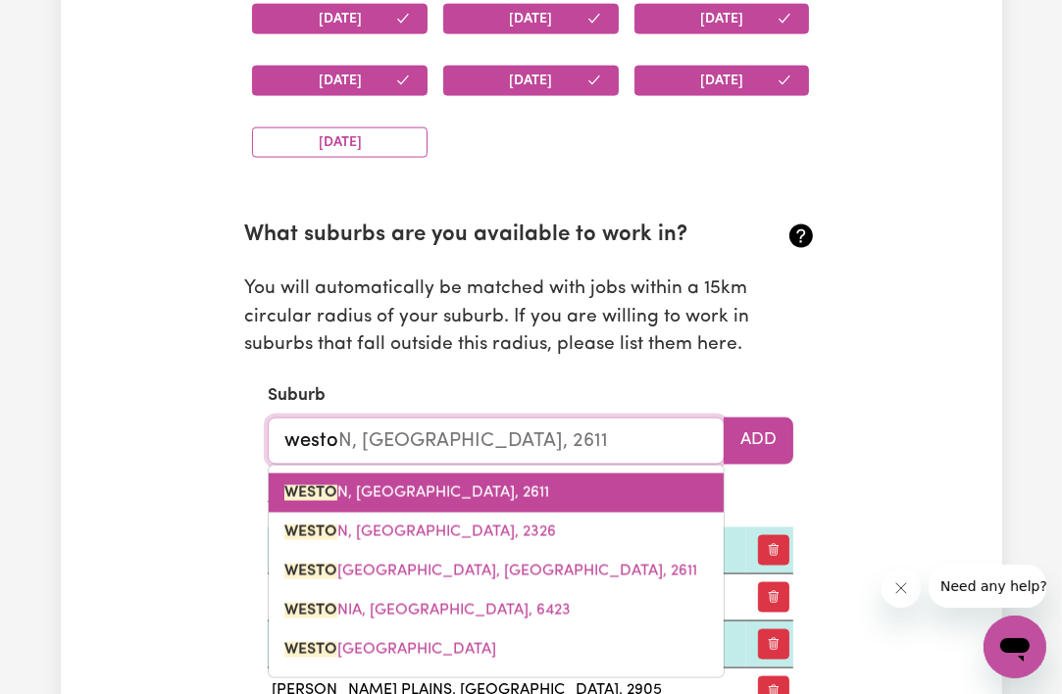
click at [608, 492] on link "WESTO N, [GEOGRAPHIC_DATA], 2611" at bounding box center [496, 493] width 455 height 39
type input "WESTON, [GEOGRAPHIC_DATA], 2611"
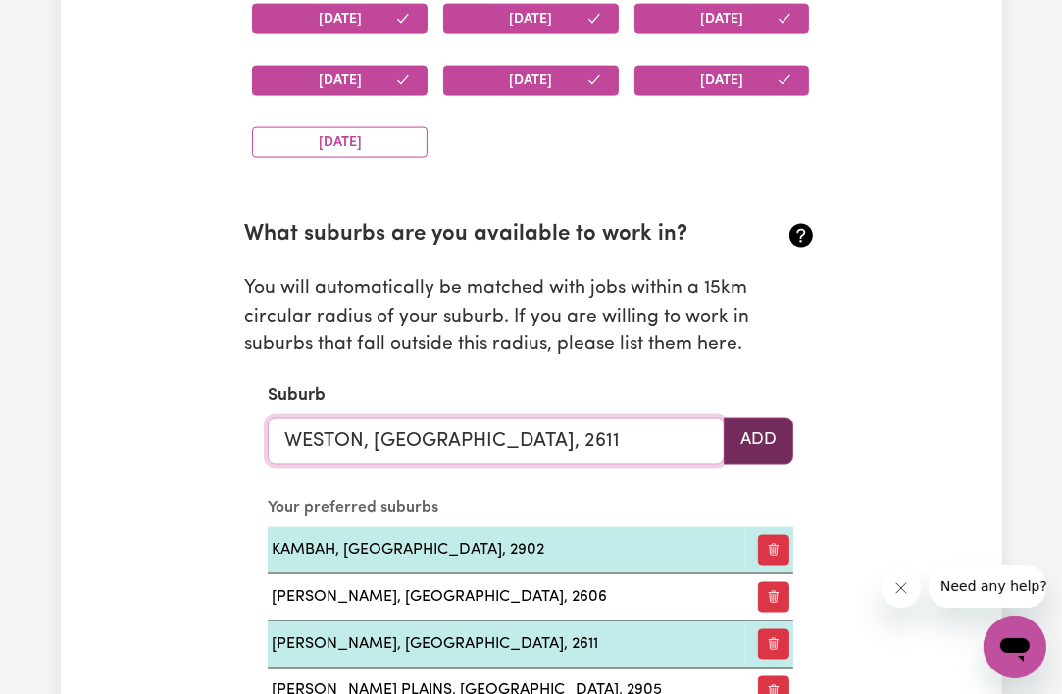
type input "WESTON, [GEOGRAPHIC_DATA], 2611"
click at [752, 439] on button "Add" at bounding box center [759, 441] width 70 height 47
click at [680, 436] on input "text" at bounding box center [496, 441] width 457 height 47
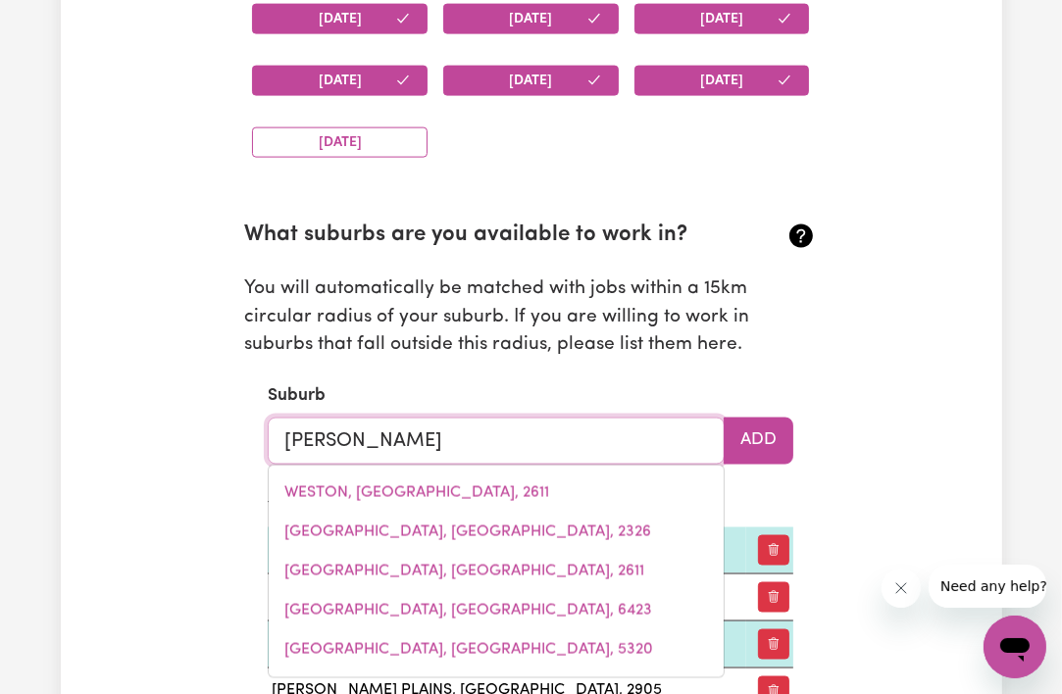
type input "[PERSON_NAME]"
type input "[PERSON_NAME], [GEOGRAPHIC_DATA], 2605"
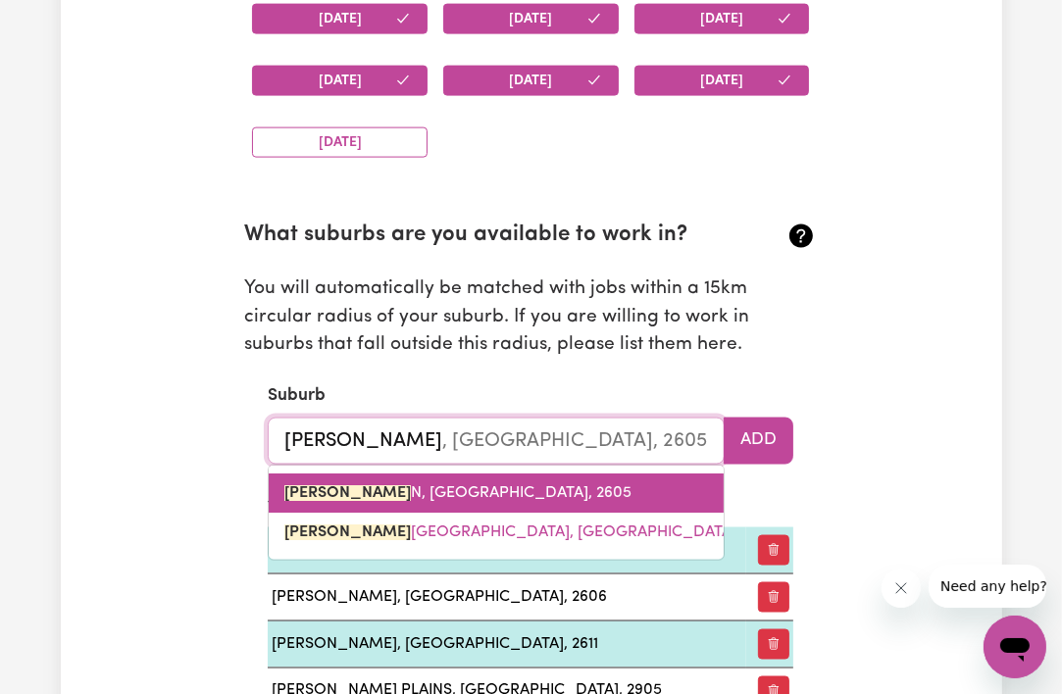
click at [628, 495] on link "[PERSON_NAME] N, [GEOGRAPHIC_DATA], 2605" at bounding box center [496, 493] width 455 height 39
type input "[PERSON_NAME], [GEOGRAPHIC_DATA], 2605"
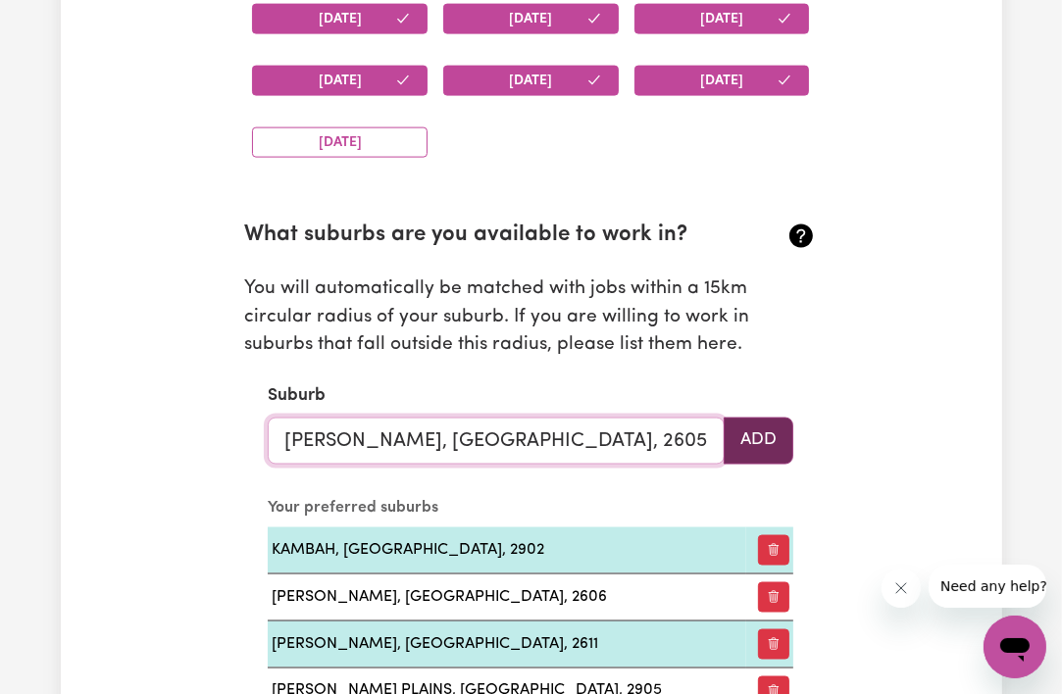
type input "[PERSON_NAME], [GEOGRAPHIC_DATA], 2605"
click at [770, 439] on button "Add" at bounding box center [759, 441] width 70 height 47
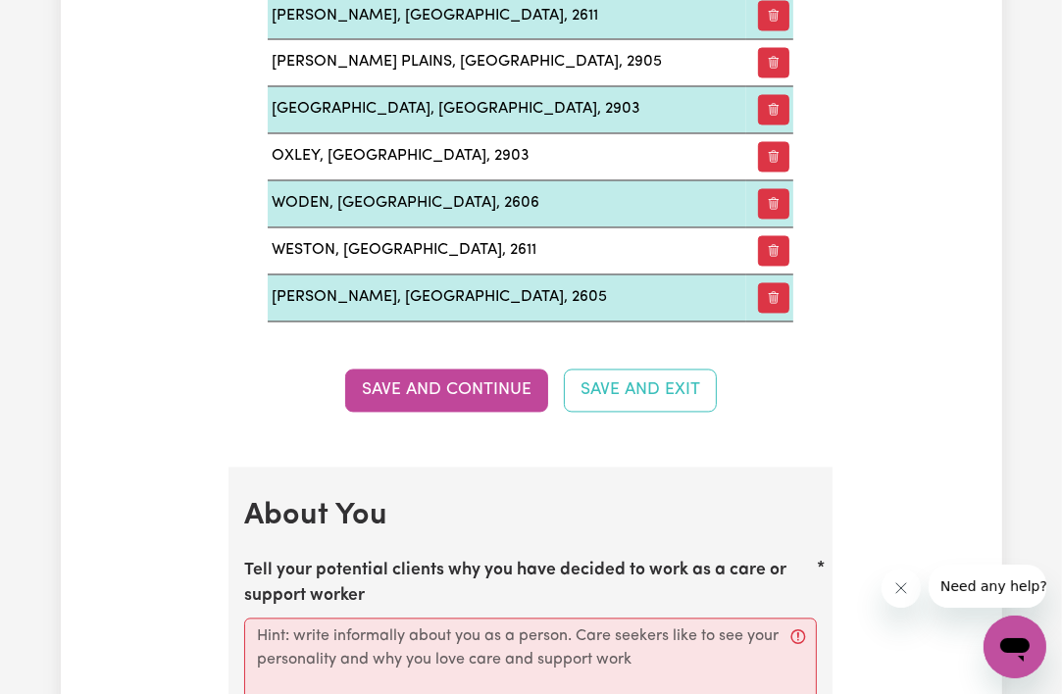
scroll to position [2628, 0]
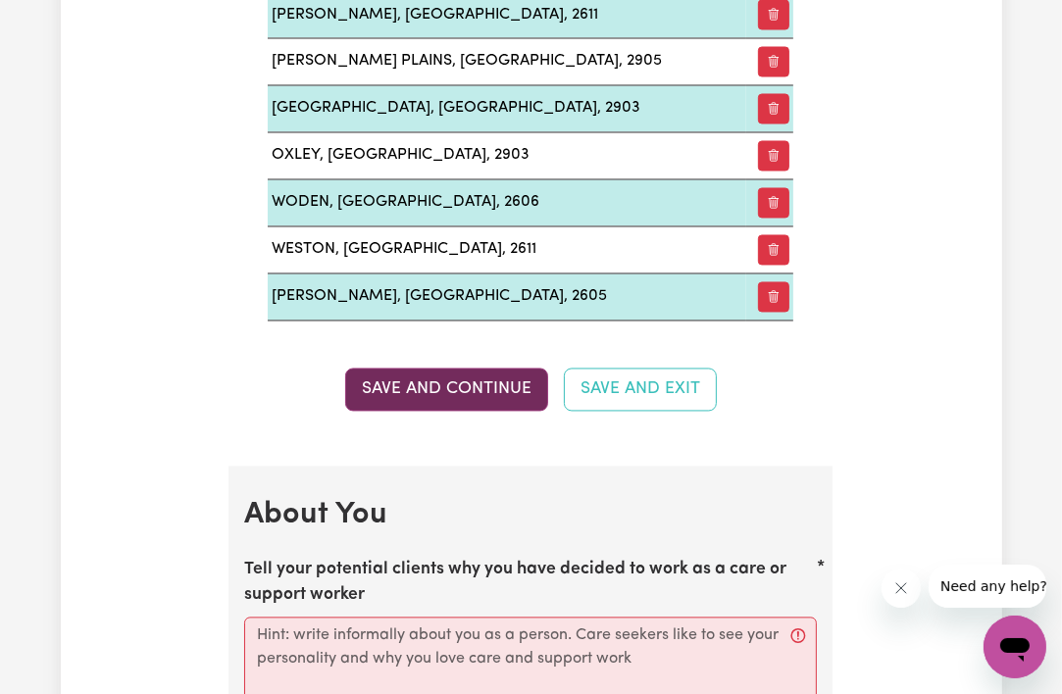
click at [523, 382] on button "Save and Continue" at bounding box center [446, 390] width 203 height 43
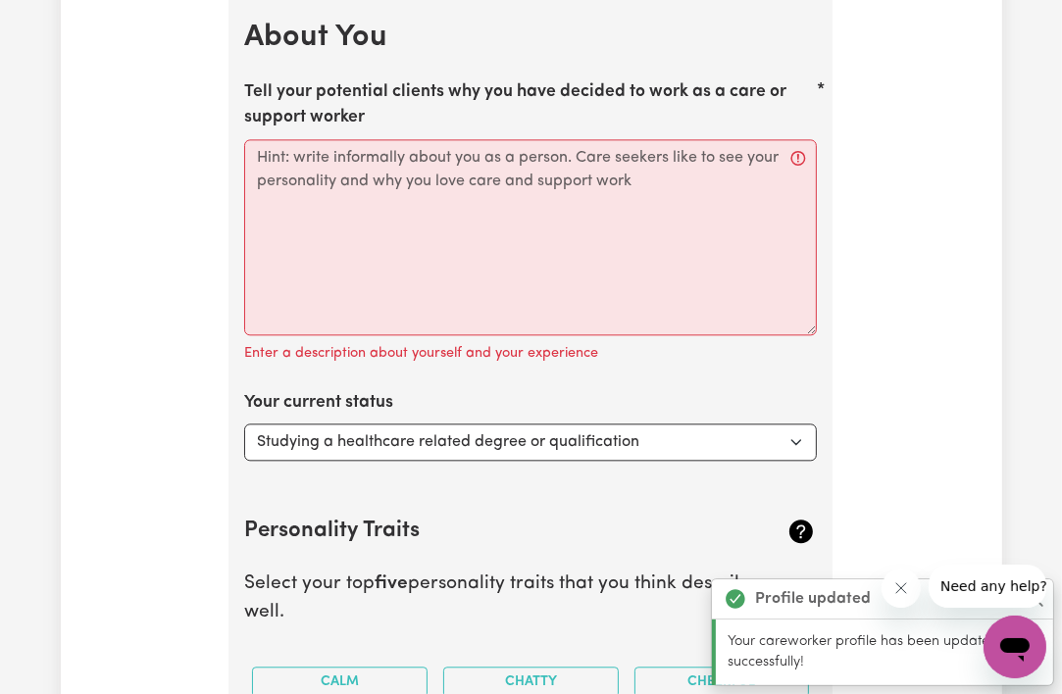
scroll to position [3106, 0]
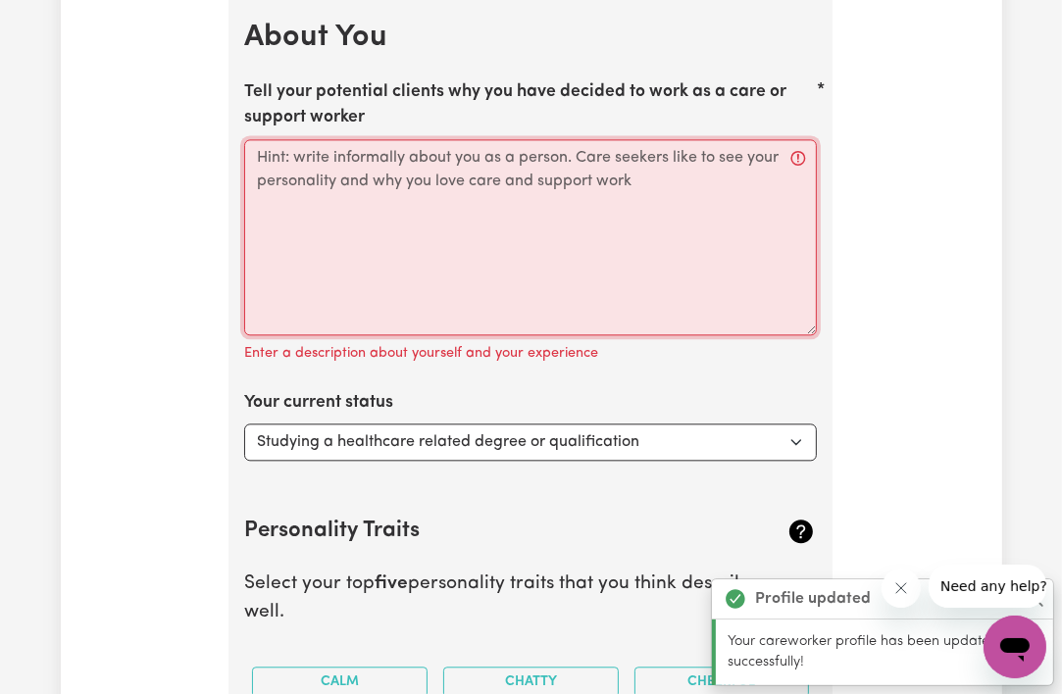
click at [371, 178] on textarea "Tell your potential clients why you have decided to work as a care or support w…" at bounding box center [530, 237] width 573 height 196
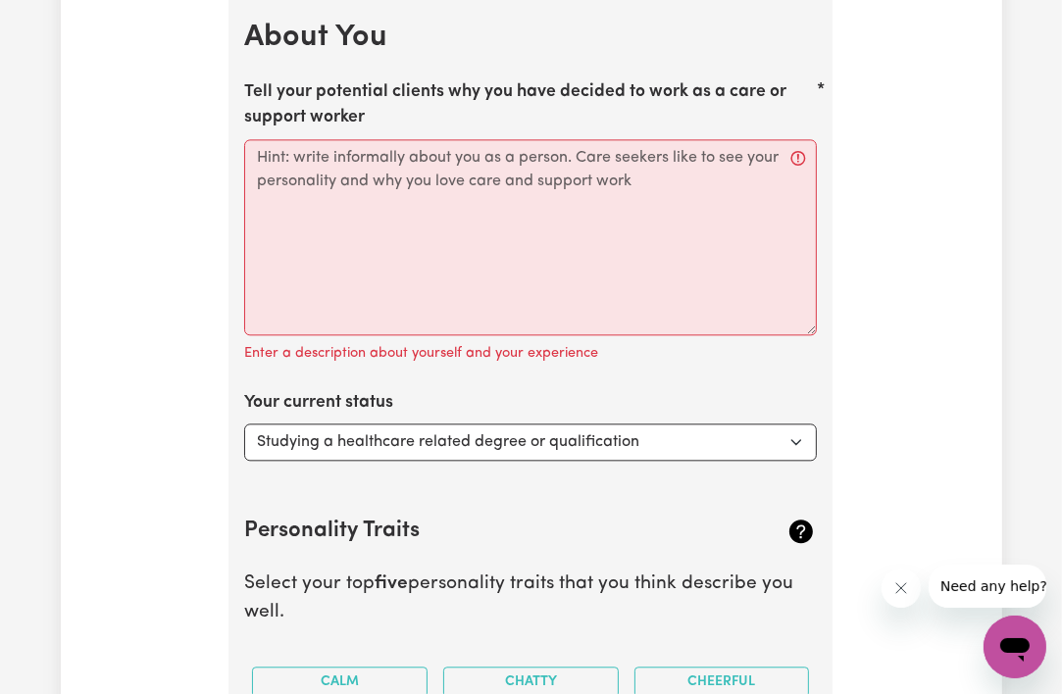
drag, startPoint x: 235, startPoint y: 74, endPoint x: 621, endPoint y: 160, distance: 394.9
copy label "Tell your potential clients why you have decided to work as a care or support w…"
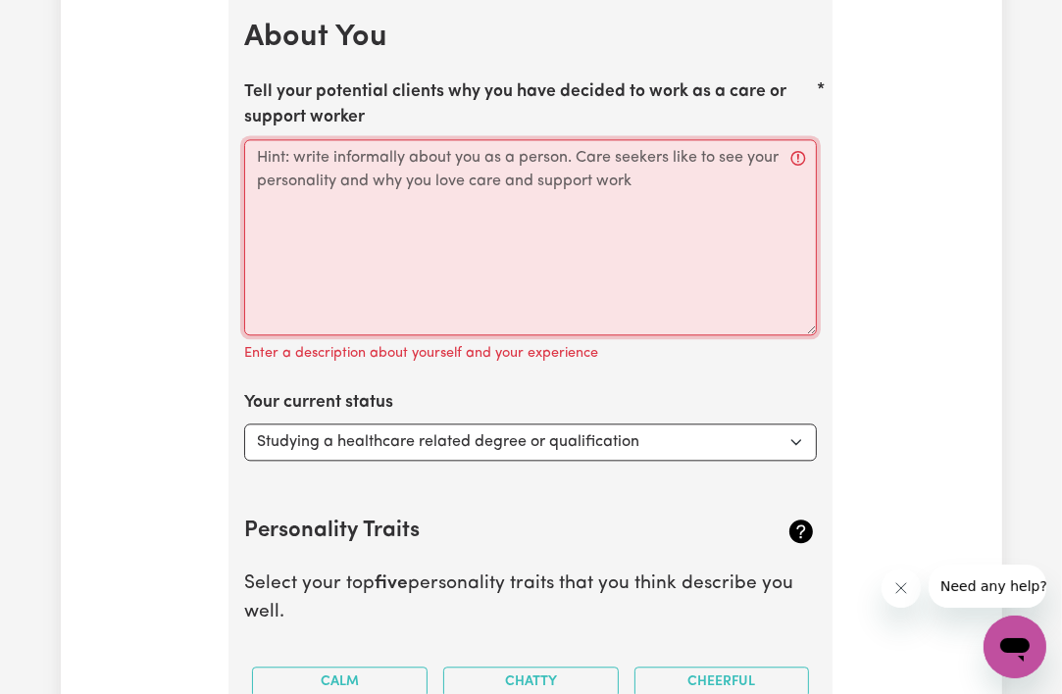
click at [649, 155] on textarea "Tell your potential clients why you have decided to work as a care or support w…" at bounding box center [530, 237] width 573 height 196
paste textarea "I decided to become a care and support worker because I truly enjoy helping peo…"
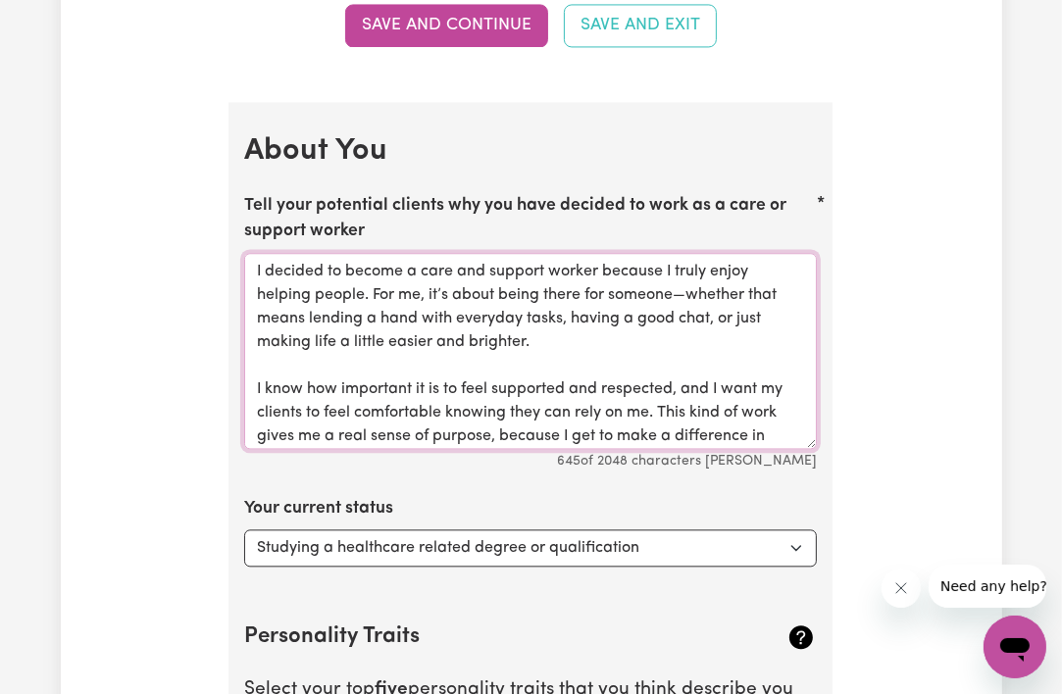
scroll to position [2989, 0]
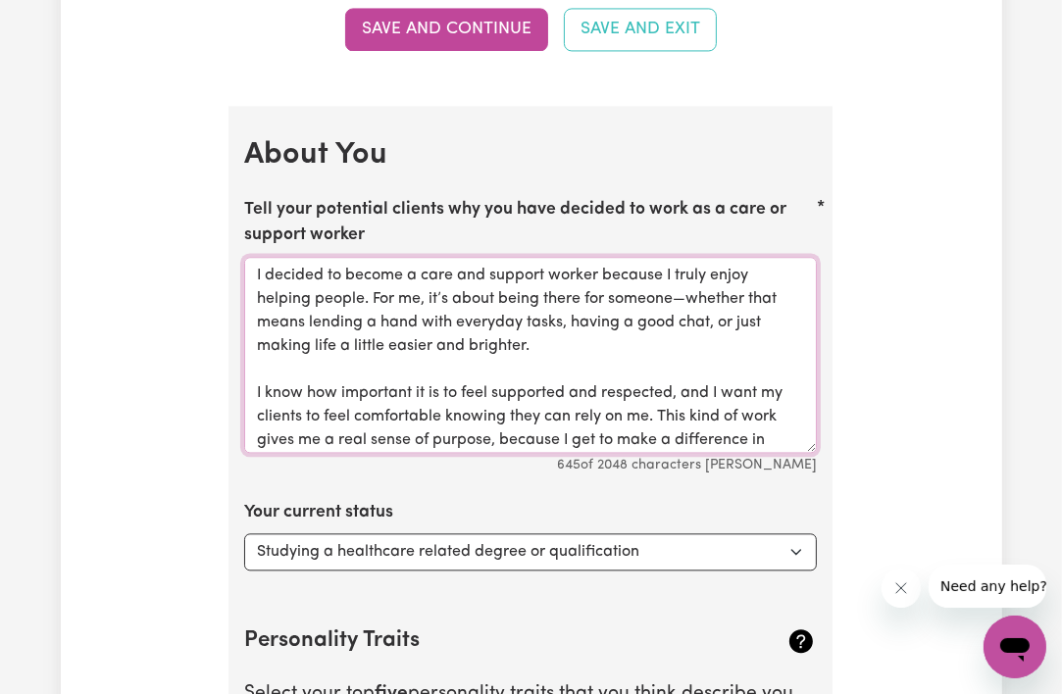
click at [686, 284] on textarea "I decided to become a care and support worker because I truly enjoy helping peo…" at bounding box center [530, 355] width 573 height 196
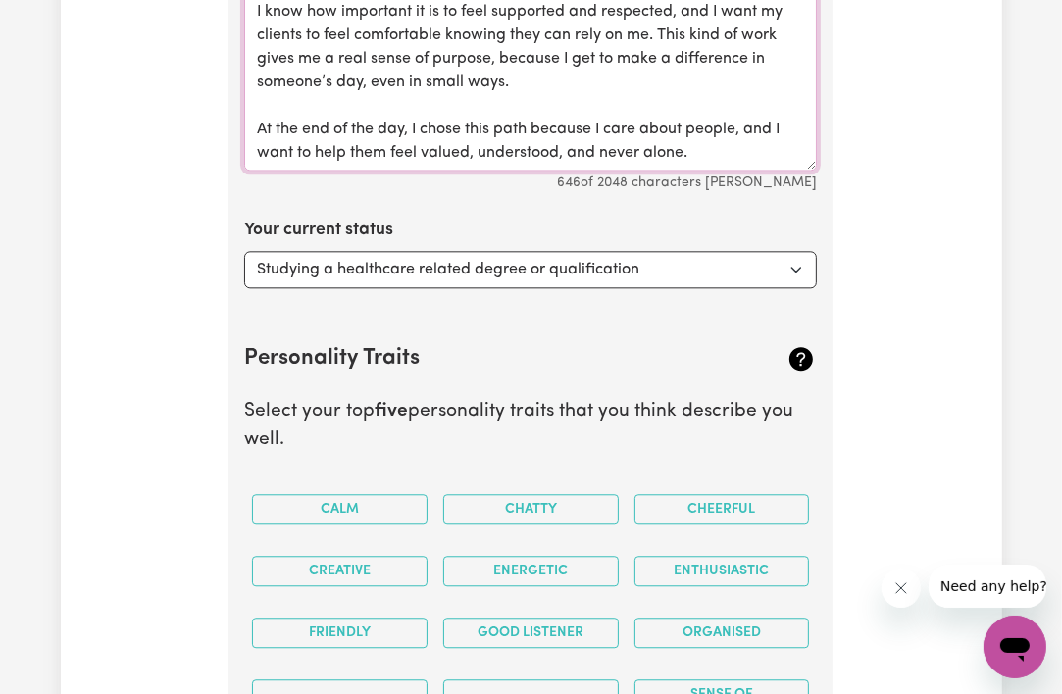
scroll to position [3274, 0]
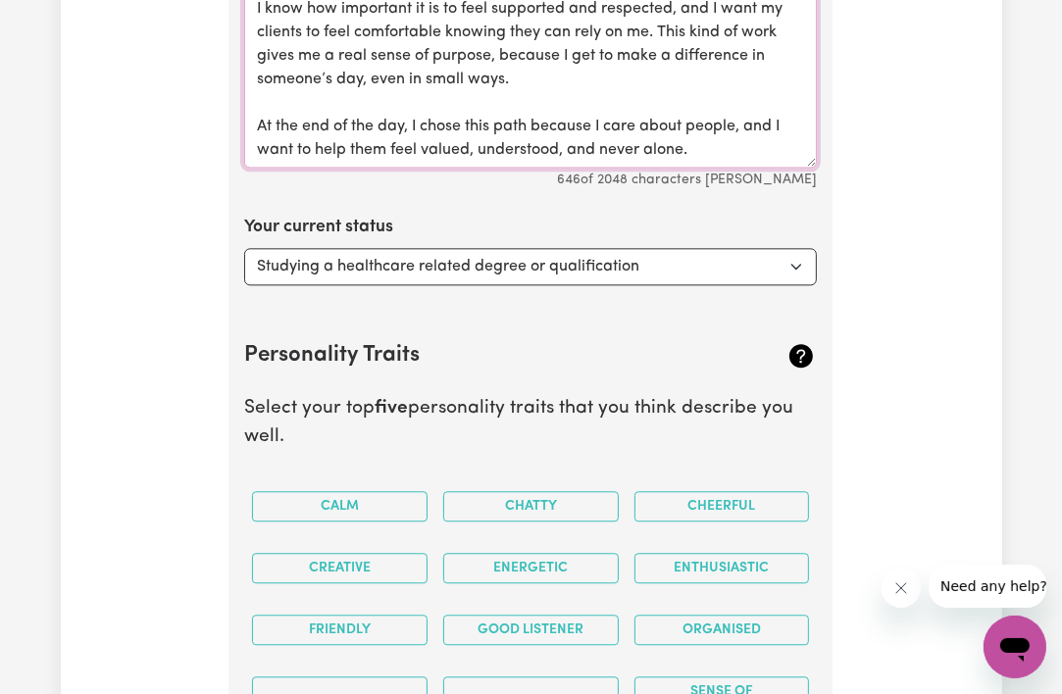
type textarea "I decided to become a care and support worker because I truly enjoy helping peo…"
click at [584, 250] on select "Select... Studying a healthcare related degree or qualification Studying a non-…" at bounding box center [530, 266] width 573 height 37
select select "Studying a non-healthcare related degree or qualification"
click at [244, 248] on select "Select... Studying a healthcare related degree or qualification Studying a non-…" at bounding box center [530, 266] width 573 height 37
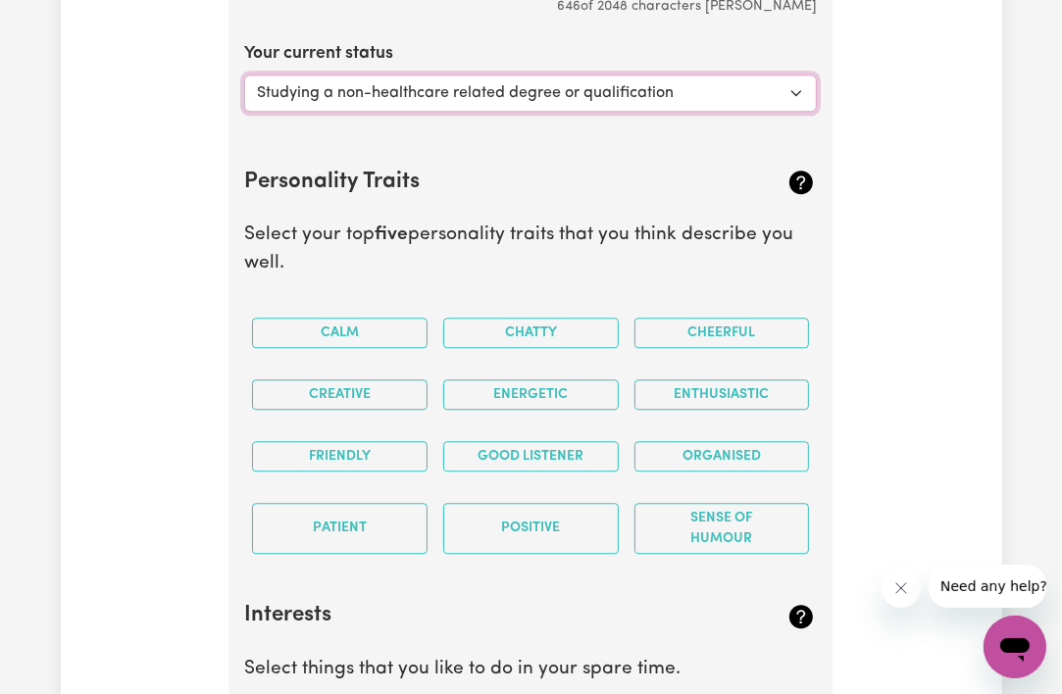
scroll to position [3449, 0]
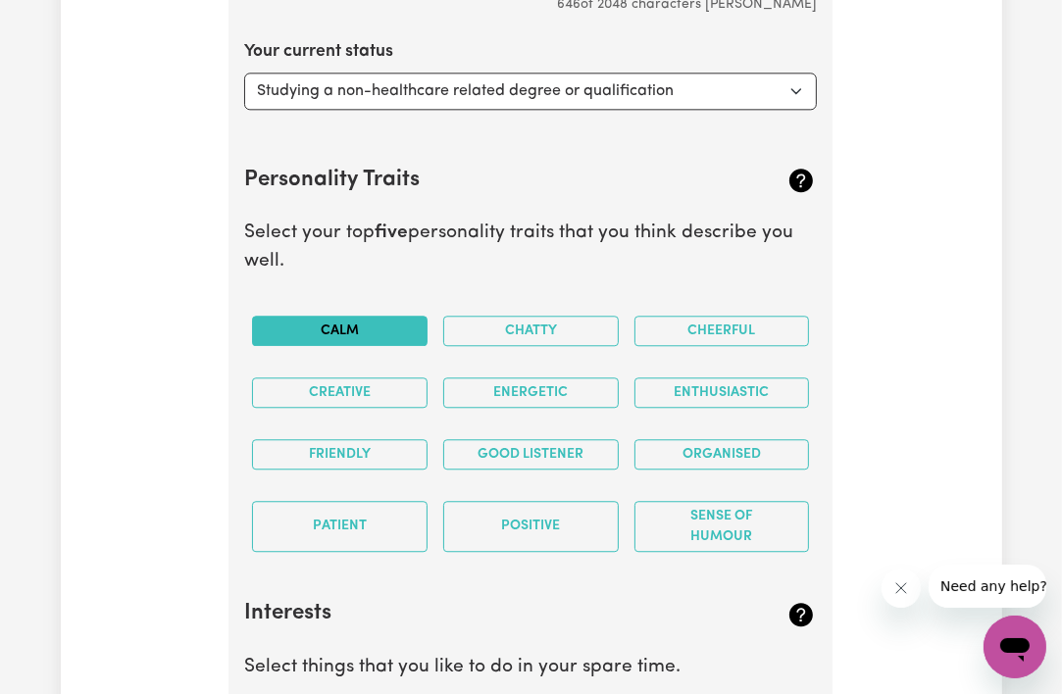
click at [392, 316] on button "Calm" at bounding box center [340, 331] width 176 height 30
click at [522, 316] on button "Chatty" at bounding box center [531, 331] width 176 height 30
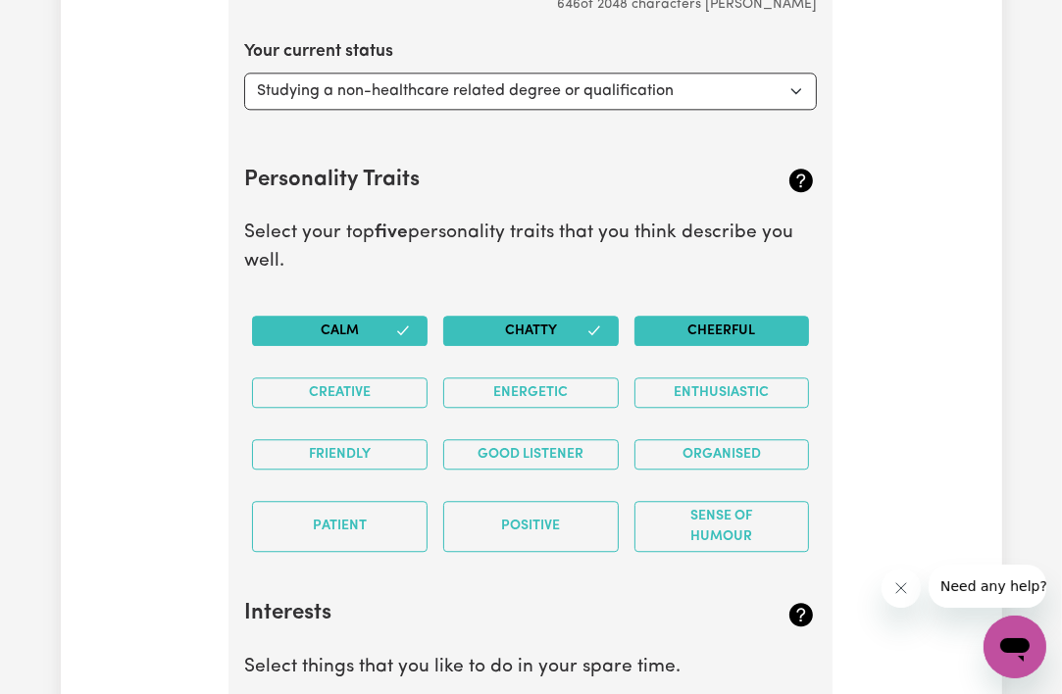
click at [651, 329] on button "Cheerful" at bounding box center [722, 331] width 176 height 30
click at [392, 377] on button "Creative" at bounding box center [340, 392] width 176 height 30
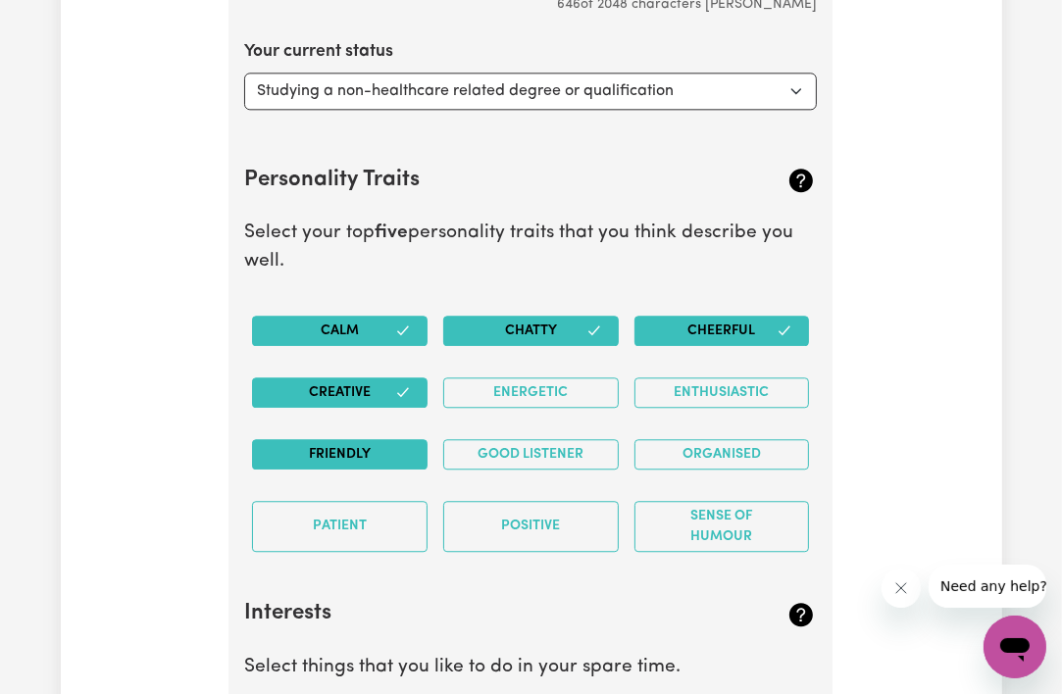
click at [377, 455] on button "Friendly" at bounding box center [340, 454] width 176 height 30
click at [502, 451] on button "Good Listener" at bounding box center [531, 454] width 176 height 30
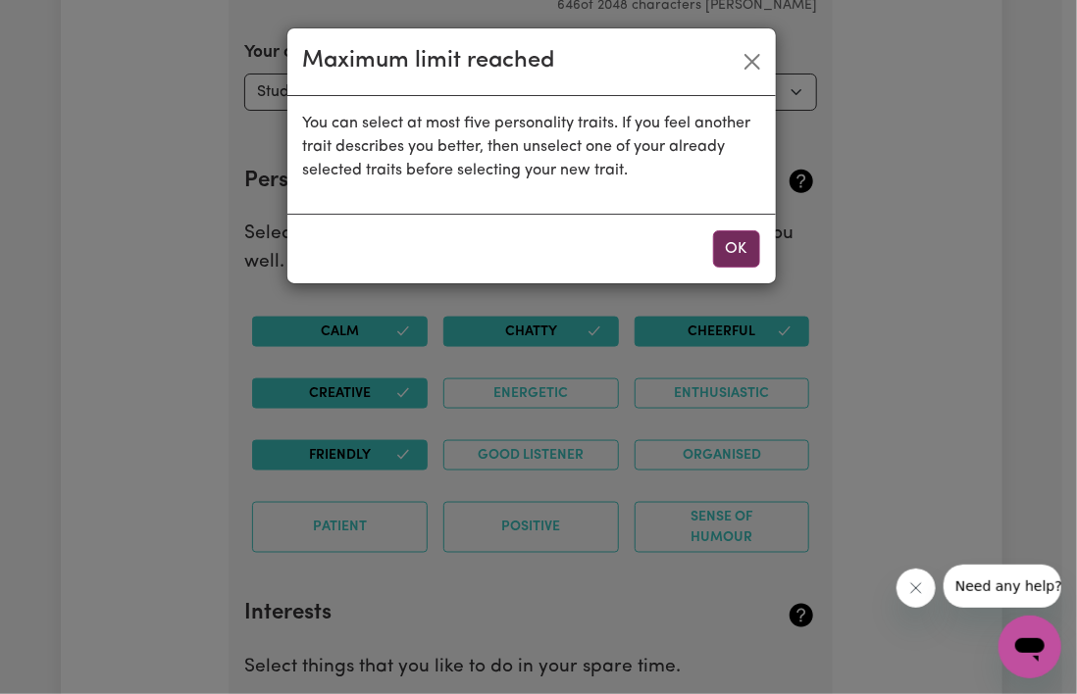
click at [740, 235] on button "OK" at bounding box center [736, 248] width 47 height 37
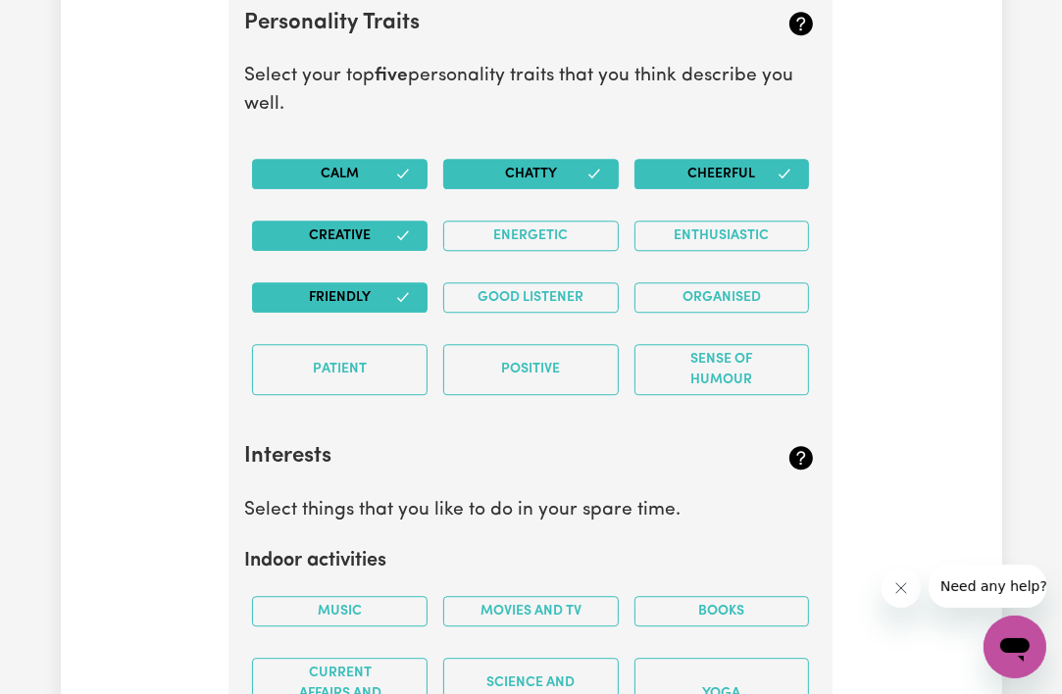
scroll to position [3700, 0]
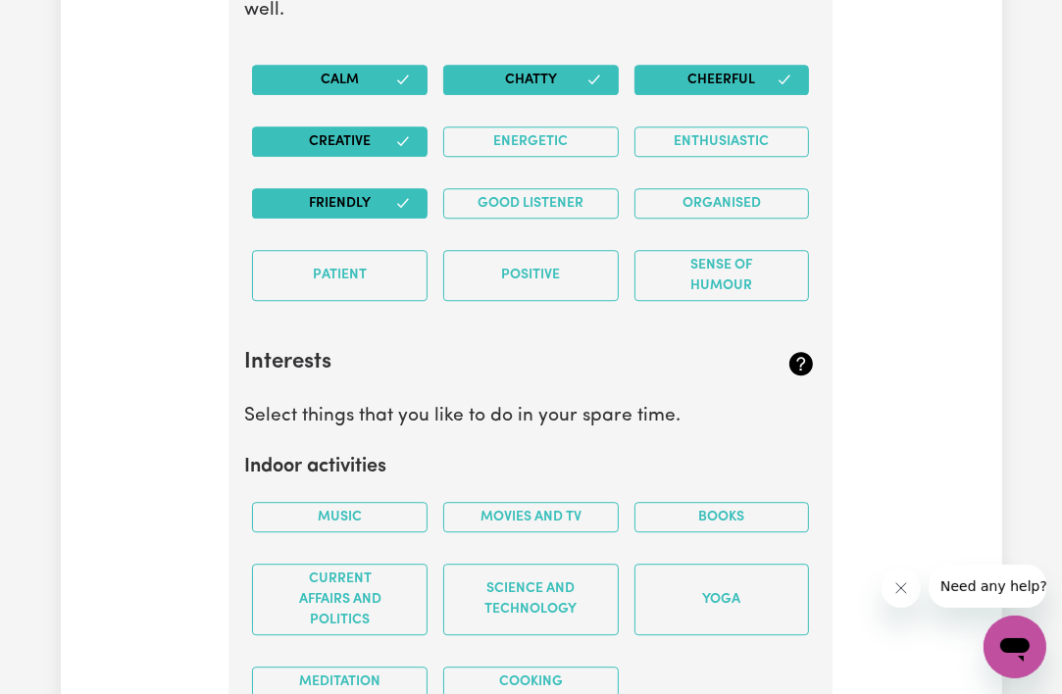
click at [712, 70] on button "Cheerful" at bounding box center [722, 80] width 176 height 30
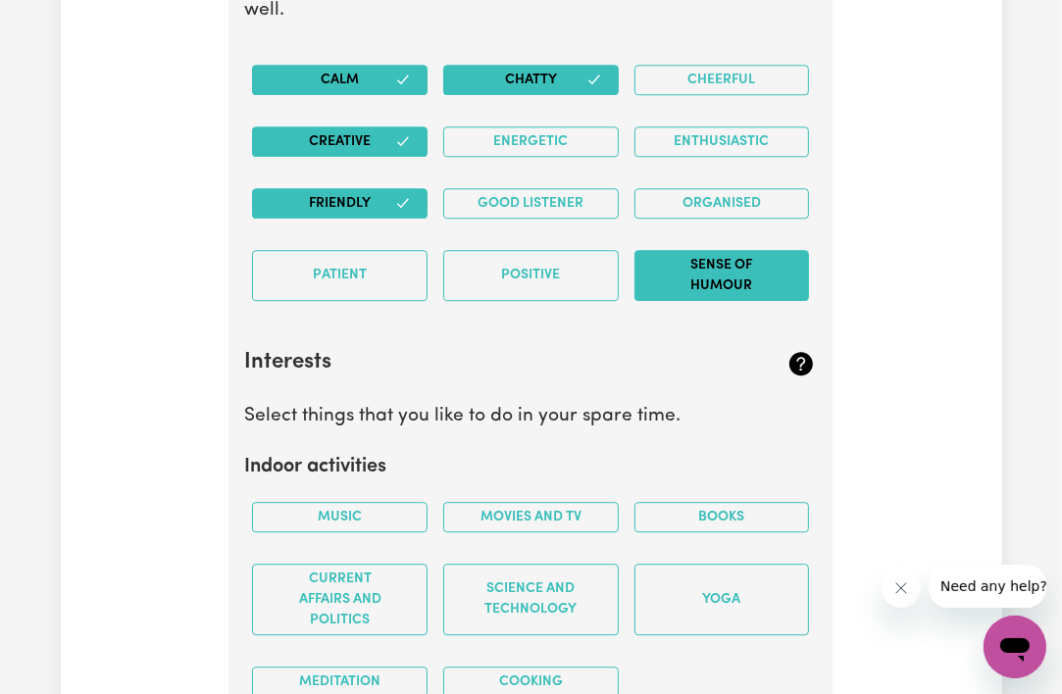
click at [749, 264] on button "Sense of Humour" at bounding box center [722, 275] width 176 height 51
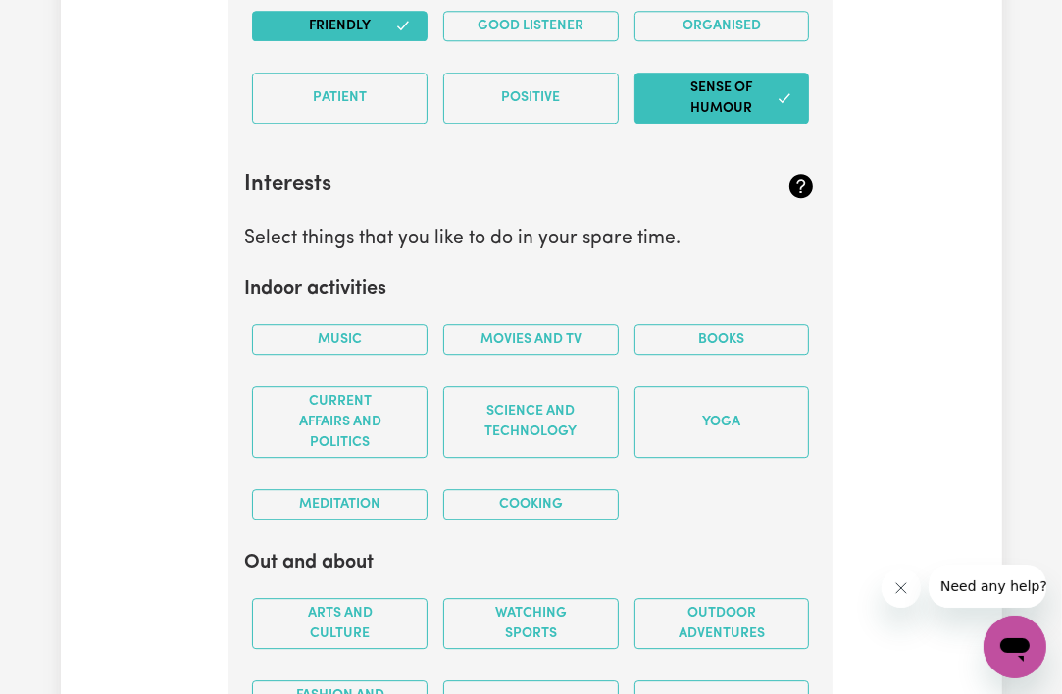
scroll to position [3885, 0]
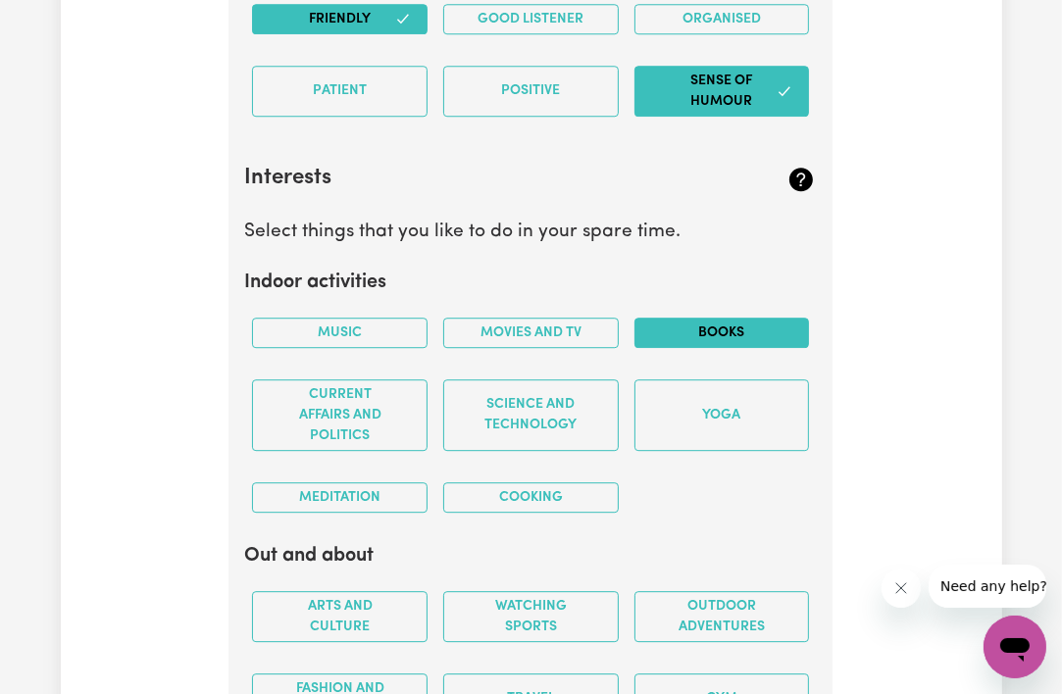
click at [695, 327] on button "Books" at bounding box center [722, 333] width 176 height 30
click at [549, 483] on button "Cooking" at bounding box center [531, 497] width 176 height 30
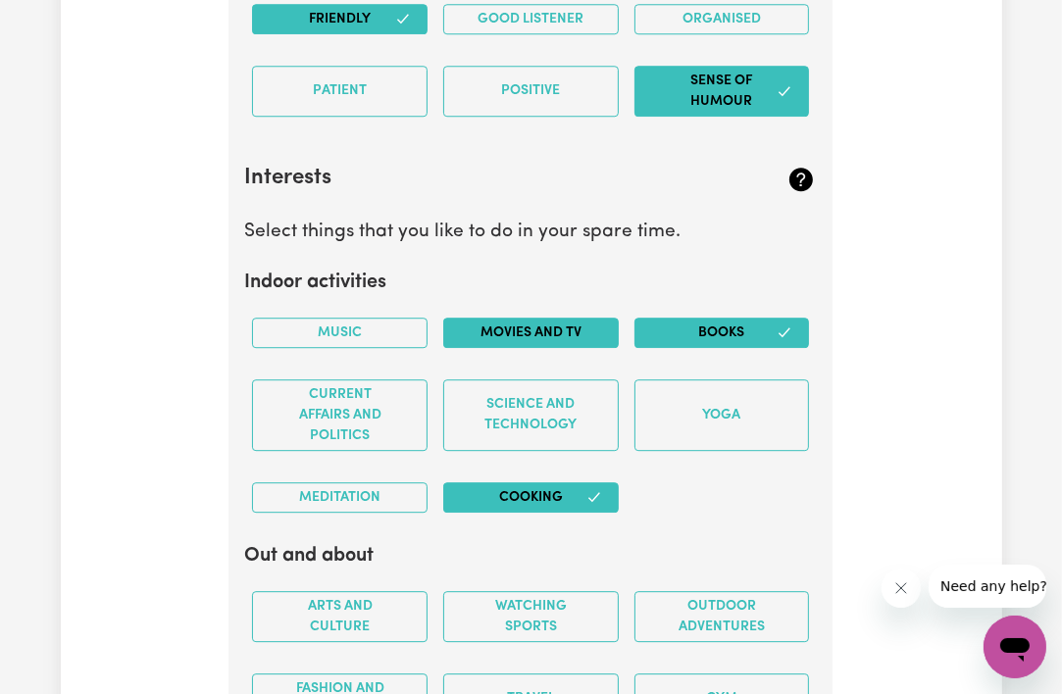
click at [494, 318] on button "Movies and TV" at bounding box center [531, 333] width 176 height 30
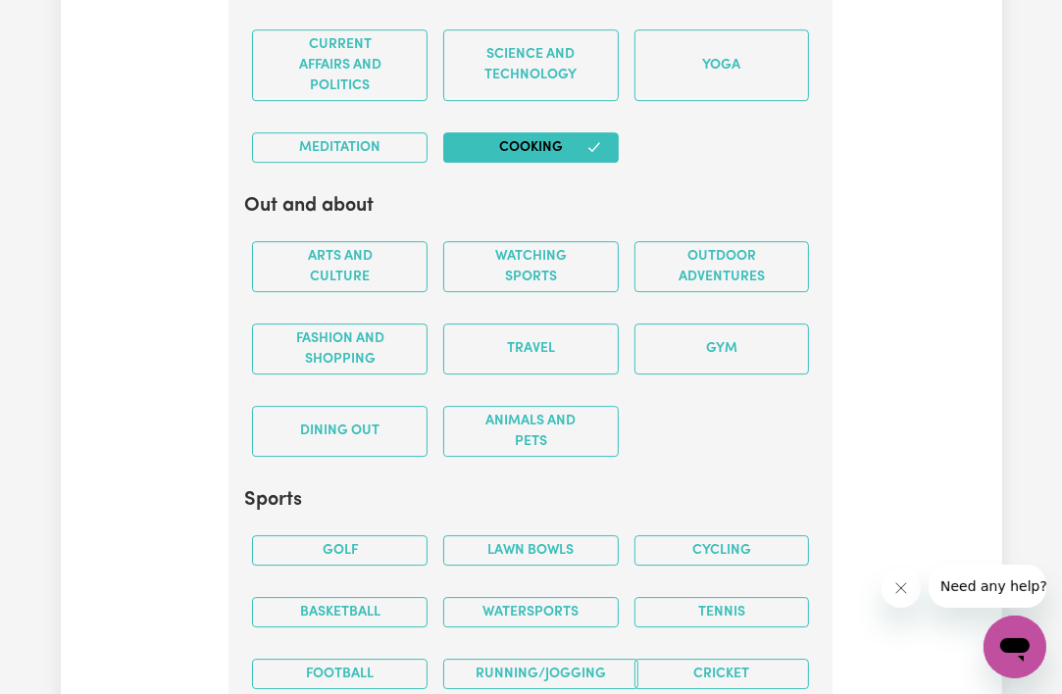
scroll to position [4250, 0]
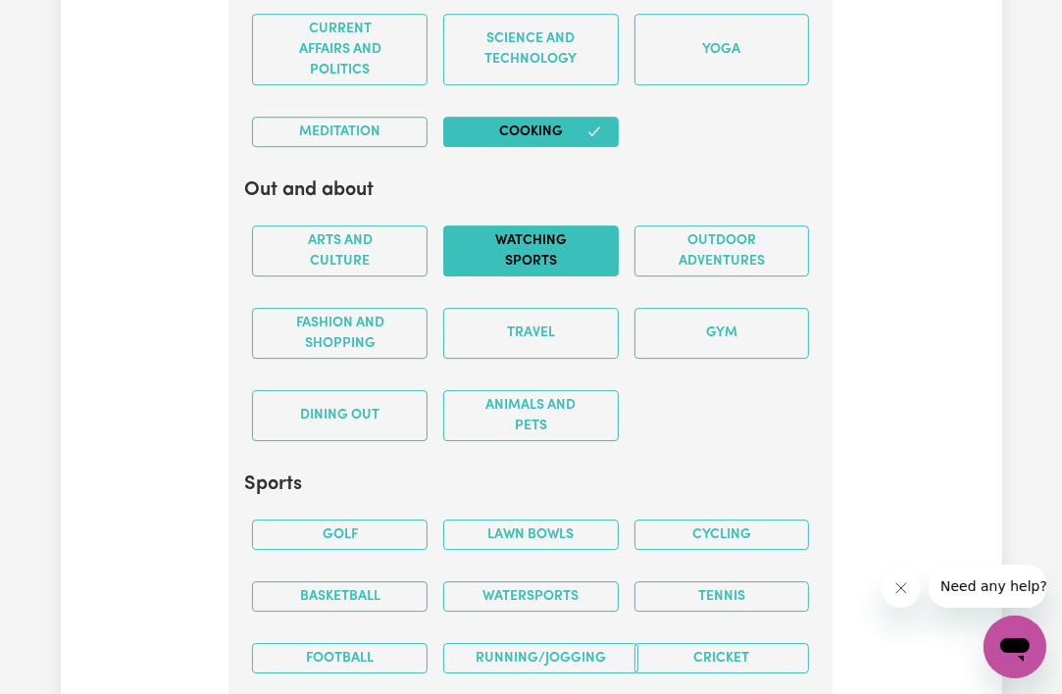
click at [580, 226] on button "Watching sports" at bounding box center [531, 251] width 176 height 51
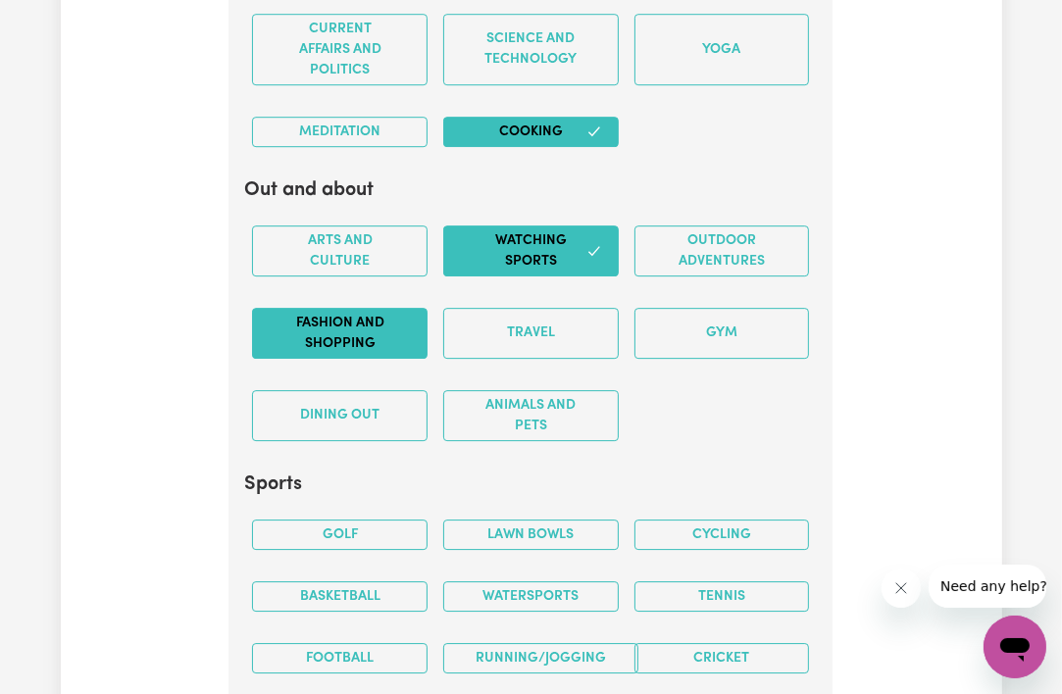
click at [371, 326] on button "Fashion and shopping" at bounding box center [340, 333] width 176 height 51
click at [512, 256] on button "Watching sports" at bounding box center [531, 251] width 176 height 51
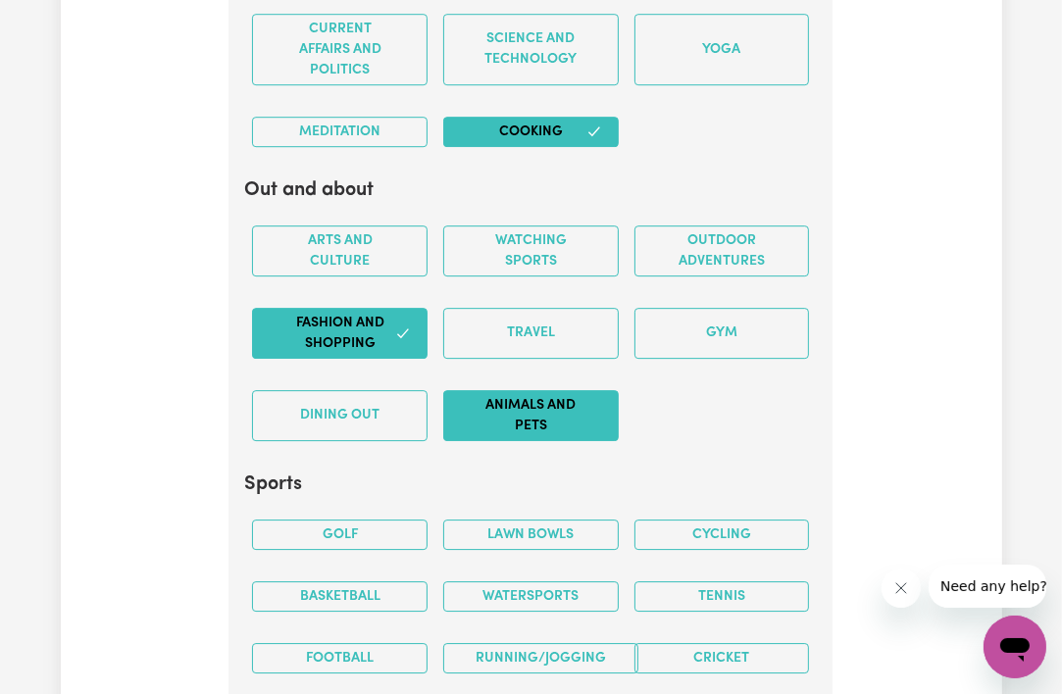
click at [571, 396] on button "Animals and pets" at bounding box center [531, 415] width 176 height 51
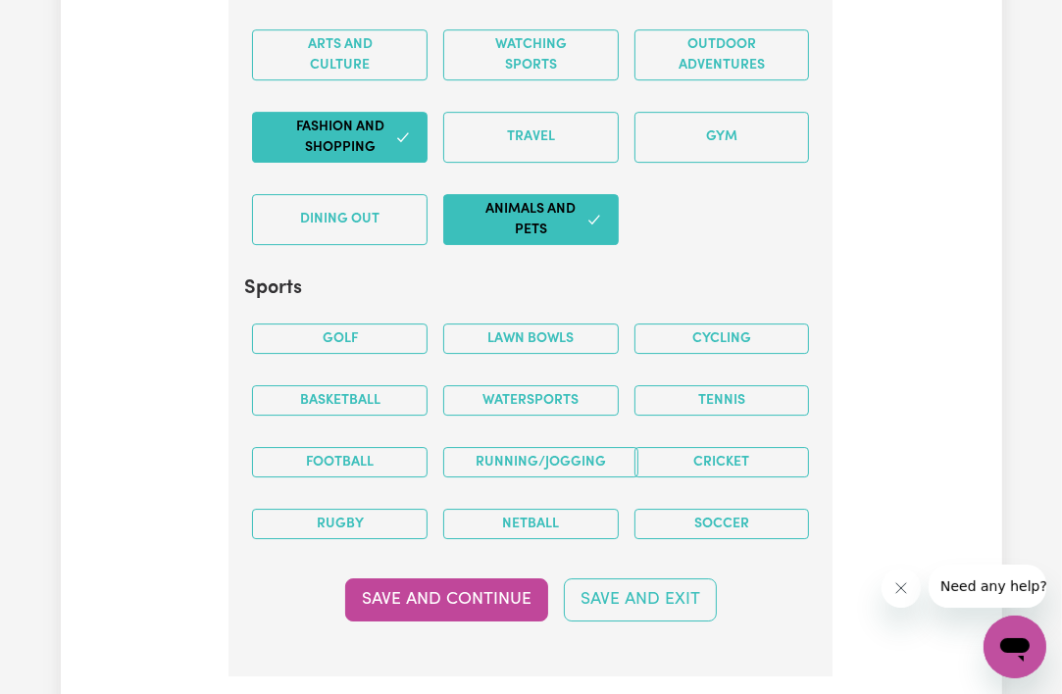
scroll to position [4497, 0]
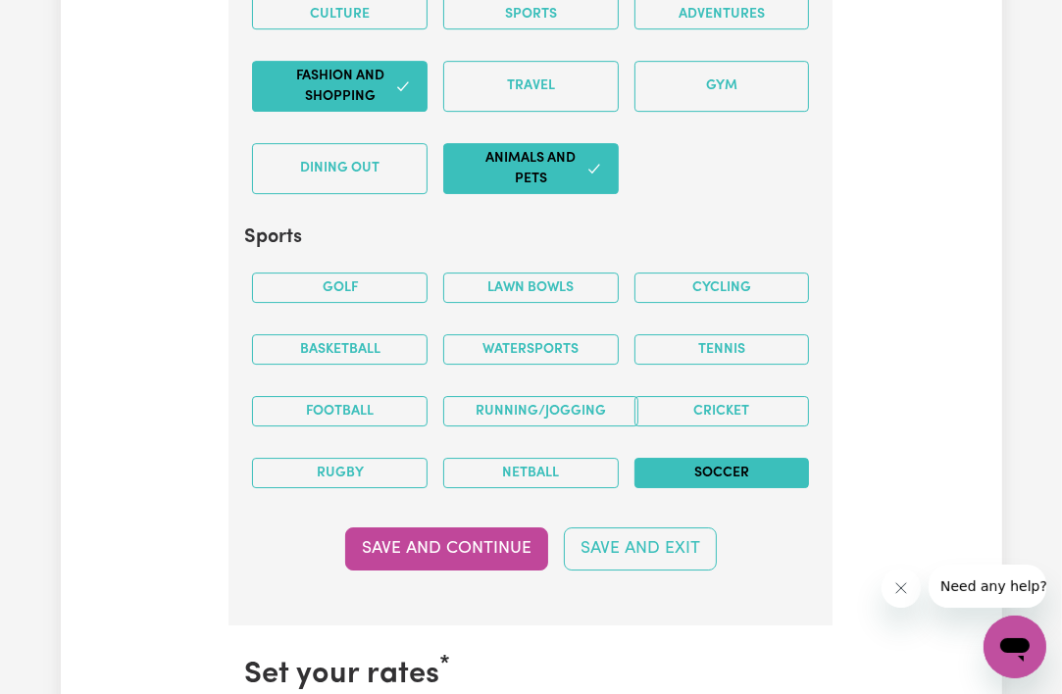
click at [680, 458] on button "Soccer" at bounding box center [722, 473] width 176 height 30
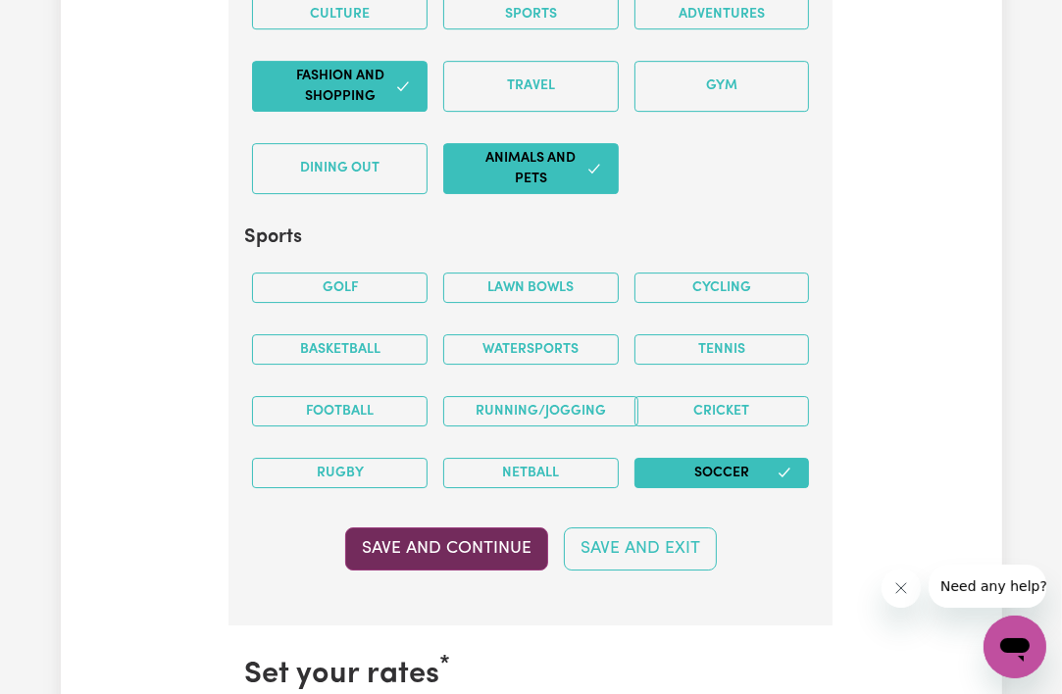
click at [482, 535] on button "Save and Continue" at bounding box center [446, 549] width 203 height 43
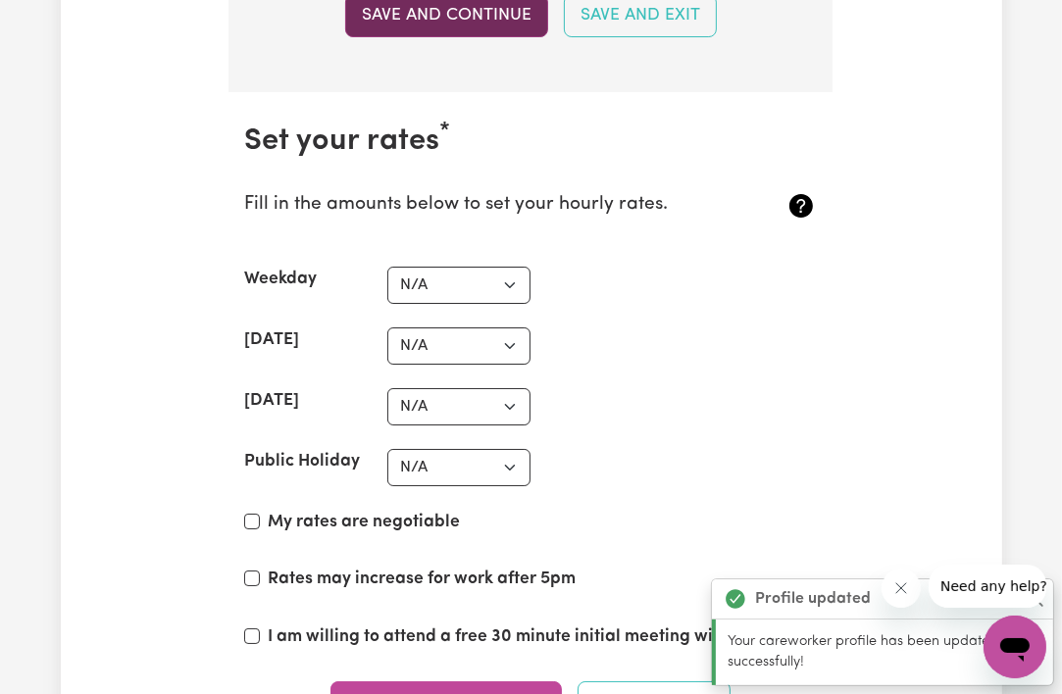
scroll to position [5110, 0]
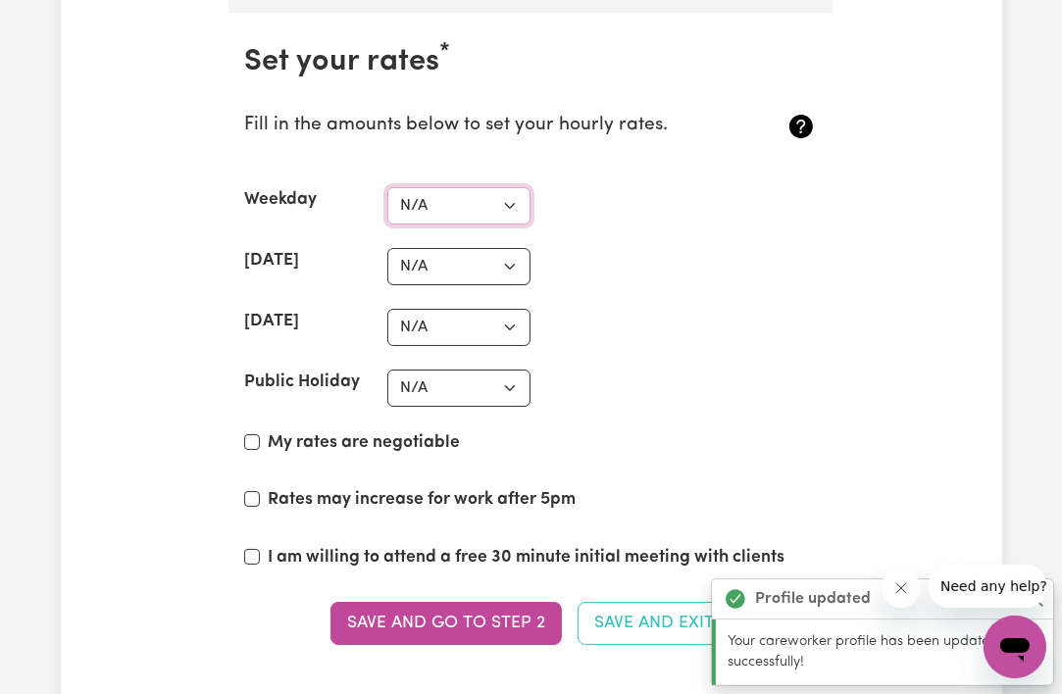
click at [436, 192] on select "N/A $37 $38 $39 $40 $41 $42 $43 $44 $45 $46 $47 $48 $49 $50 $51 $52 $53 $54 $55…" at bounding box center [458, 205] width 143 height 37
click at [672, 380] on div "Public Holiday N/A $37 $38 $39 $40 $41 $42 $43 $44 $45 $46 $47 $48 $49 $50 $51 …" at bounding box center [530, 388] width 573 height 37
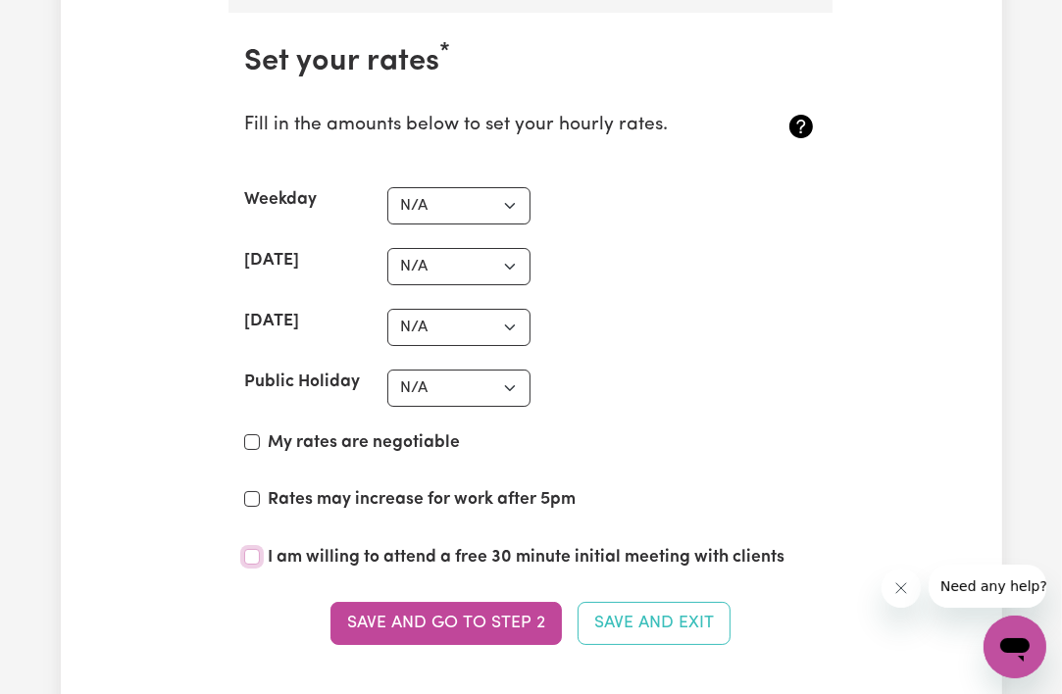
click at [248, 549] on input "I am willing to attend a free 30 minute initial meeting with clients" at bounding box center [252, 557] width 16 height 16
checkbox input "true"
click at [471, 378] on select "N/A $37 $38 $39 $40 $41 $42 $43 $44 $45 $46 $47 $48 $49 $50 $51 $52 $53 $54 $55…" at bounding box center [458, 388] width 143 height 37
select select "80"
click at [387, 370] on select "N/A $37 $38 $39 $40 $41 $42 $43 $44 $45 $46 $47 $48 $49 $50 $51 $52 $53 $54 $55…" at bounding box center [458, 388] width 143 height 37
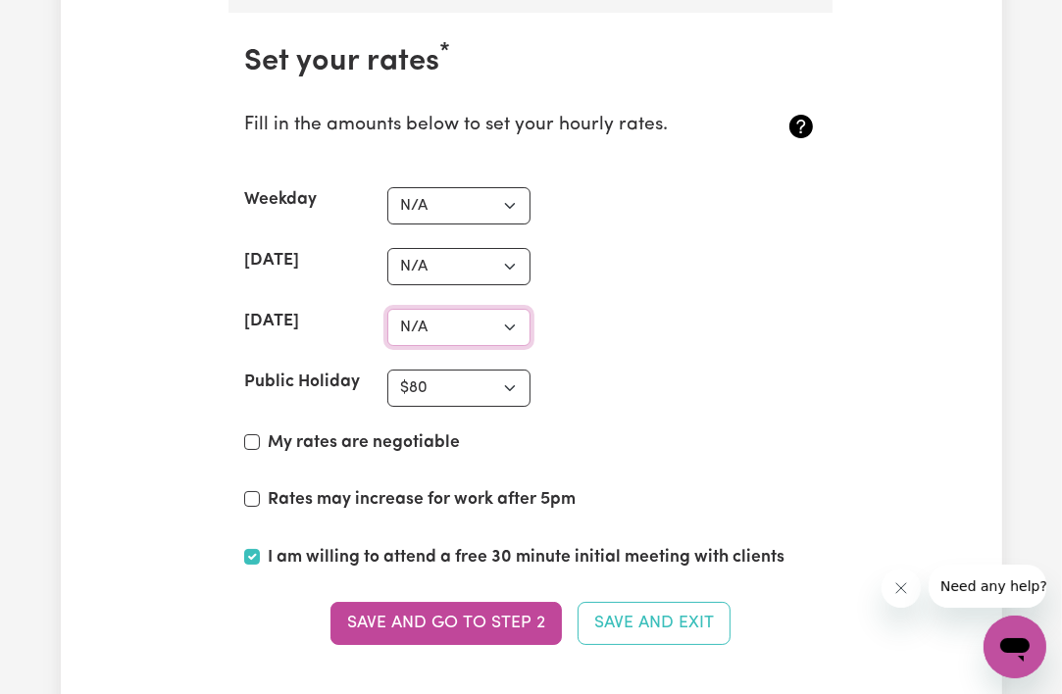
click at [478, 314] on select "N/A $37 $38 $39 $40 $41 $42 $43 $44 $45 $46 $47 $48 $49 $50 $51 $52 $53 $54 $55…" at bounding box center [458, 327] width 143 height 37
click at [467, 171] on section "Set your rates * Fill in the amounts below to set your hourly rates. Weekday N/…" at bounding box center [530, 357] width 604 height 688
click at [467, 195] on select "N/A $37 $38 $39 $40 $41 $42 $43 $44 $45 $46 $47 $48 $49 $50 $51 $52 $53 $54 $55…" at bounding box center [458, 205] width 143 height 37
select select "60"
click at [387, 187] on select "N/A $37 $38 $39 $40 $41 $42 $43 $44 $45 $46 $47 $48 $49 $50 $51 $52 $53 $54 $55…" at bounding box center [458, 205] width 143 height 37
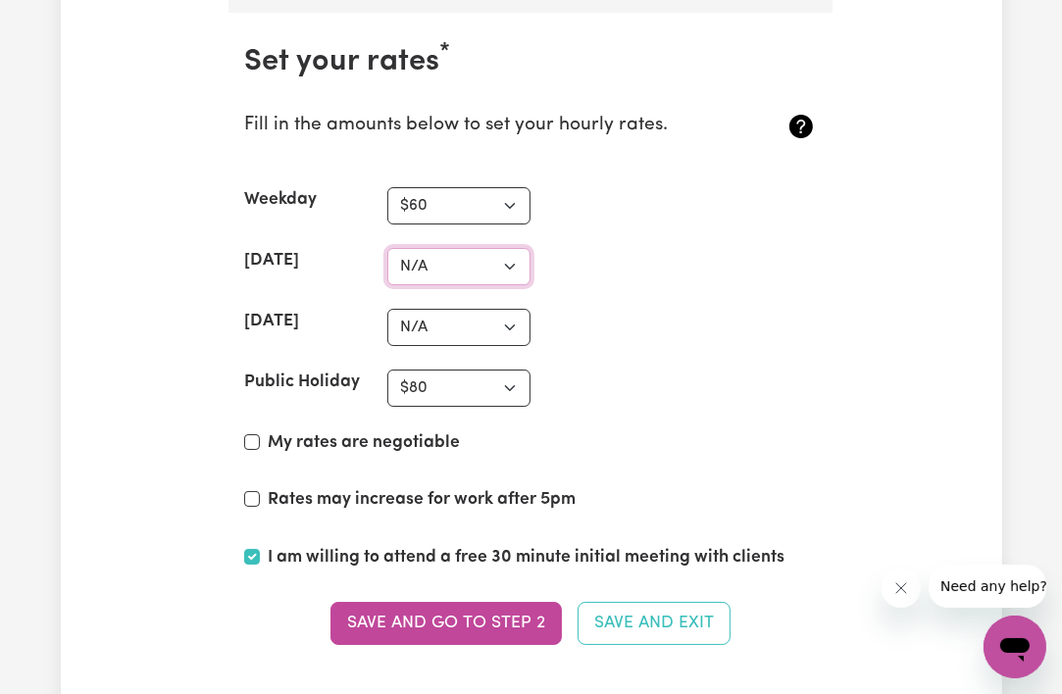
click at [455, 267] on select "N/A $37 $38 $39 $40 $41 $42 $43 $44 $45 $46 $47 $48 $49 $50 $51 $52 $53 $54 $55…" at bounding box center [458, 266] width 143 height 37
select select "70"
click at [387, 248] on select "N/A $37 $38 $39 $40 $41 $42 $43 $44 $45 $46 $47 $48 $49 $50 $51 $52 $53 $54 $55…" at bounding box center [458, 266] width 143 height 37
click at [455, 309] on select "N/A $37 $38 $39 $40 $41 $42 $43 $44 $45 $46 $47 $48 $49 $50 $51 $52 $53 $54 $55…" at bounding box center [458, 327] width 143 height 37
select select "75"
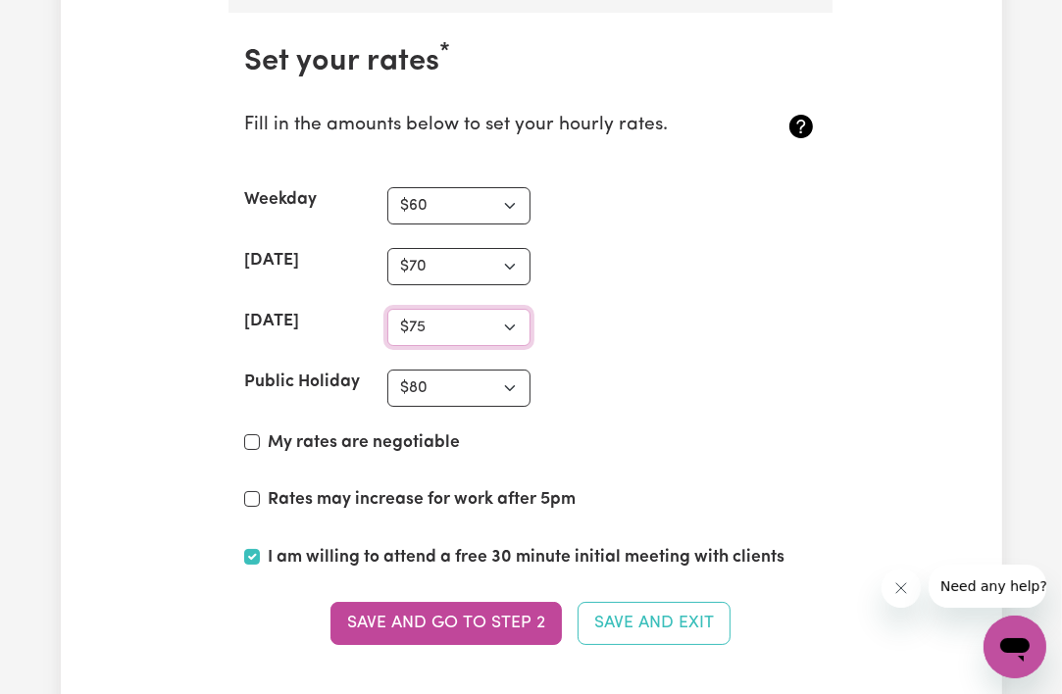
click at [387, 309] on select "N/A $37 $38 $39 $40 $41 $42 $43 $44 $45 $46 $47 $48 $49 $50 $51 $52 $53 $54 $55…" at bounding box center [458, 327] width 143 height 37
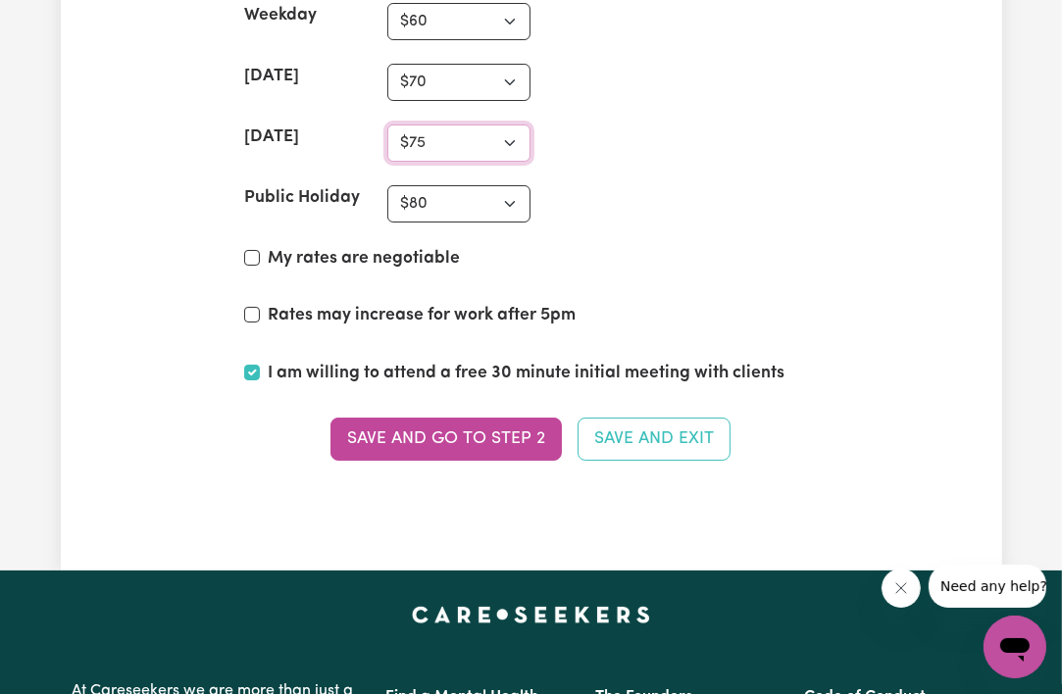
scroll to position [5301, 0]
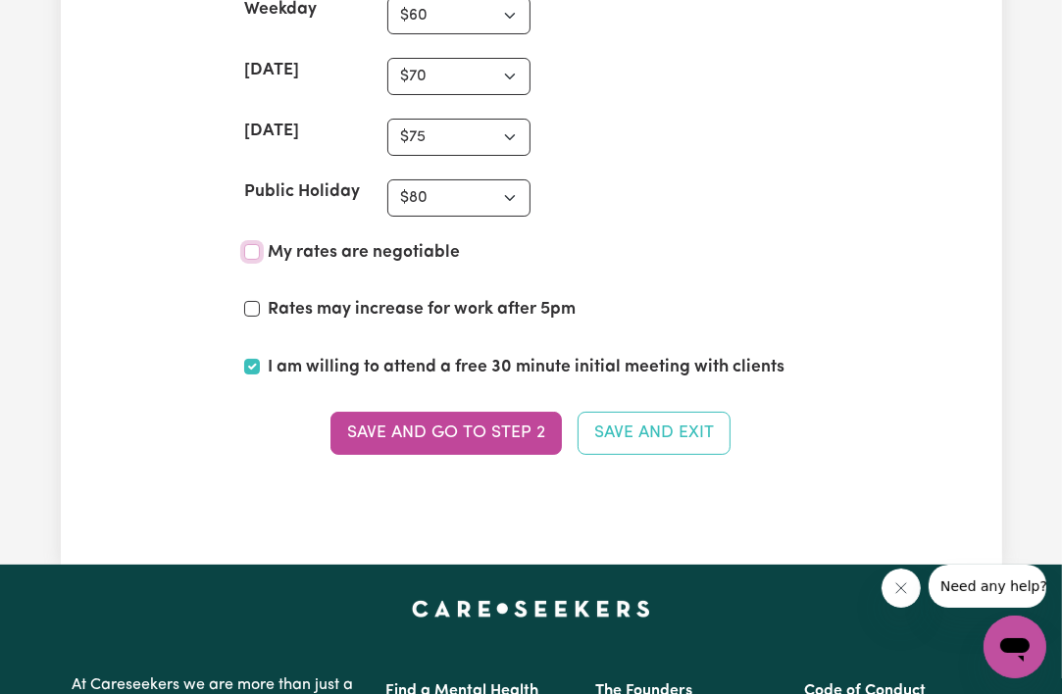
click at [254, 244] on input "My rates are negotiable" at bounding box center [252, 252] width 16 height 16
checkbox input "true"
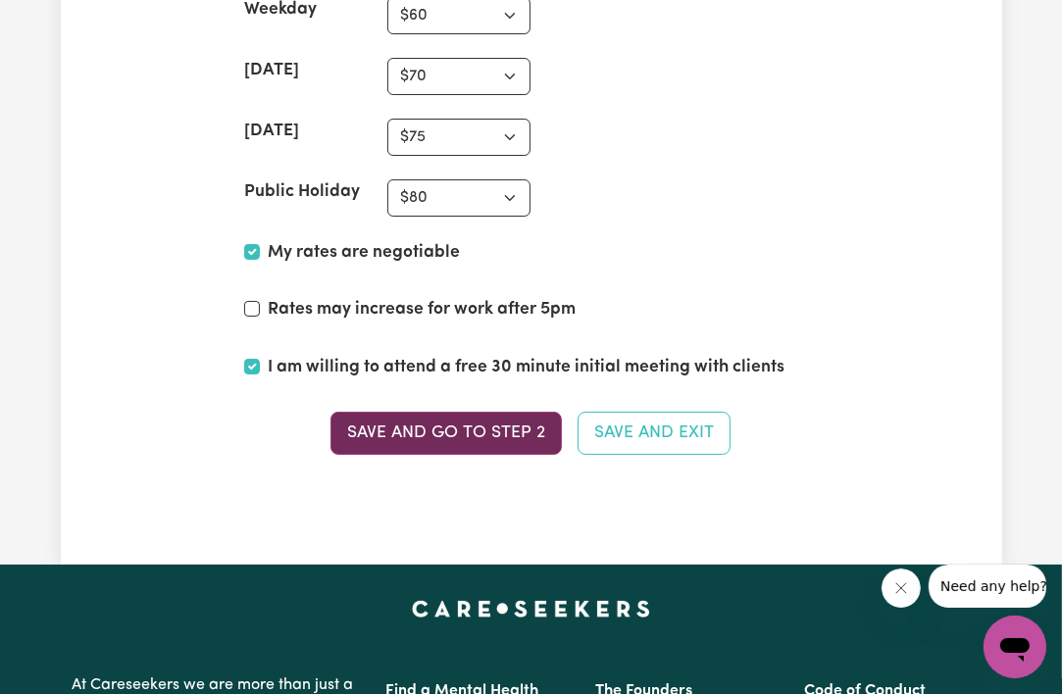
click at [490, 426] on button "Save and go to Step 2" at bounding box center [445, 433] width 231 height 43
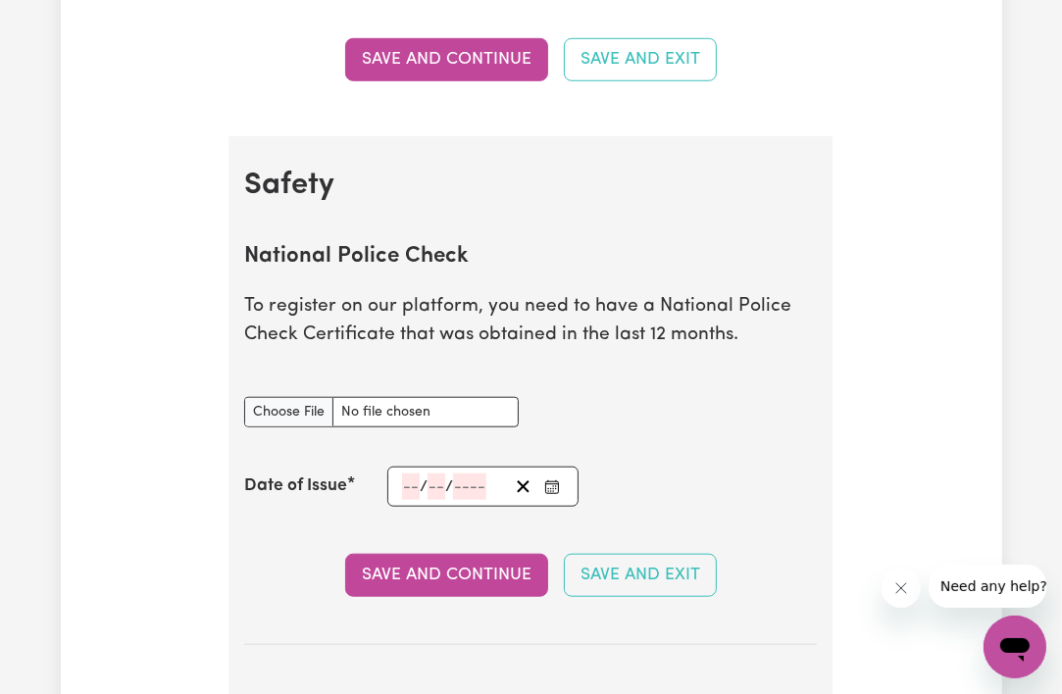
scroll to position [1118, 0]
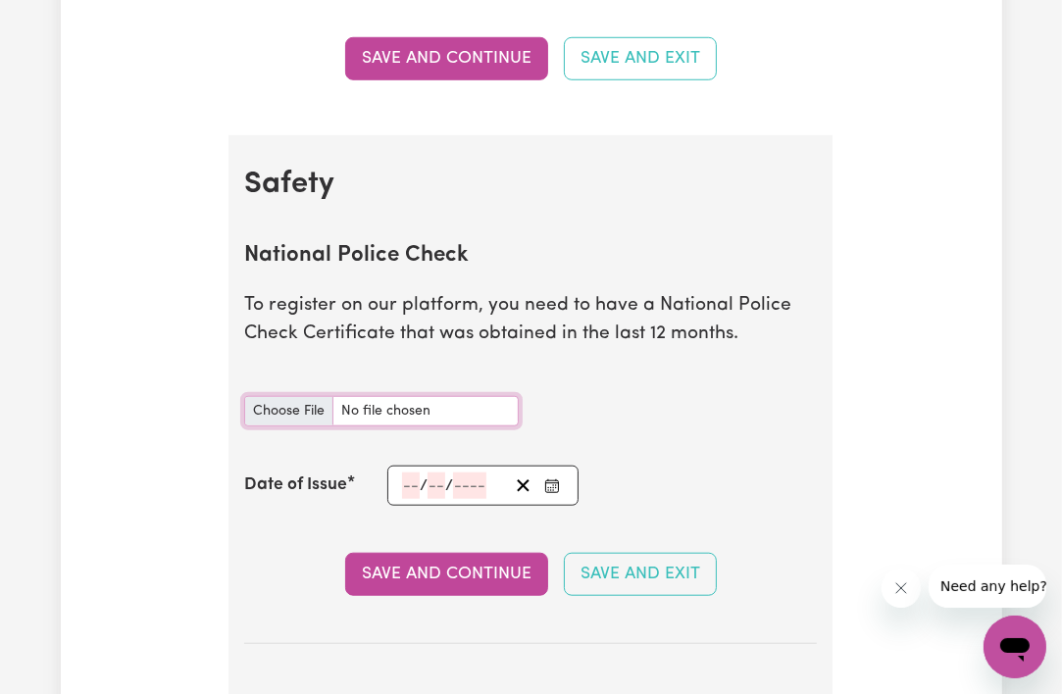
click at [433, 412] on input "National Police Check document" at bounding box center [381, 411] width 275 height 30
click at [419, 408] on input "National Police Check document" at bounding box center [381, 411] width 275 height 30
type input "C:\fakepath\police check.pdf"
click at [402, 473] on input "number" at bounding box center [411, 486] width 18 height 26
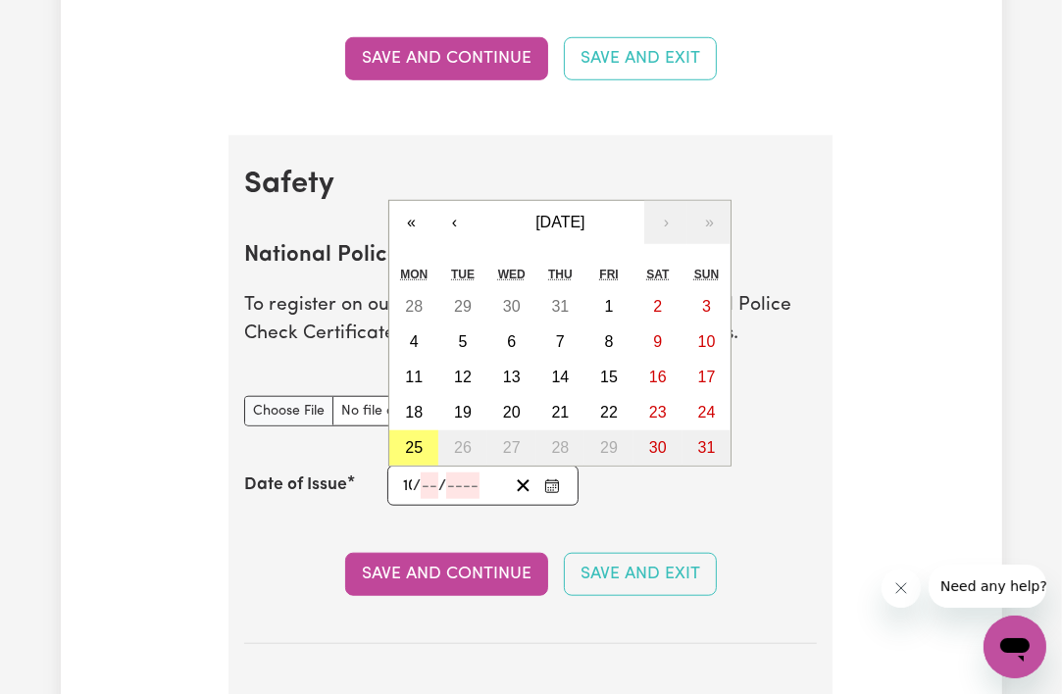
type input "10"
type input "06"
type input "0002-06-10"
type input "6"
type input "2"
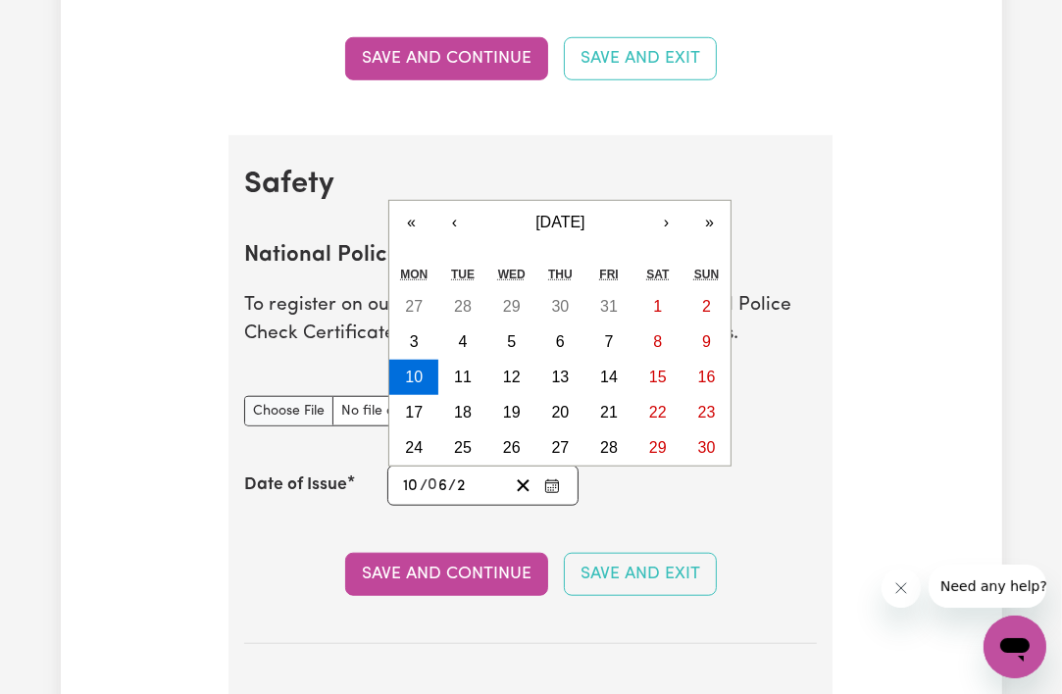
type input "0020-06-10"
type input "202"
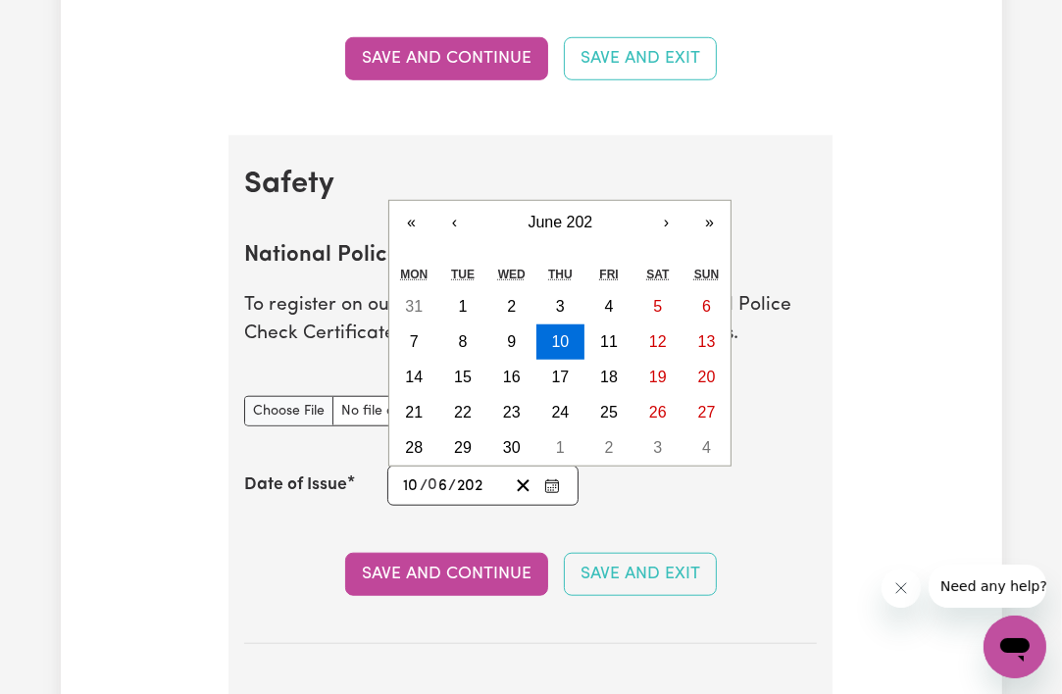
type input "[DATE]"
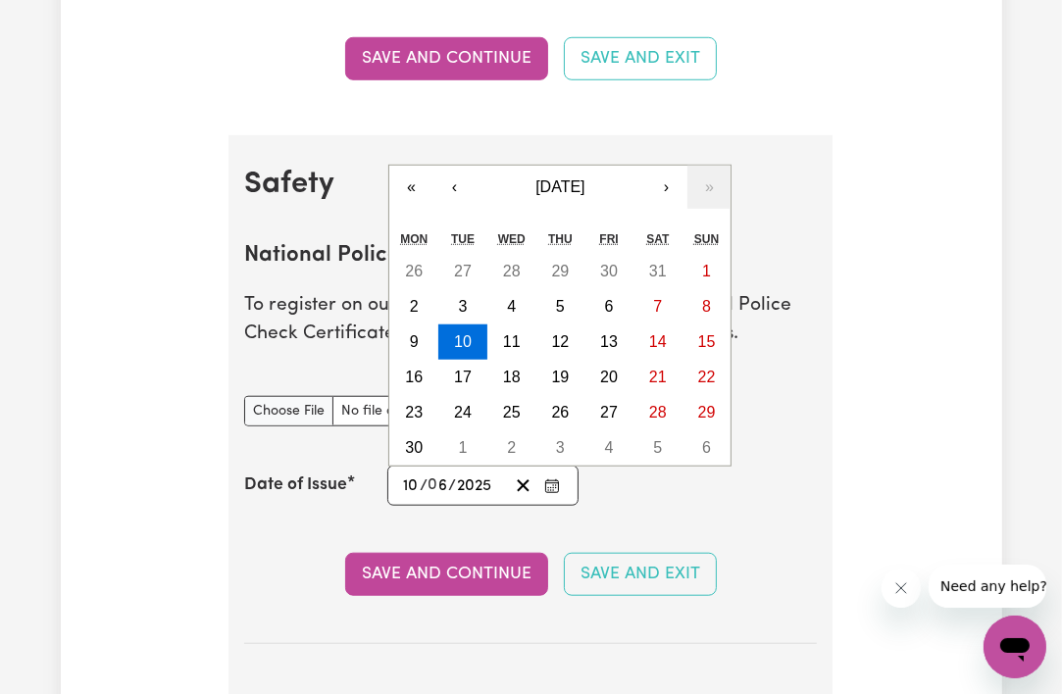
type input "2025"
click at [689, 506] on section "National Police Check To register on our platform, you need to have a National …" at bounding box center [530, 428] width 573 height 433
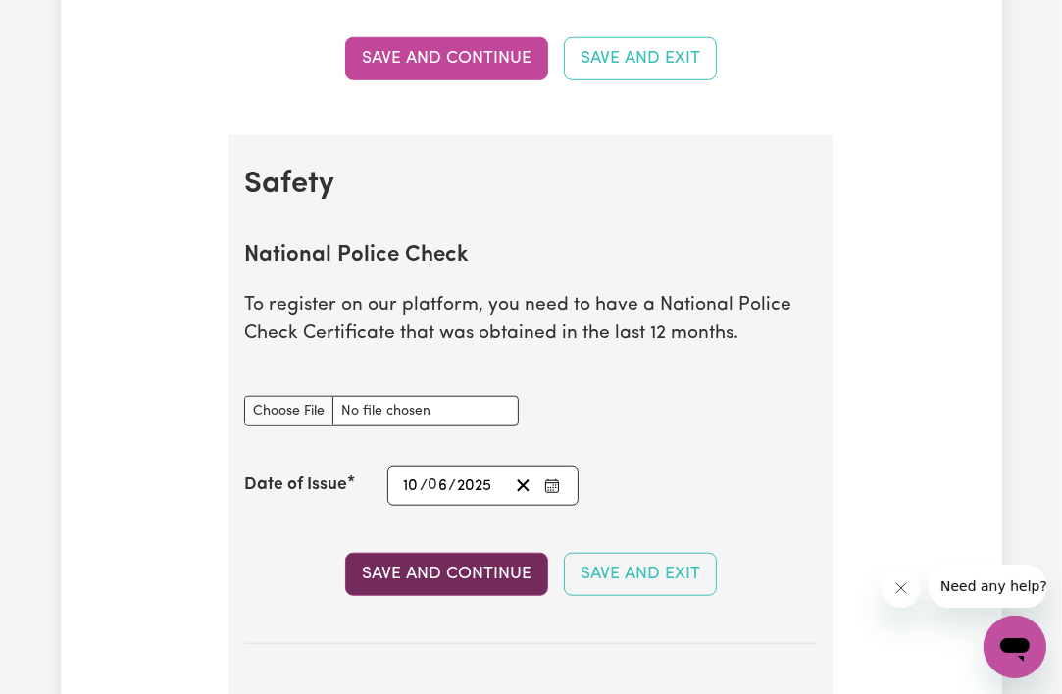
click at [510, 583] on button "Save and Continue" at bounding box center [446, 574] width 203 height 43
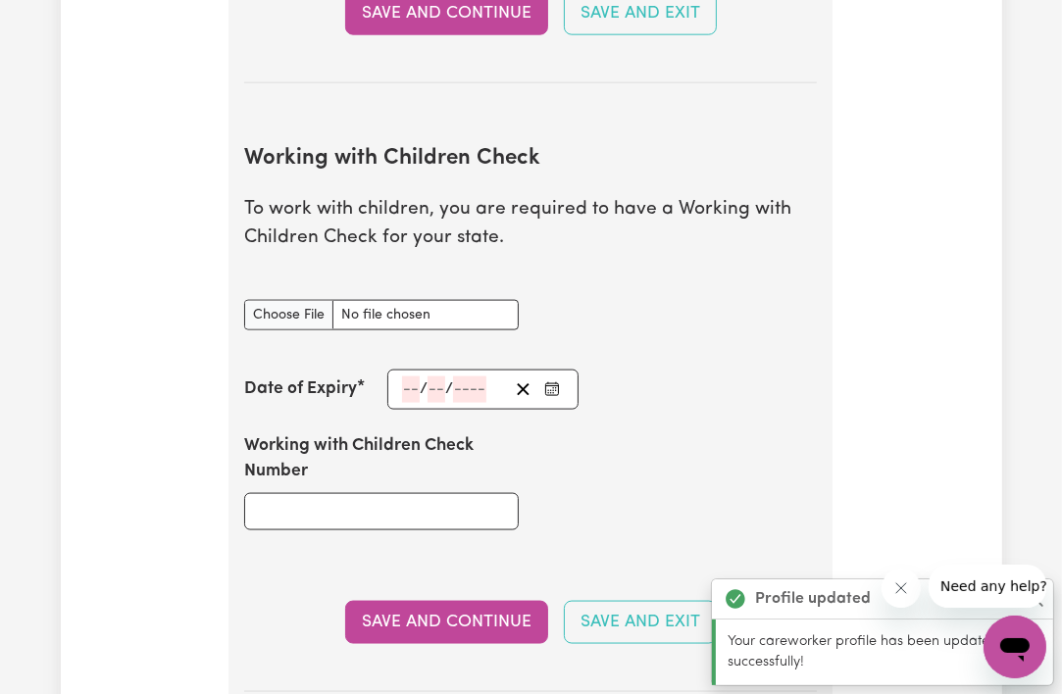
scroll to position [1792, 0]
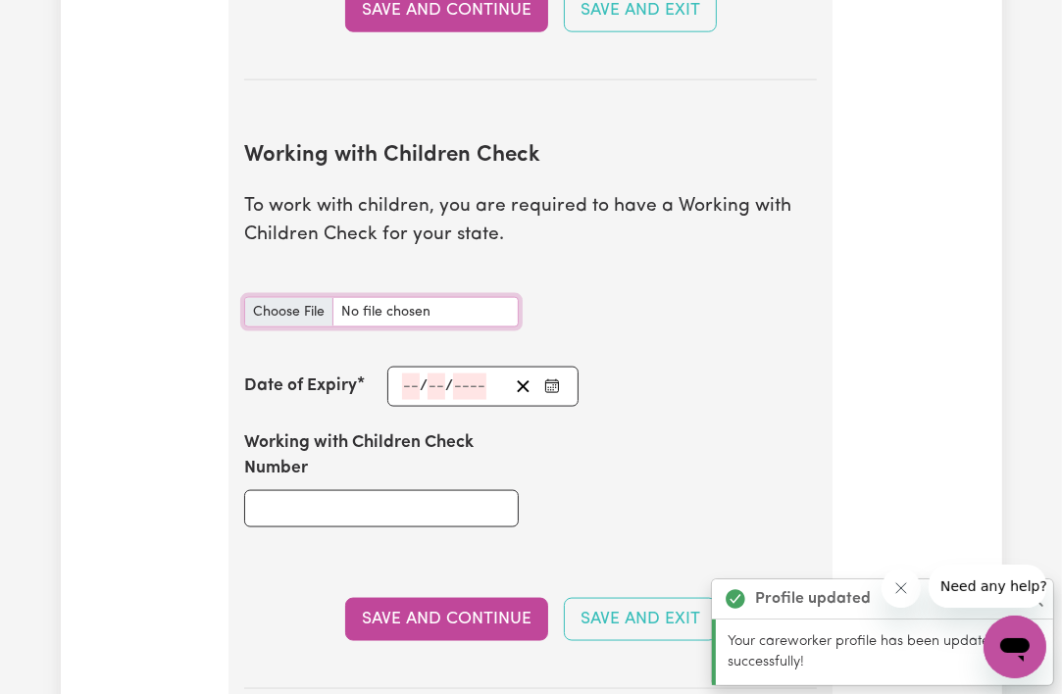
click at [314, 306] on input "Working with Children Check document" at bounding box center [381, 312] width 275 height 30
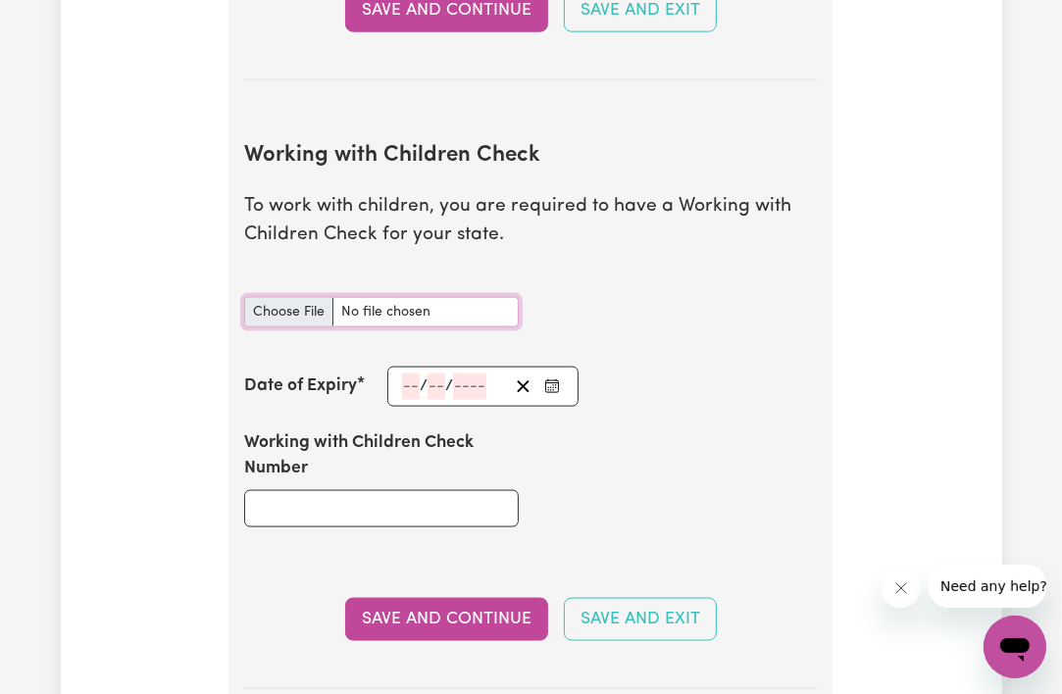
type input "C:\fakepath\wwvp.jpg"
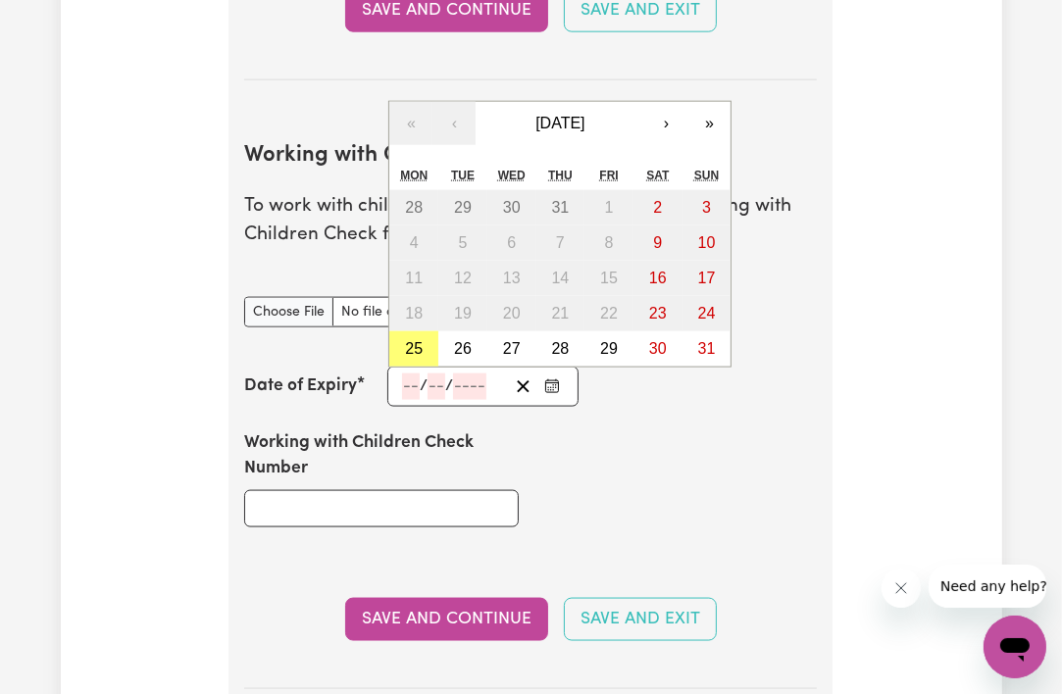
click at [408, 377] on input "number" at bounding box center [411, 387] width 18 height 26
type input "14"
type input "05"
type input "2025"
click at [414, 518] on input "Working with Children Check Number" at bounding box center [381, 508] width 275 height 37
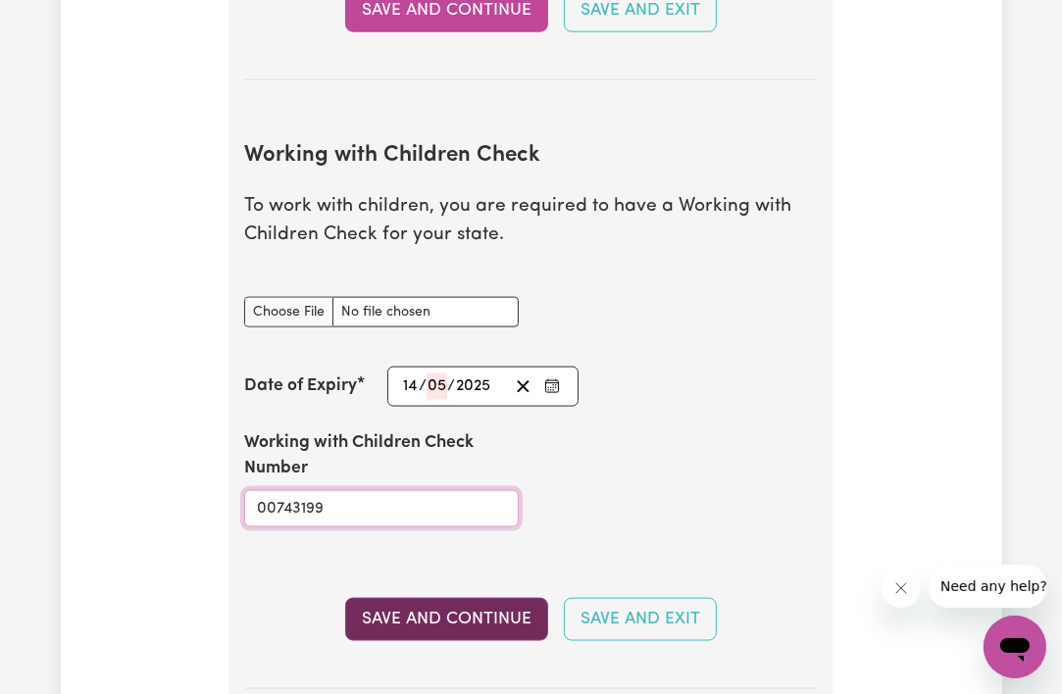
type input "00743199"
click at [459, 621] on button "Save and Continue" at bounding box center [446, 619] width 203 height 43
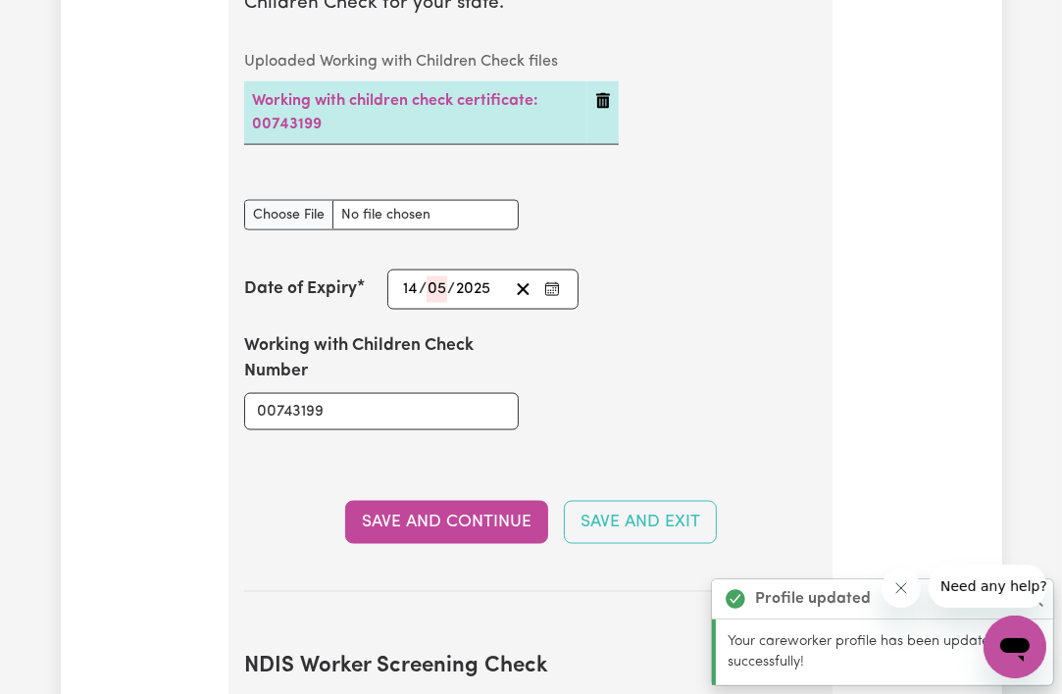
scroll to position [2020, 0]
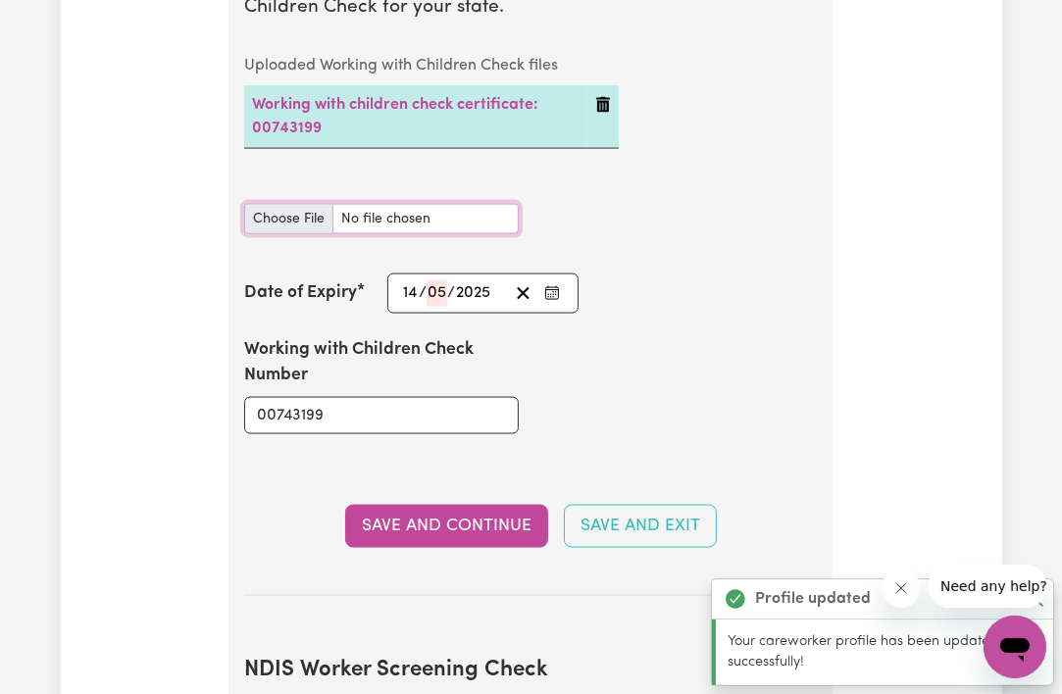
click at [306, 212] on input "Working with Children Check document" at bounding box center [381, 219] width 275 height 30
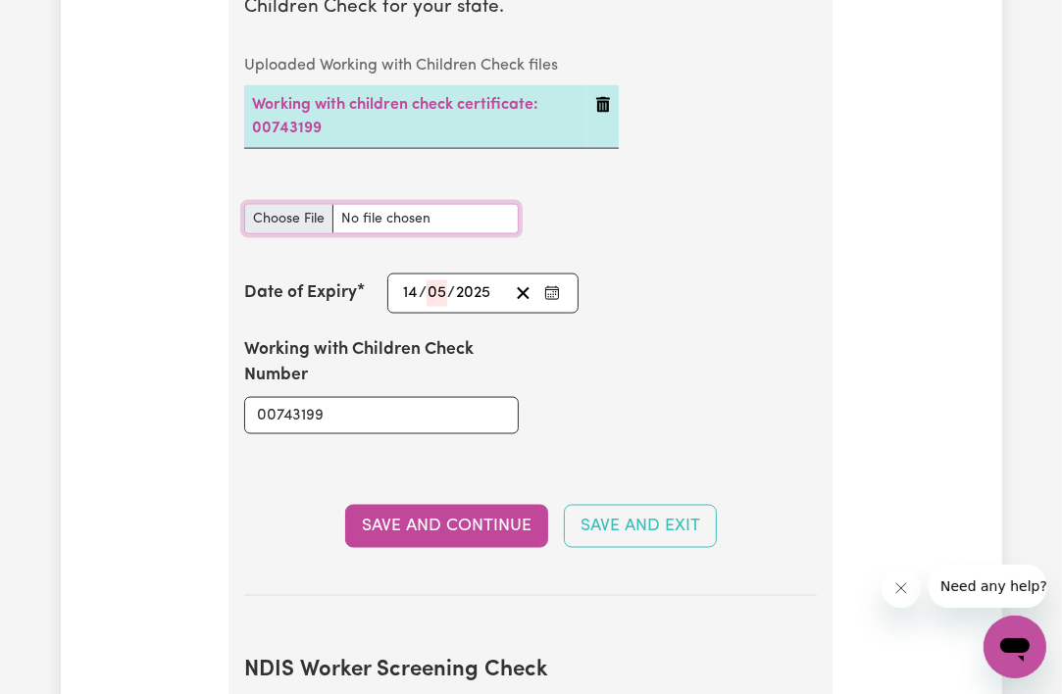
type input "C:\fakepath\wwvp.jpg"
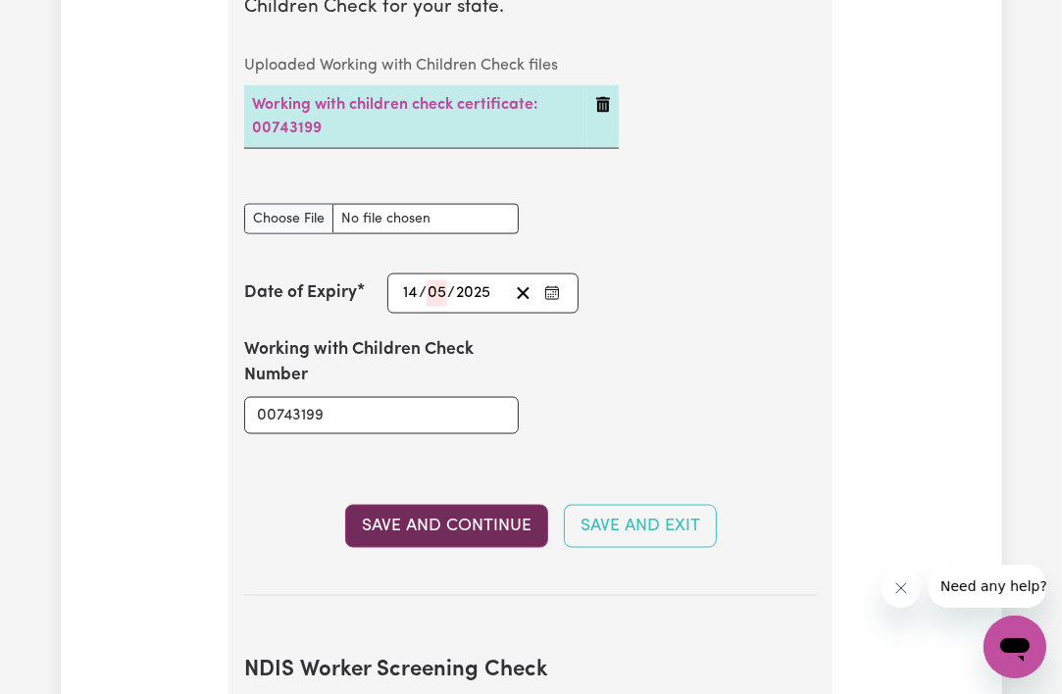
click at [487, 519] on button "Save and Continue" at bounding box center [446, 526] width 203 height 43
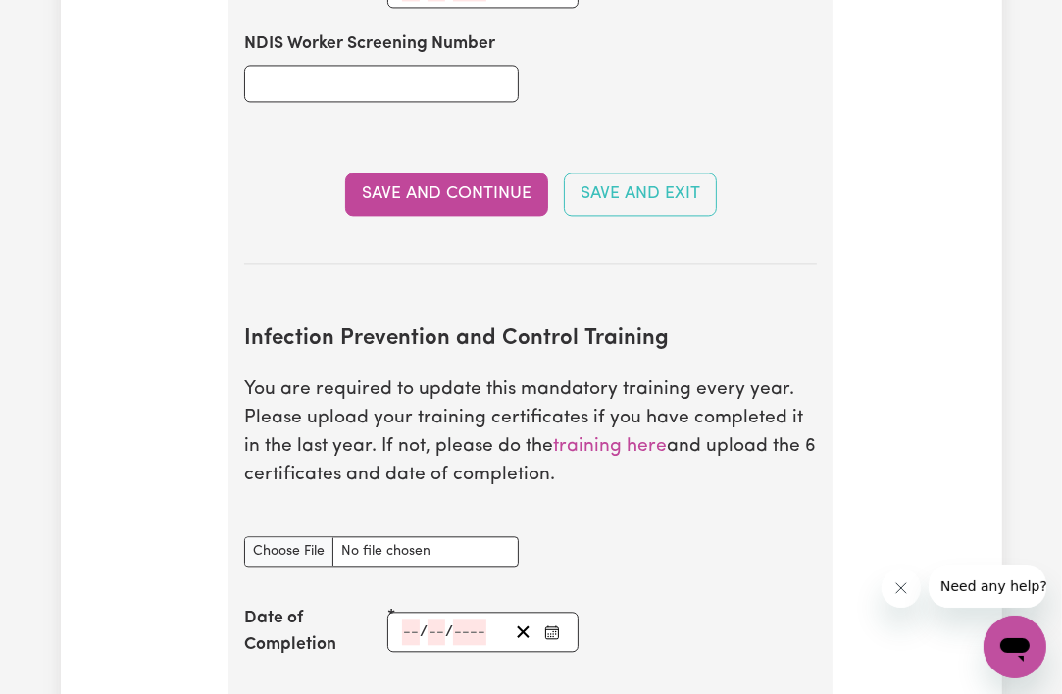
scroll to position [3001, 0]
